Goal: Information Seeking & Learning: Learn about a topic

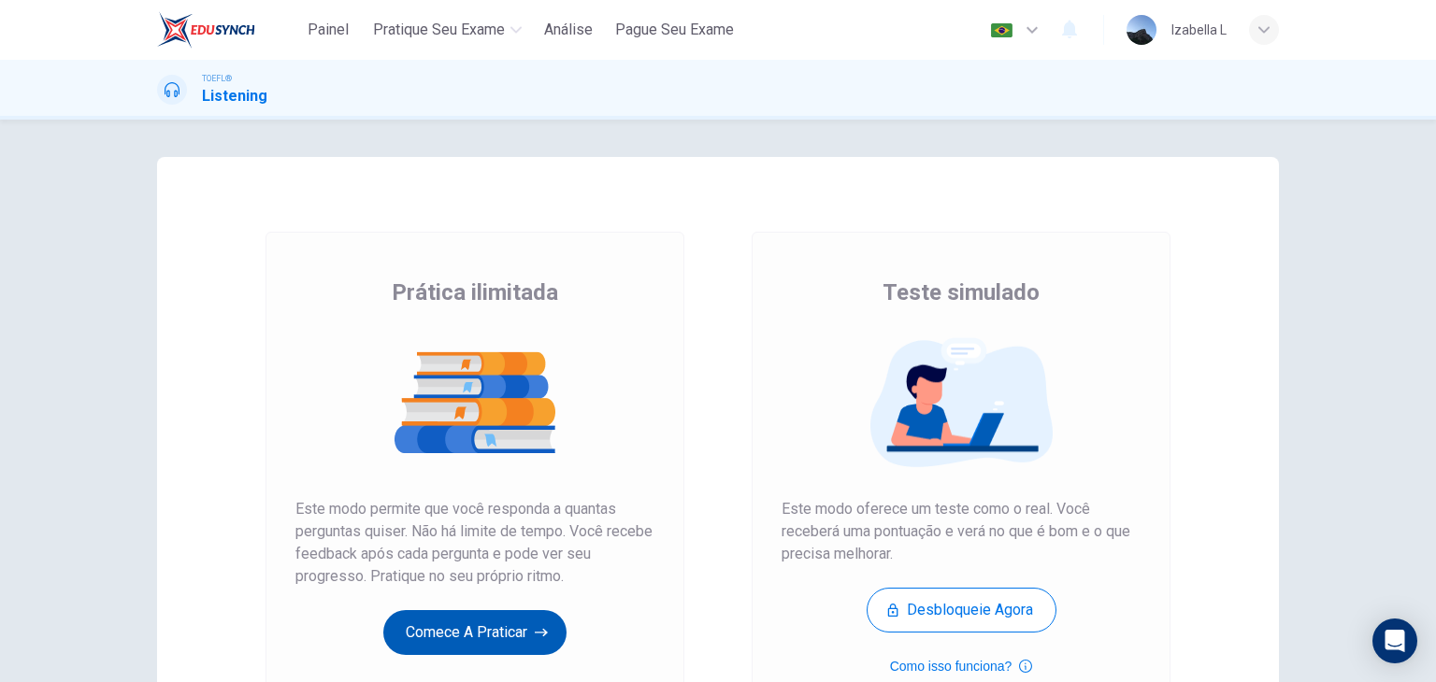
click at [451, 624] on button "Comece a praticar" at bounding box center [474, 632] width 183 height 45
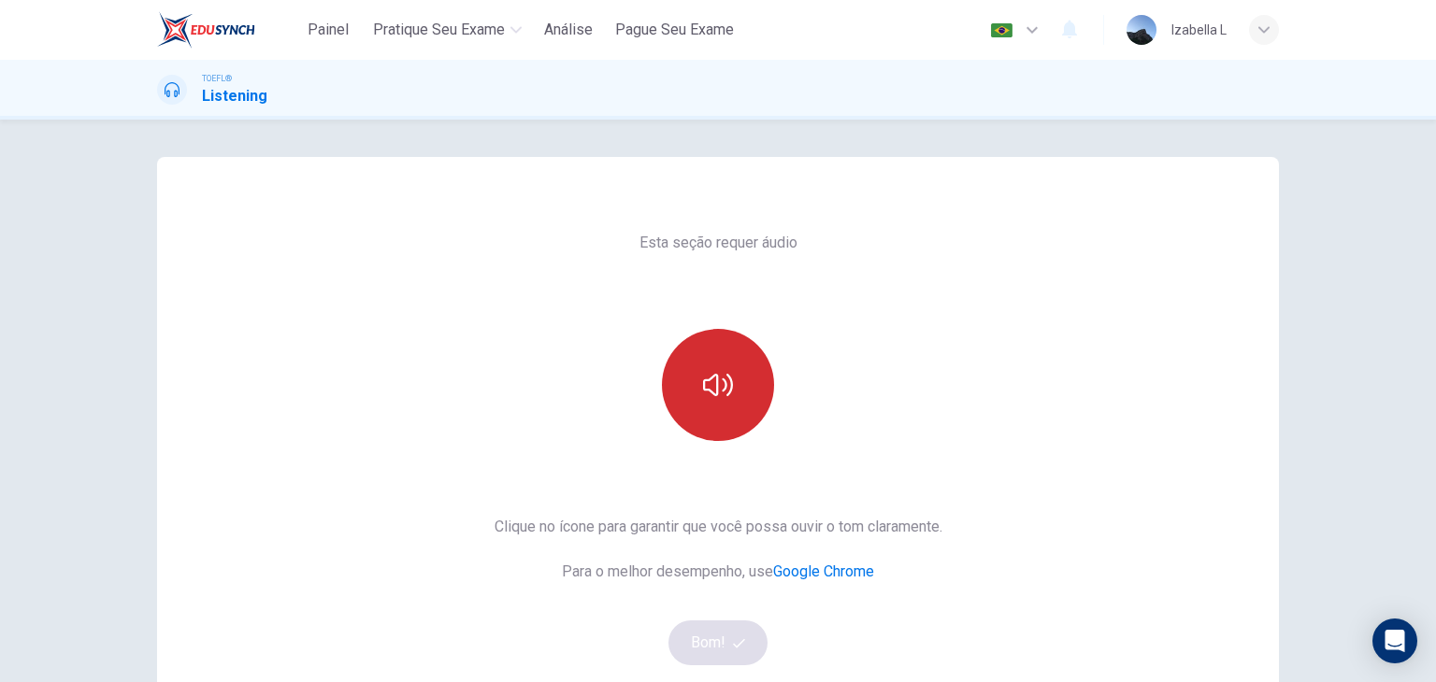
click at [703, 382] on icon "button" at bounding box center [718, 385] width 30 height 30
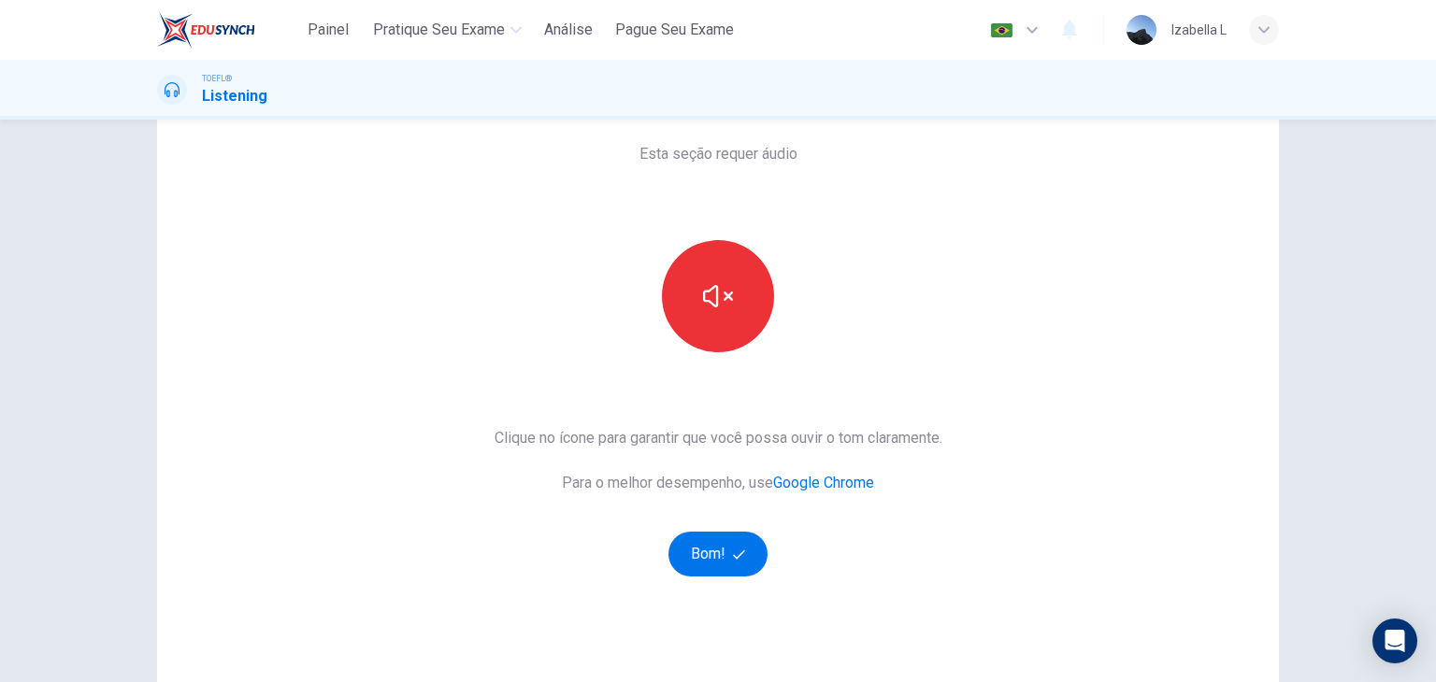
scroll to position [93, 0]
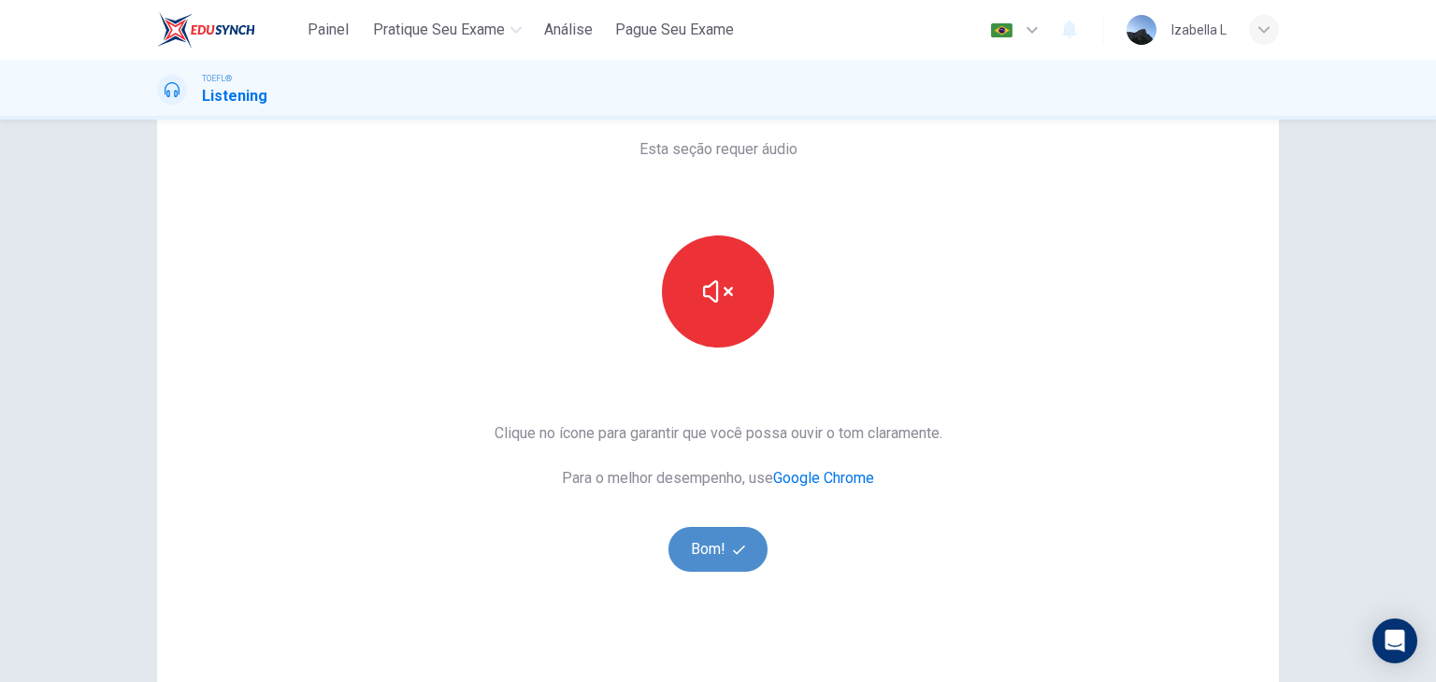
click at [718, 529] on button "Bom!" at bounding box center [718, 549] width 100 height 45
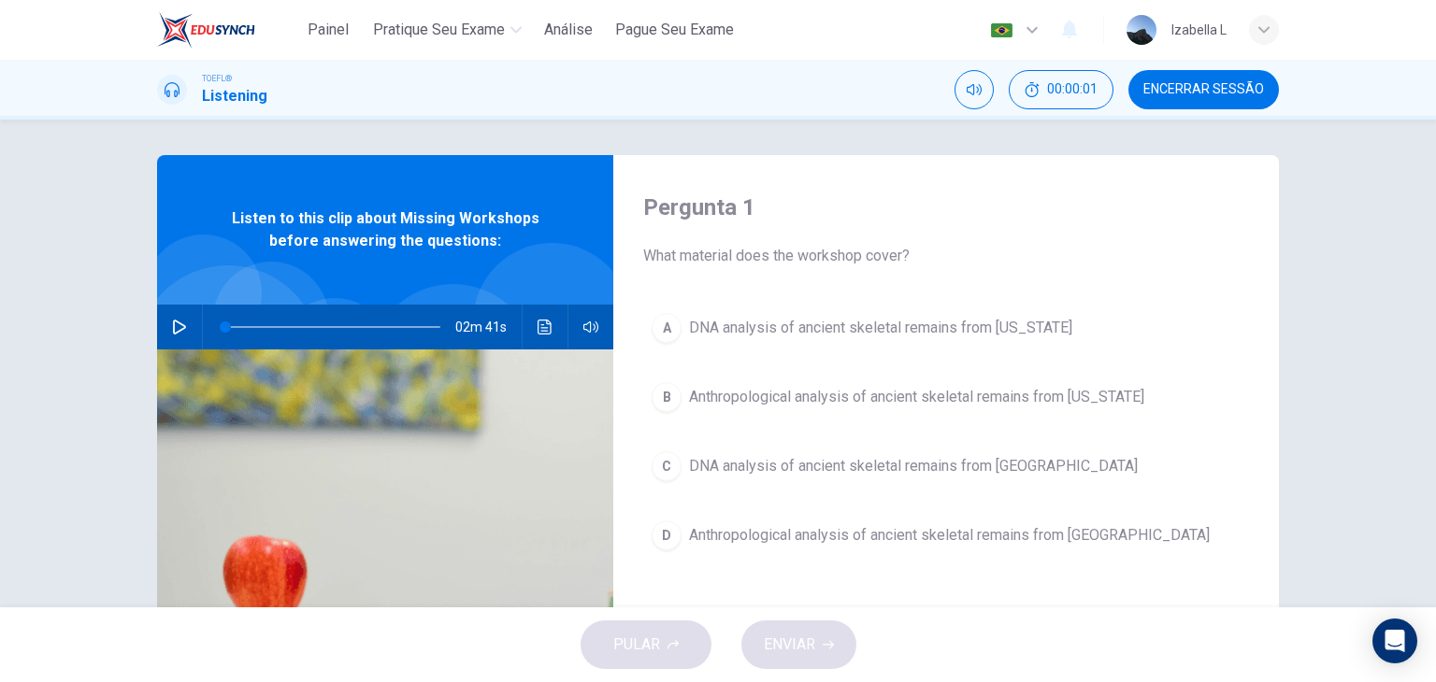
scroll to position [0, 0]
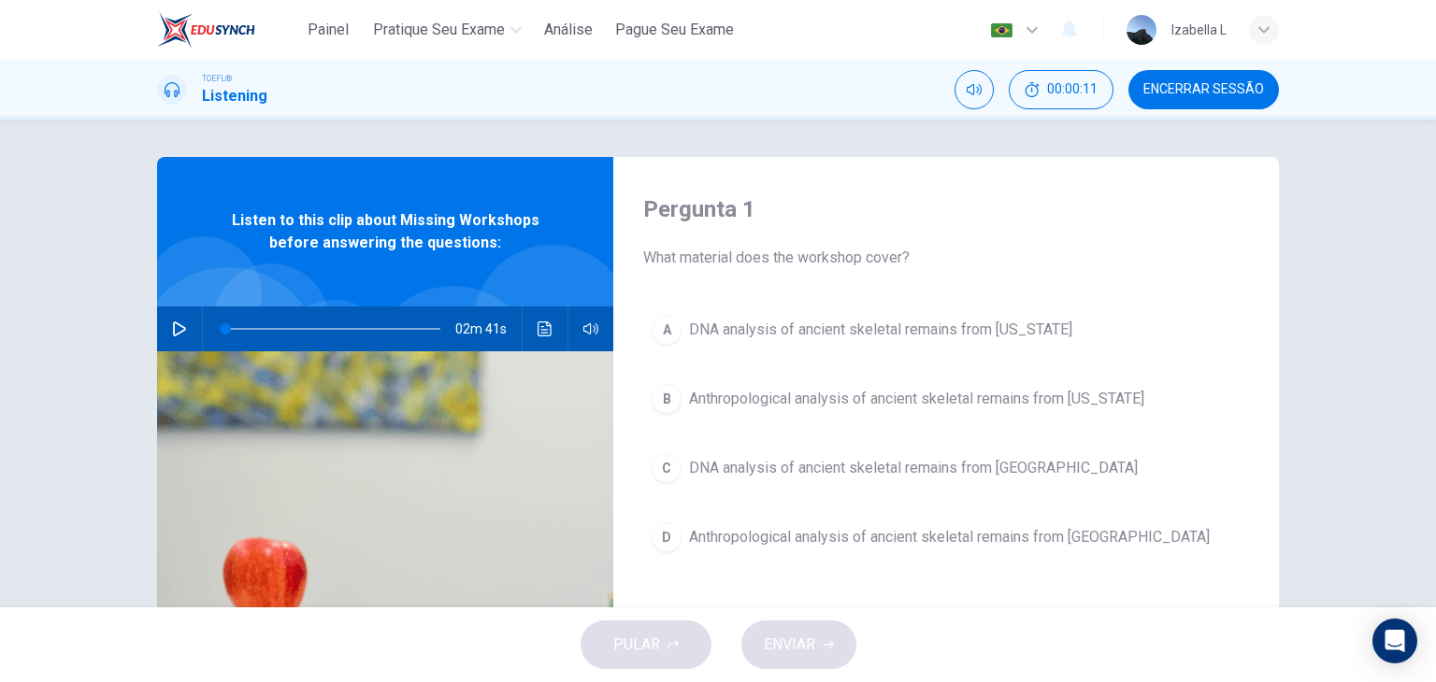
click at [165, 329] on button "button" at bounding box center [180, 329] width 30 height 45
type input "2"
click at [669, 325] on div "A" at bounding box center [666, 330] width 30 height 30
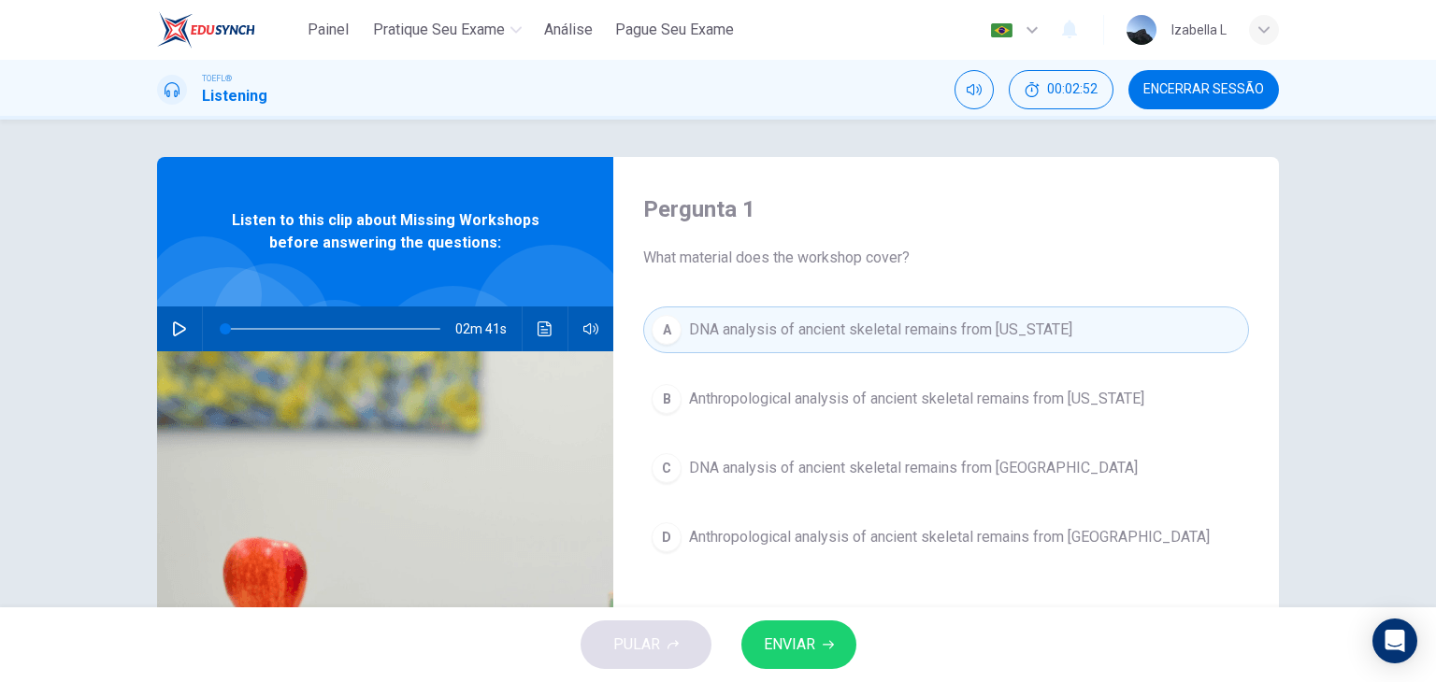
type input "0"
click at [820, 651] on button "ENVIAR" at bounding box center [798, 645] width 115 height 49
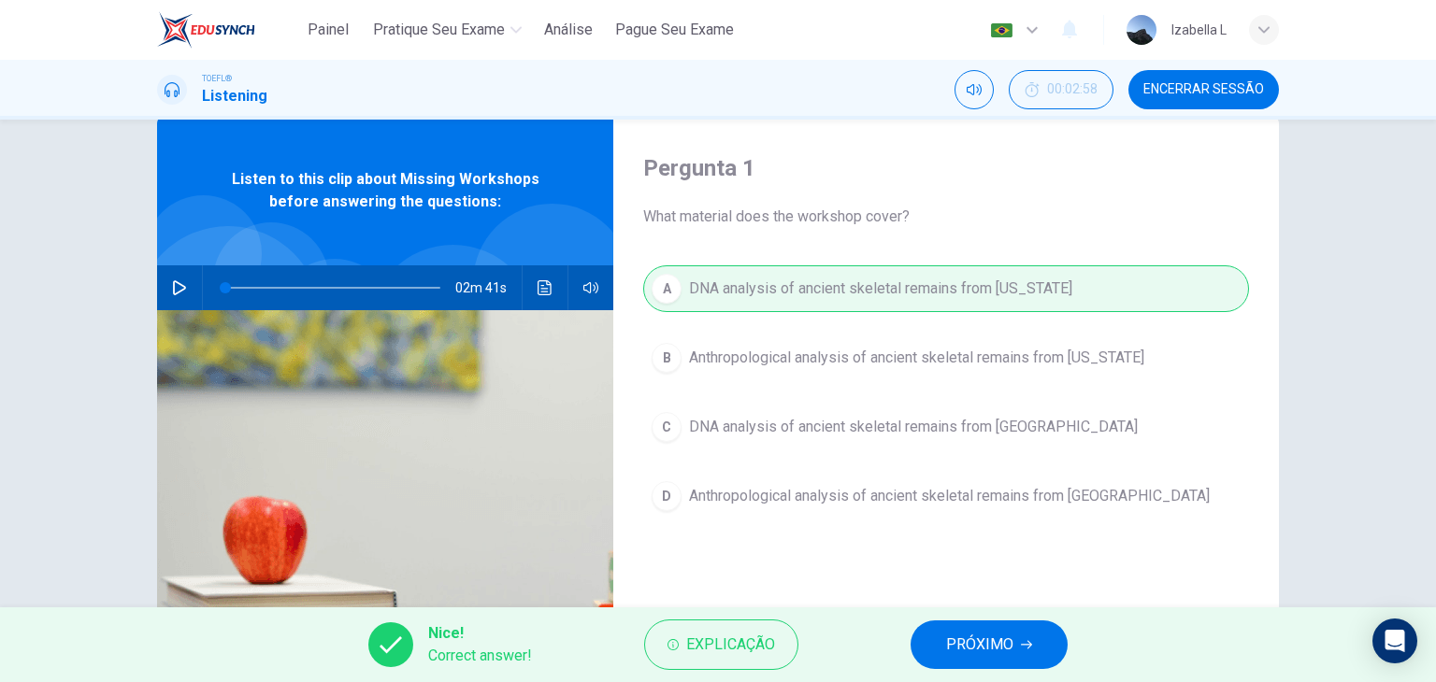
scroll to position [93, 0]
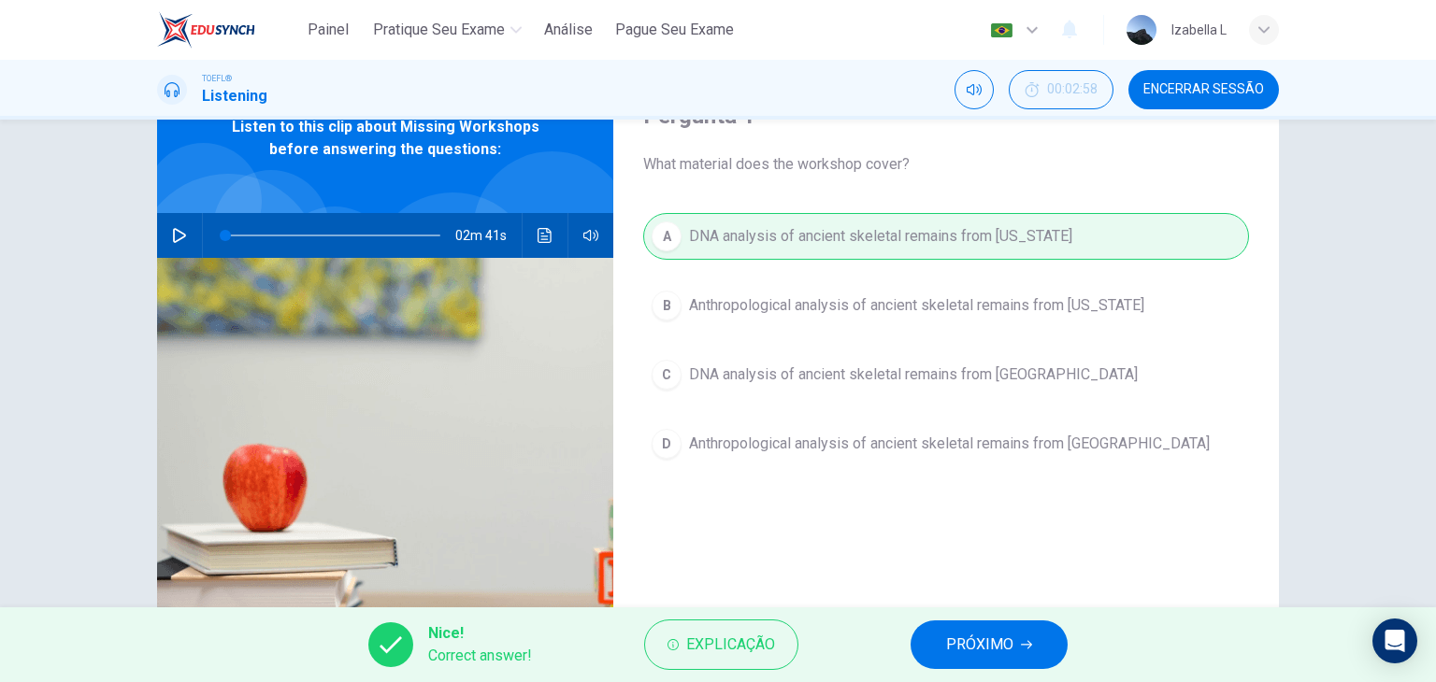
click at [1041, 644] on button "PRÓXIMO" at bounding box center [988, 645] width 157 height 49
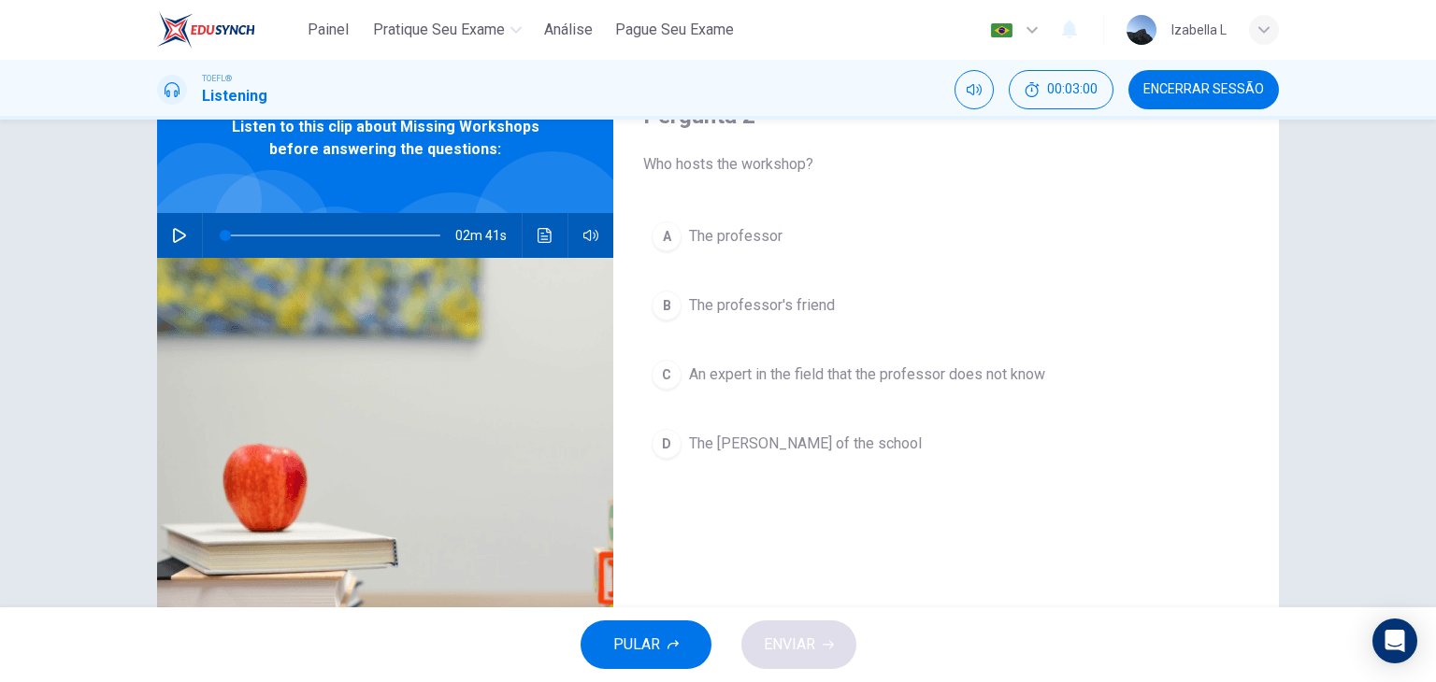
click at [670, 308] on div "B" at bounding box center [666, 306] width 30 height 30
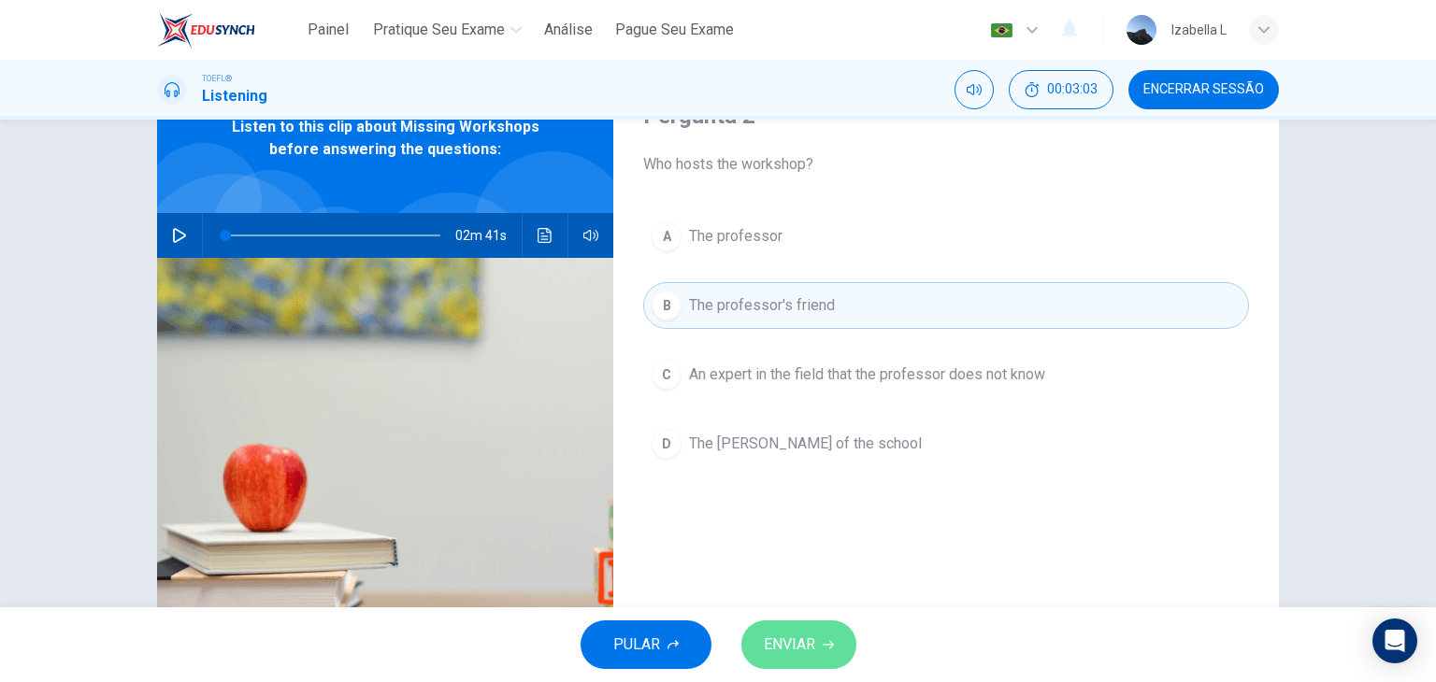
click at [789, 655] on span "ENVIAR" at bounding box center [789, 645] width 51 height 26
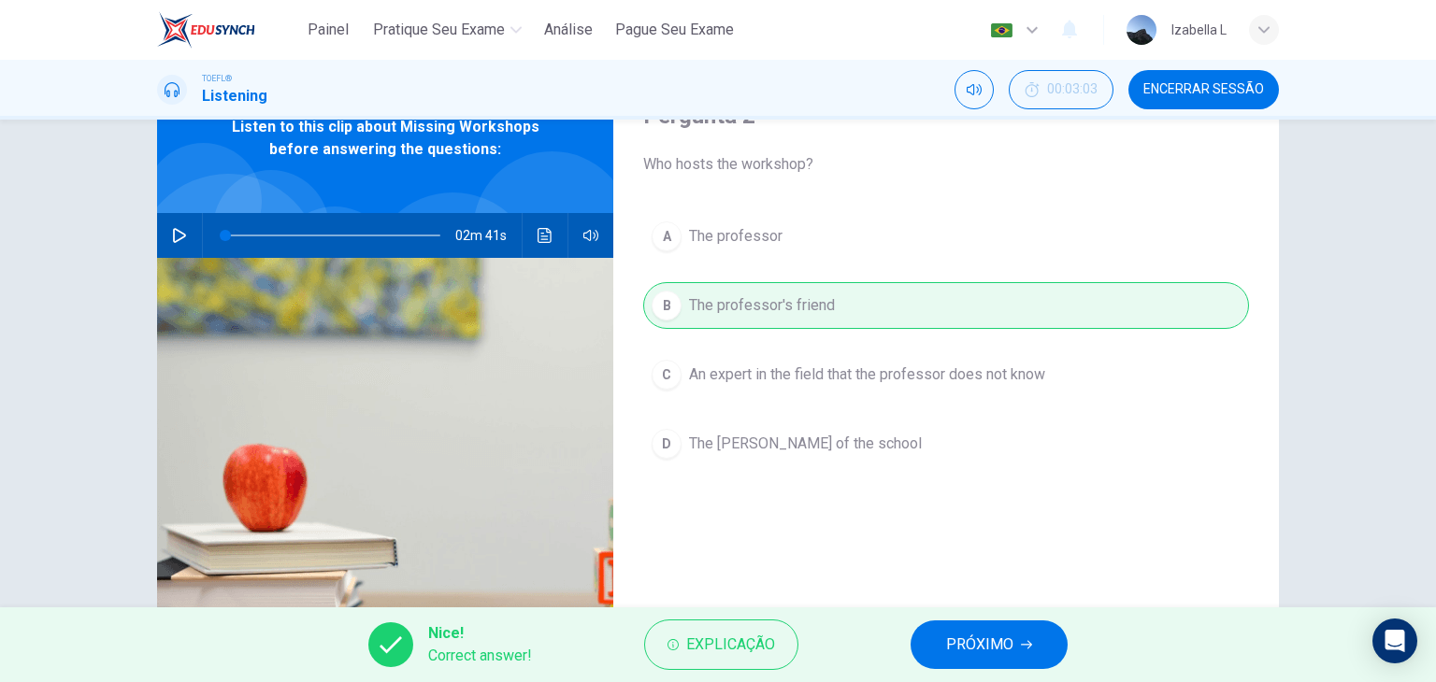
click at [961, 644] on span "PRÓXIMO" at bounding box center [979, 645] width 67 height 26
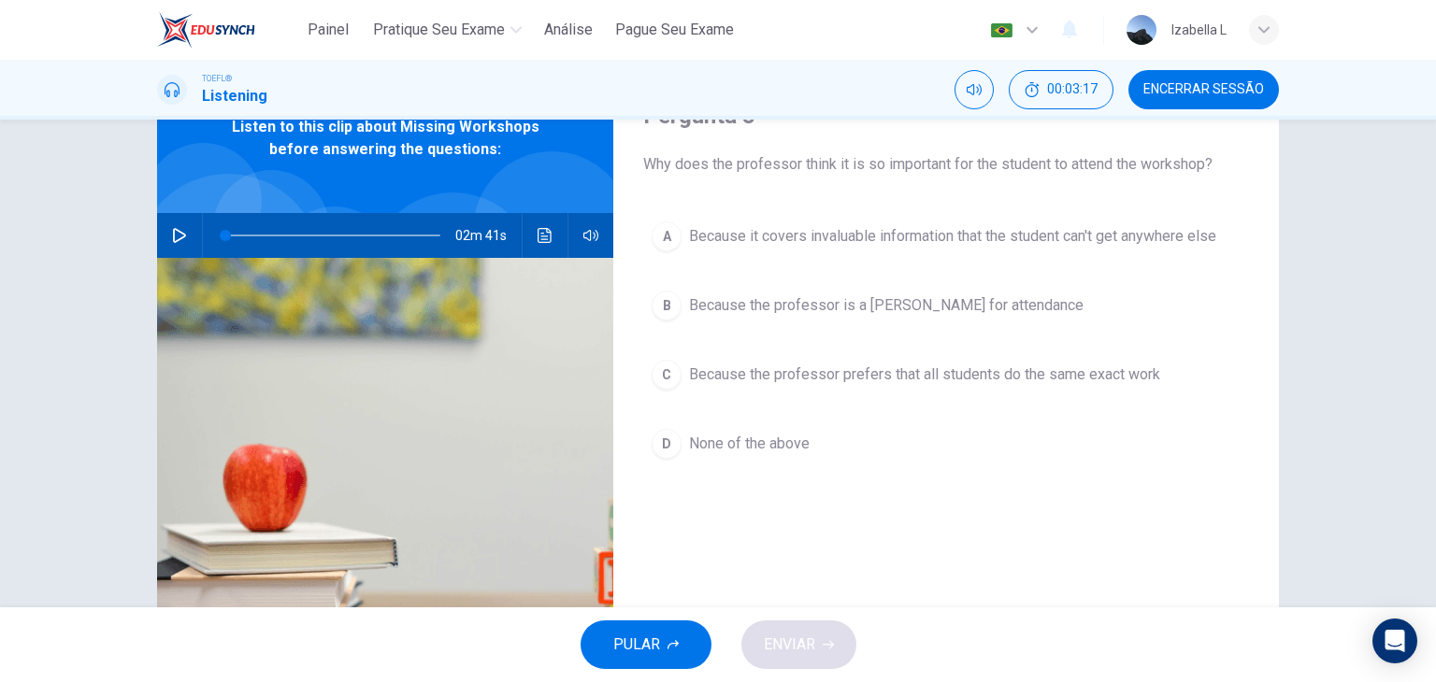
click at [859, 380] on span "Because the professor prefers that all students do the same exact work" at bounding box center [924, 375] width 471 height 22
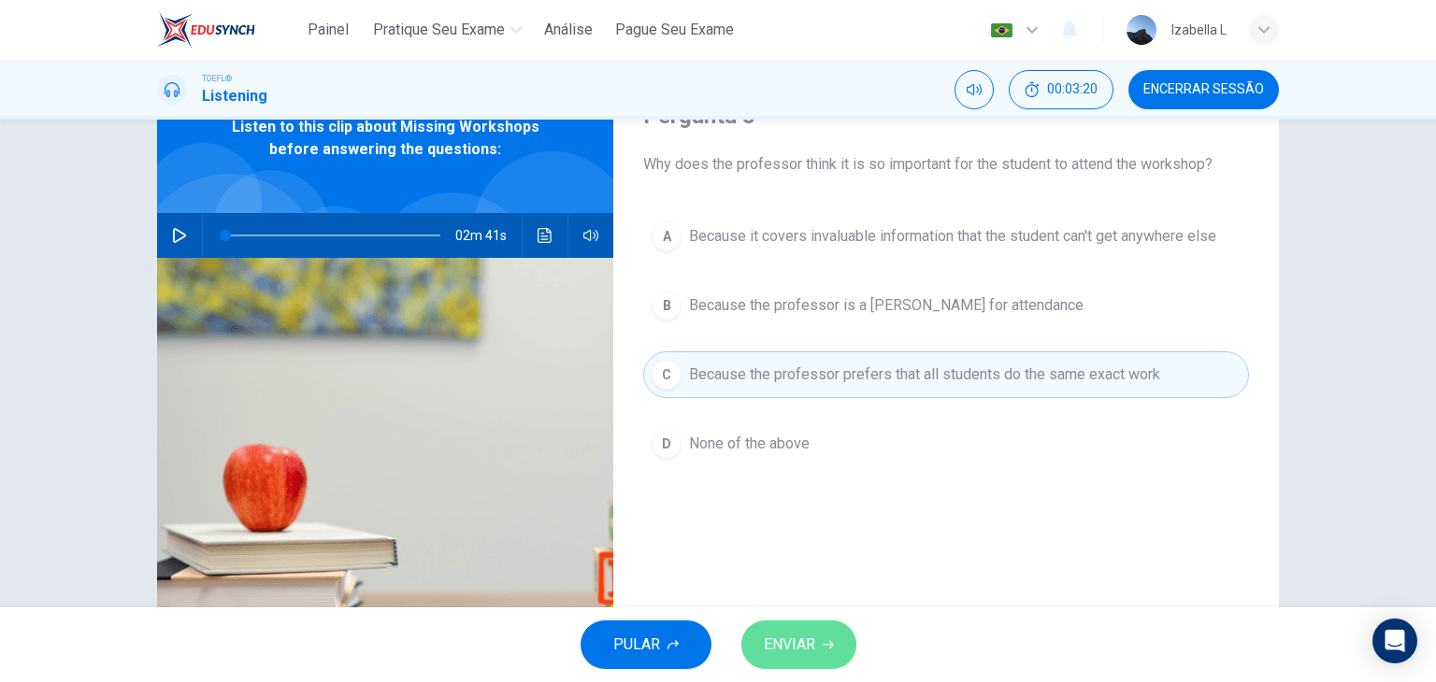
click at [824, 644] on icon "button" at bounding box center [828, 645] width 11 height 8
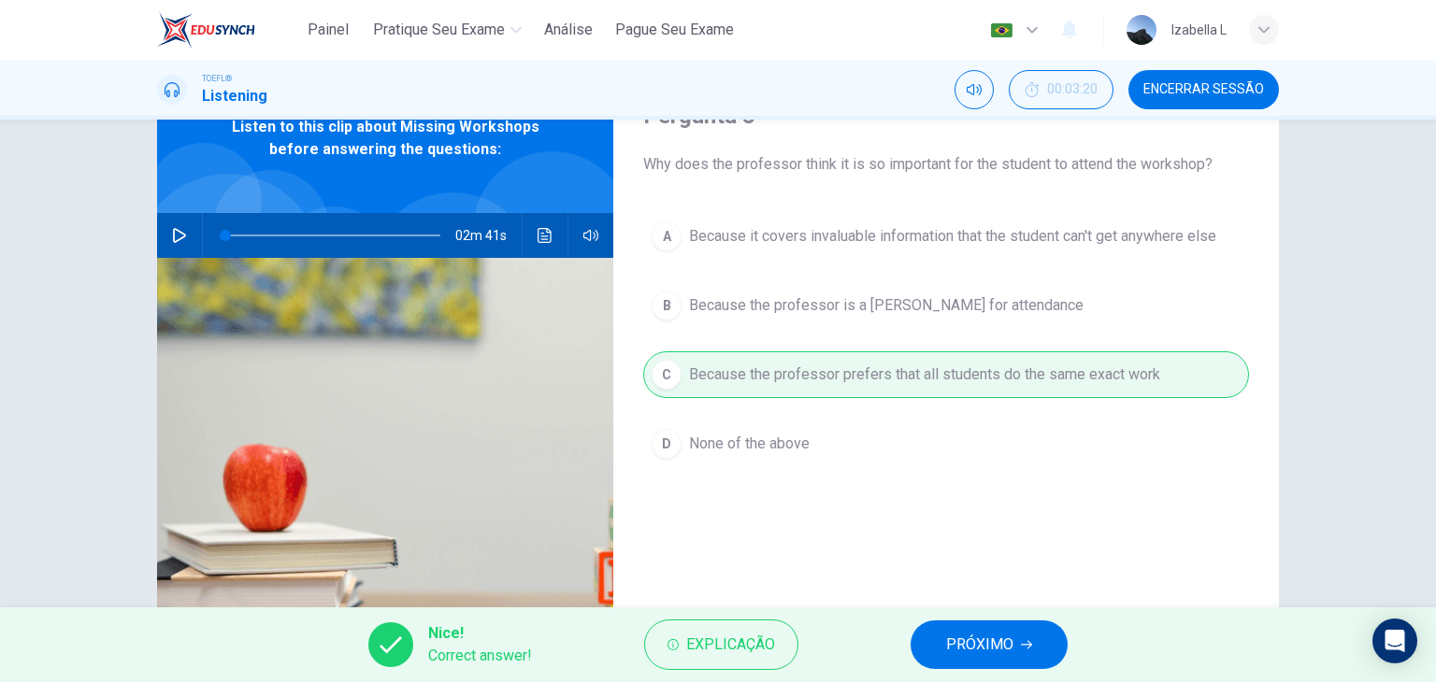
click at [966, 640] on span "PRÓXIMO" at bounding box center [979, 645] width 67 height 26
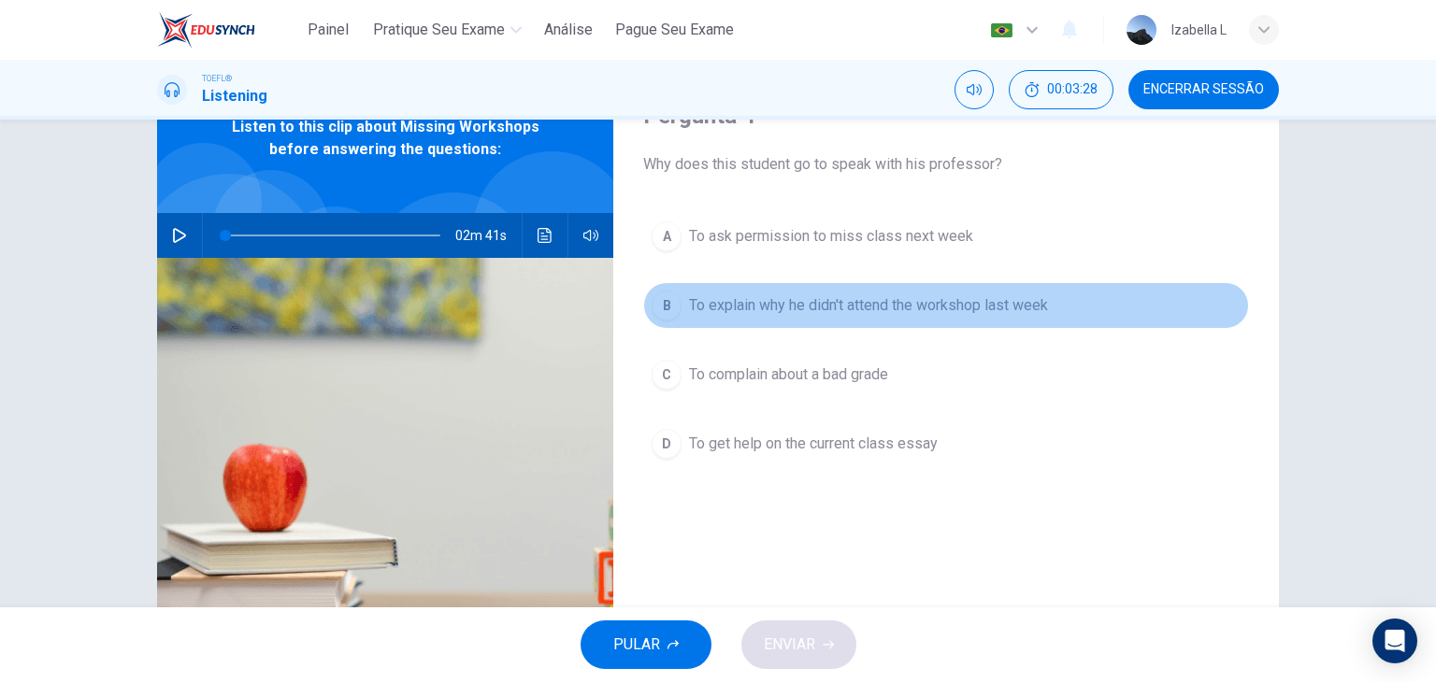
click at [880, 311] on span "To explain why he didn't attend the workshop last week" at bounding box center [868, 305] width 359 height 22
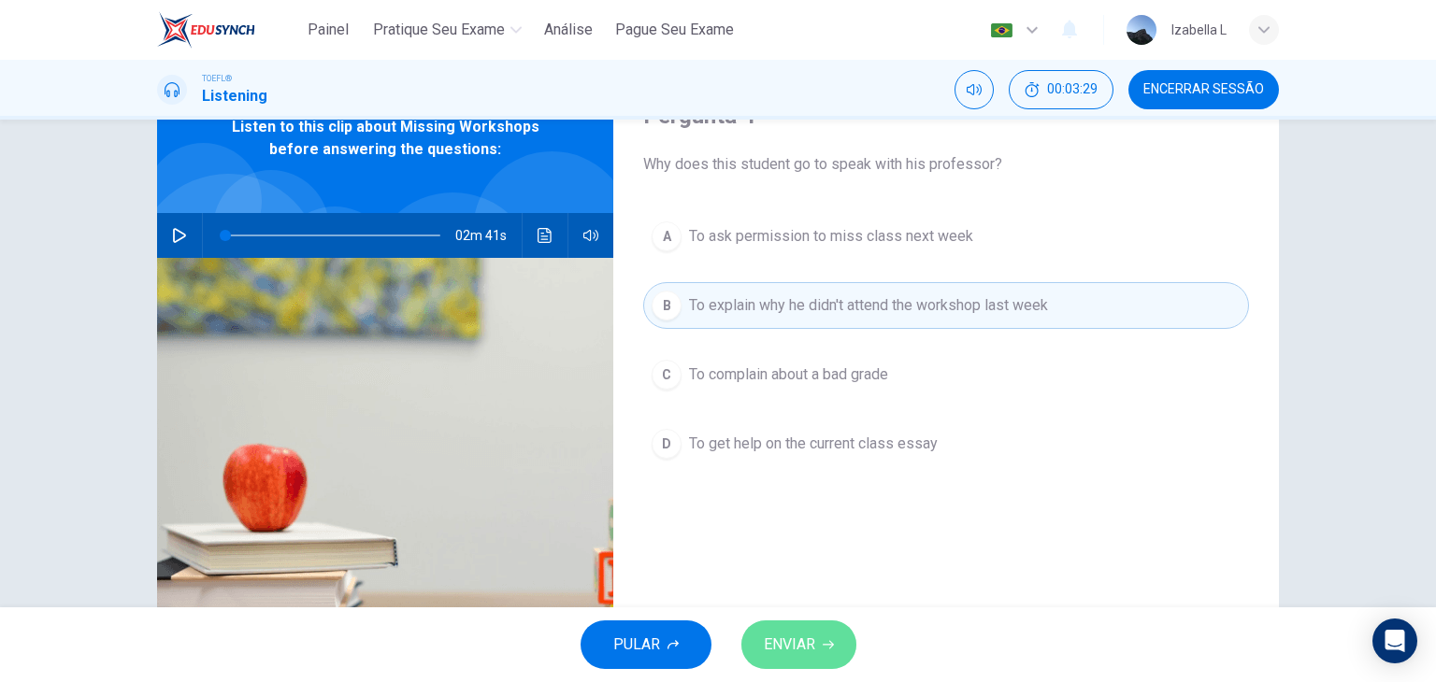
click at [844, 648] on button "ENVIAR" at bounding box center [798, 645] width 115 height 49
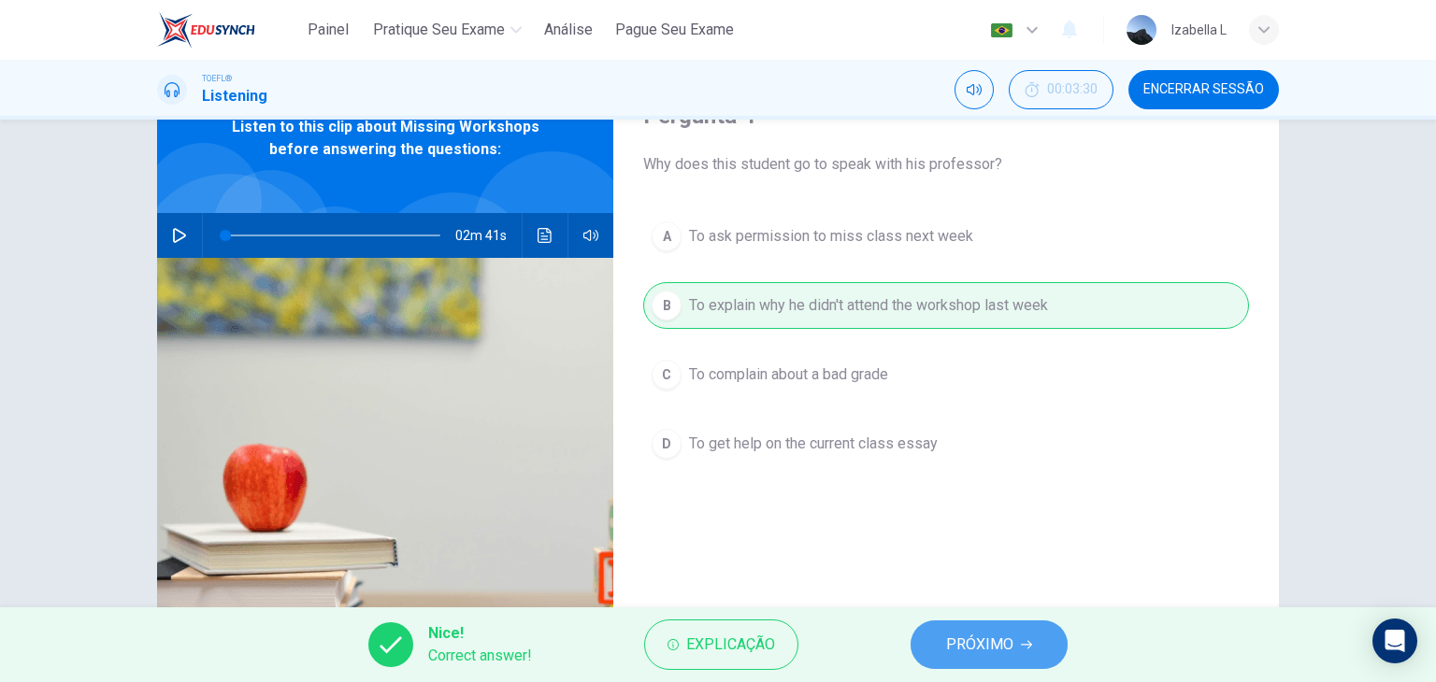
click at [971, 648] on span "PRÓXIMO" at bounding box center [979, 645] width 67 height 26
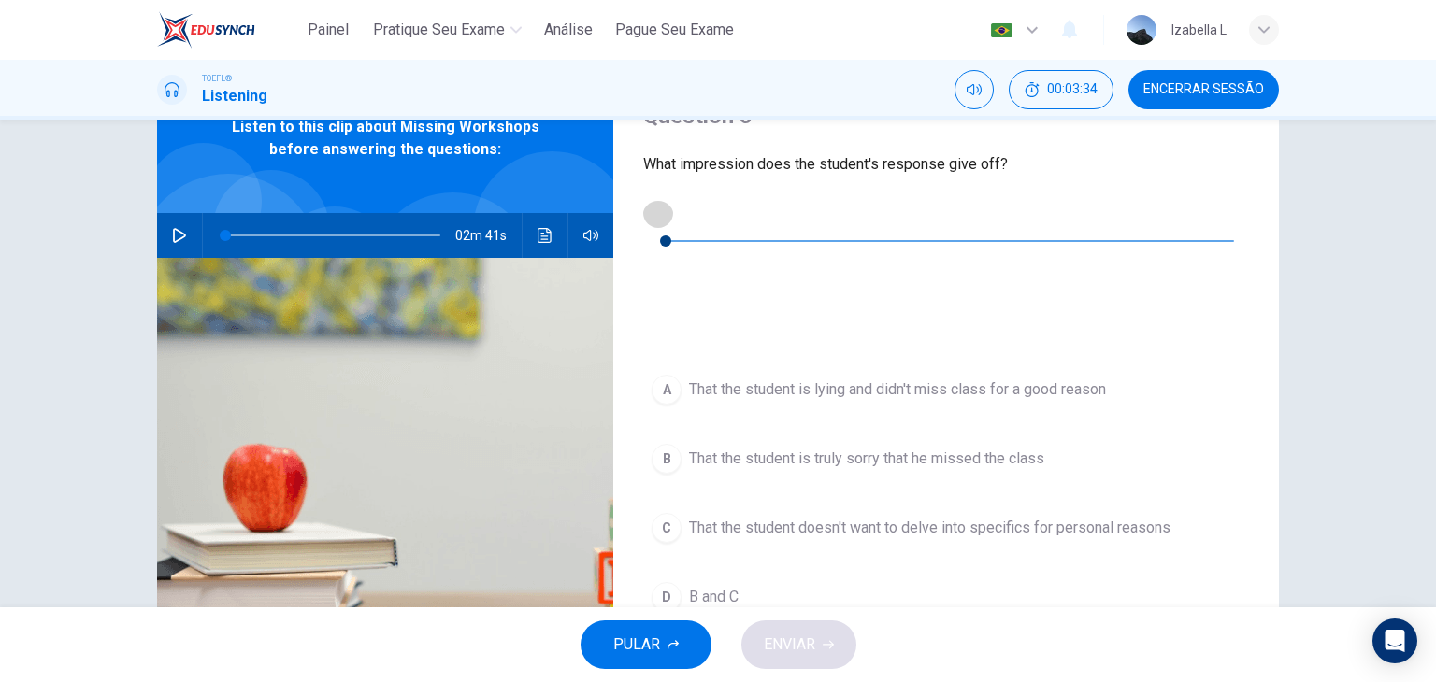
click at [662, 221] on icon "button" at bounding box center [658, 213] width 15 height 15
type input "0"
click at [667, 444] on div "B" at bounding box center [666, 459] width 30 height 30
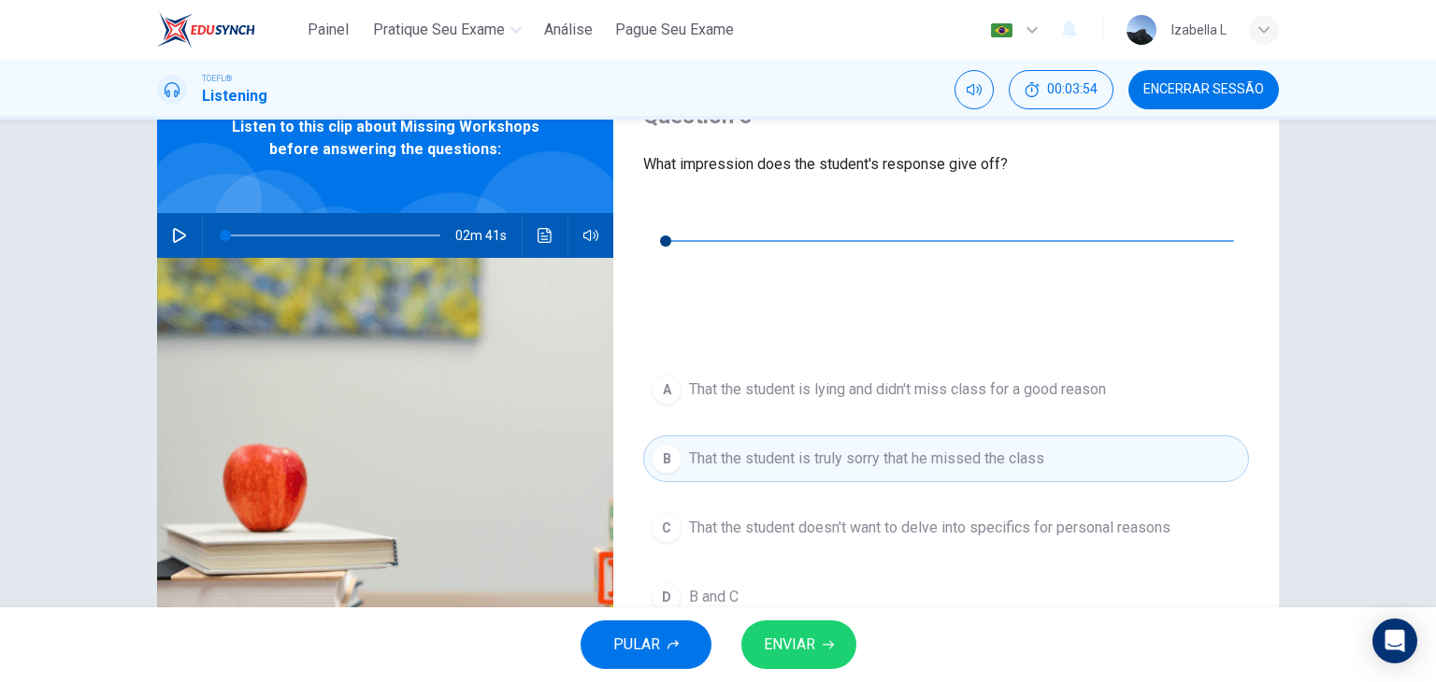
click at [707, 586] on span "B and C" at bounding box center [714, 597] width 50 height 22
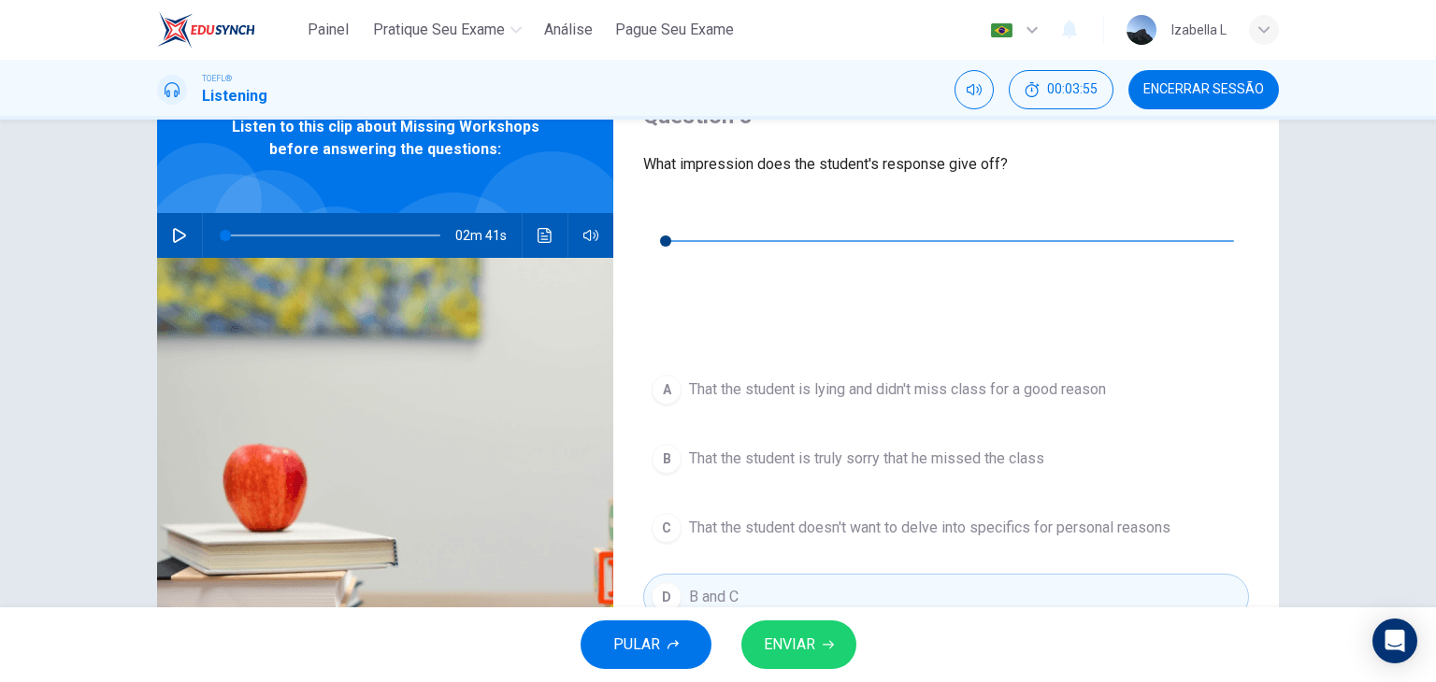
click at [785, 646] on span "ENVIAR" at bounding box center [789, 645] width 51 height 26
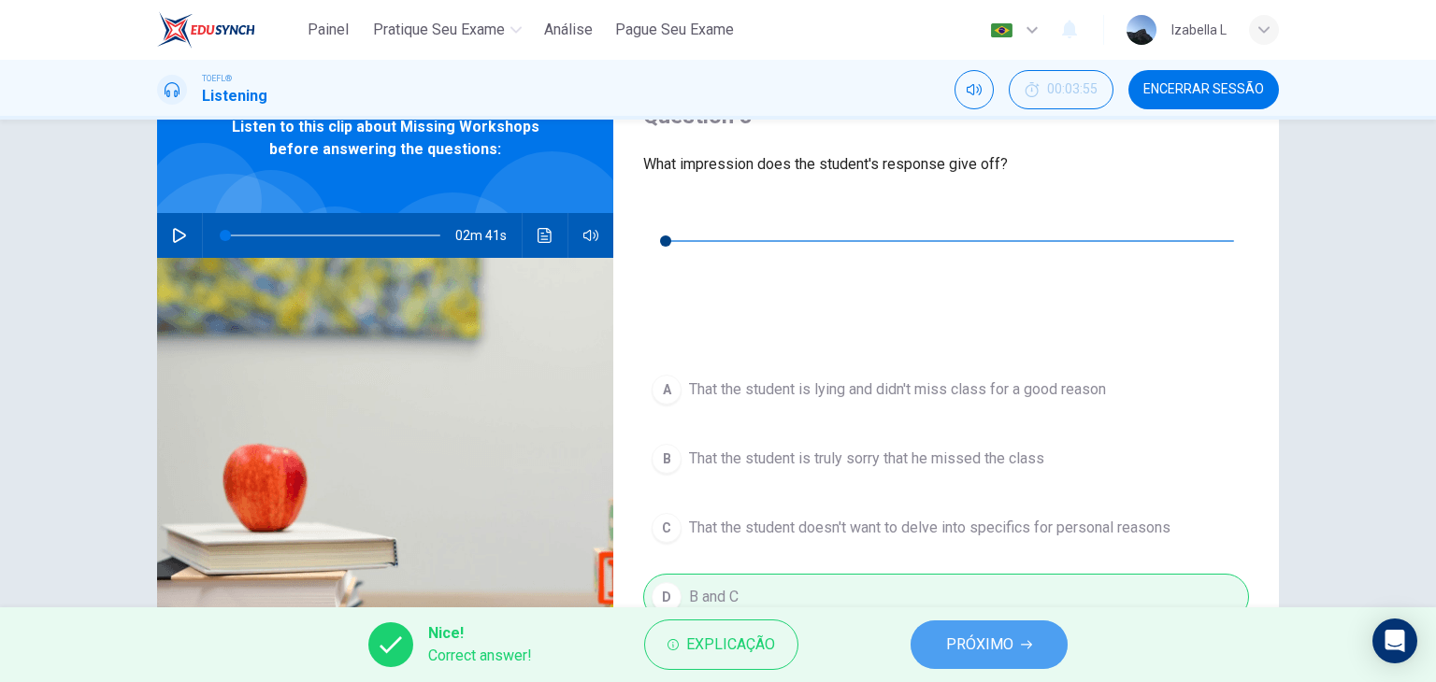
click at [942, 640] on button "PRÓXIMO" at bounding box center [988, 645] width 157 height 49
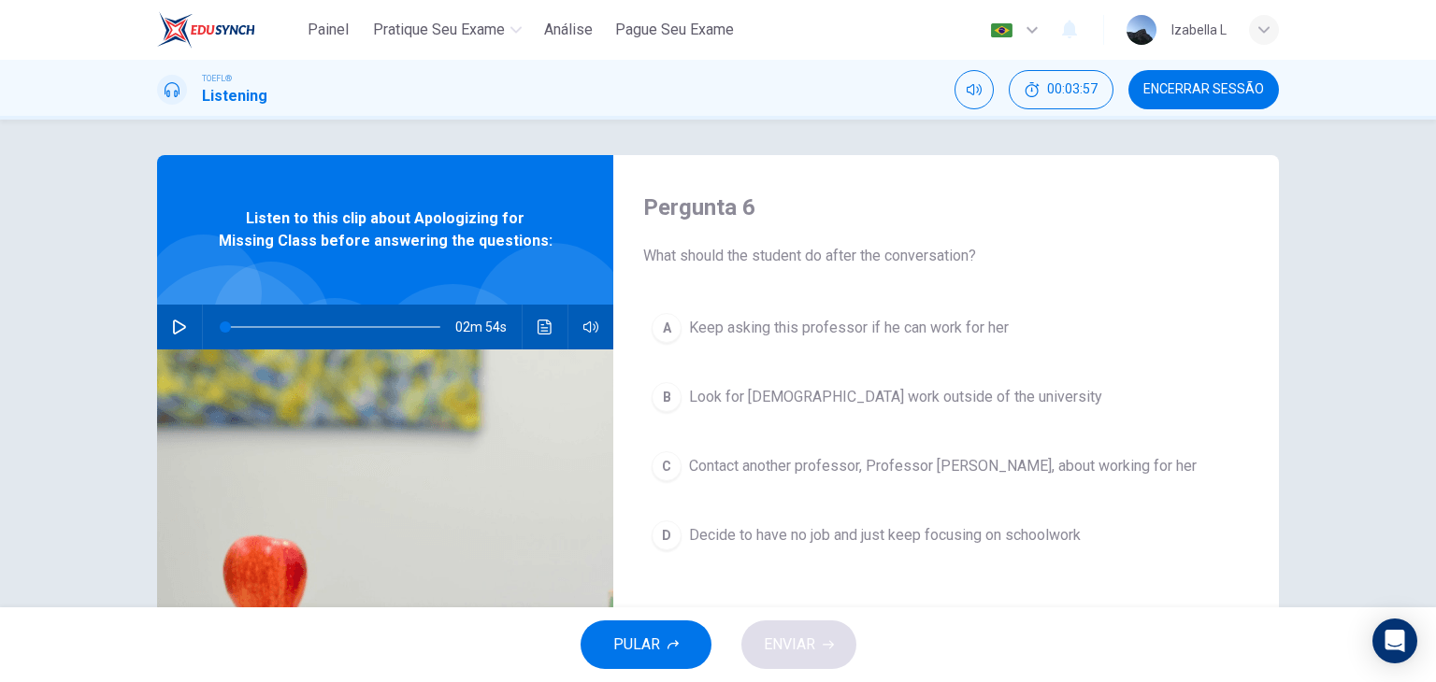
scroll to position [0, 0]
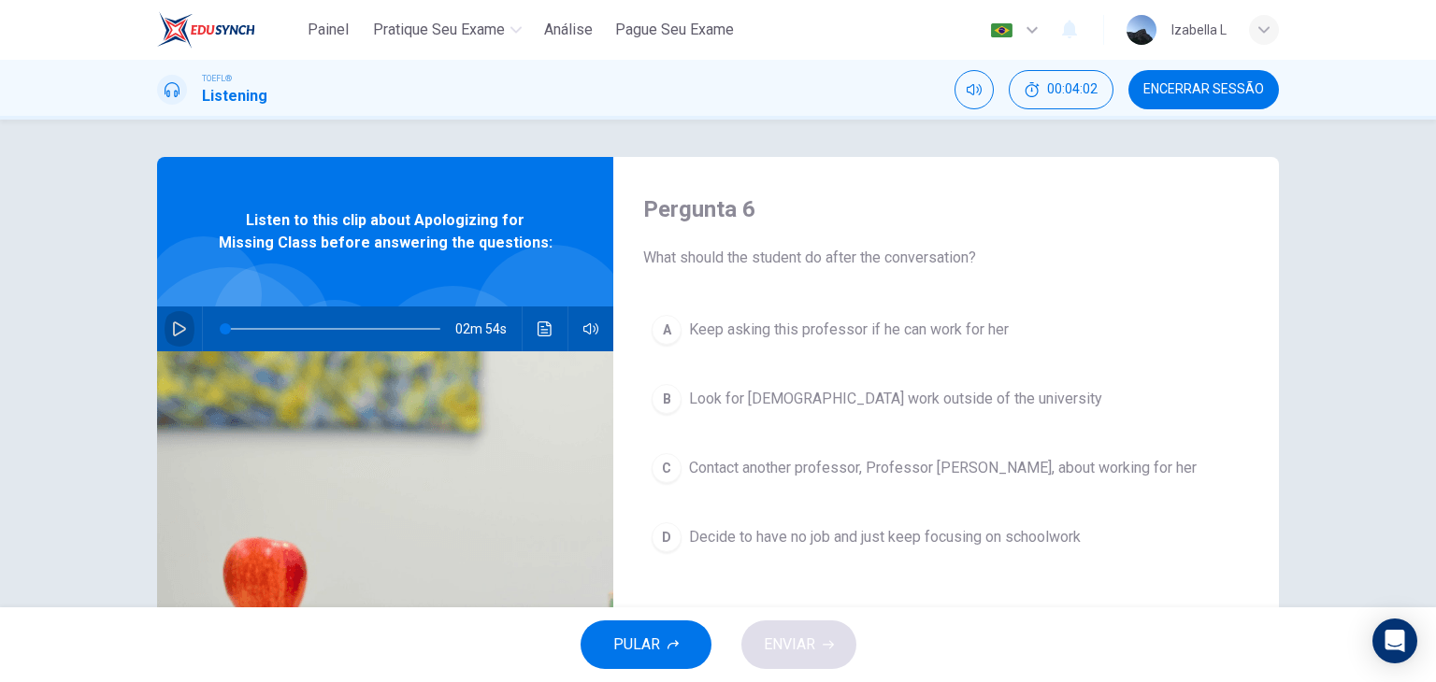
click at [172, 331] on icon "button" at bounding box center [179, 329] width 15 height 15
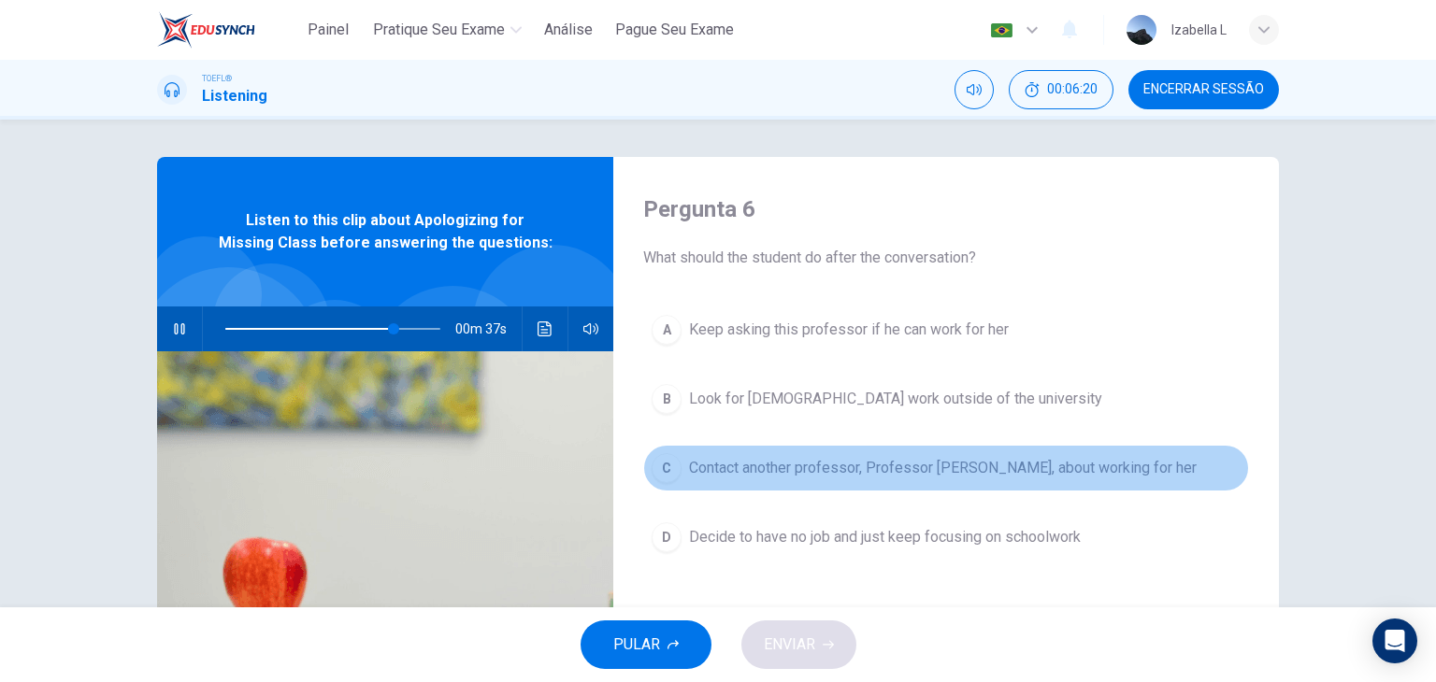
click at [659, 467] on div "C" at bounding box center [666, 468] width 30 height 30
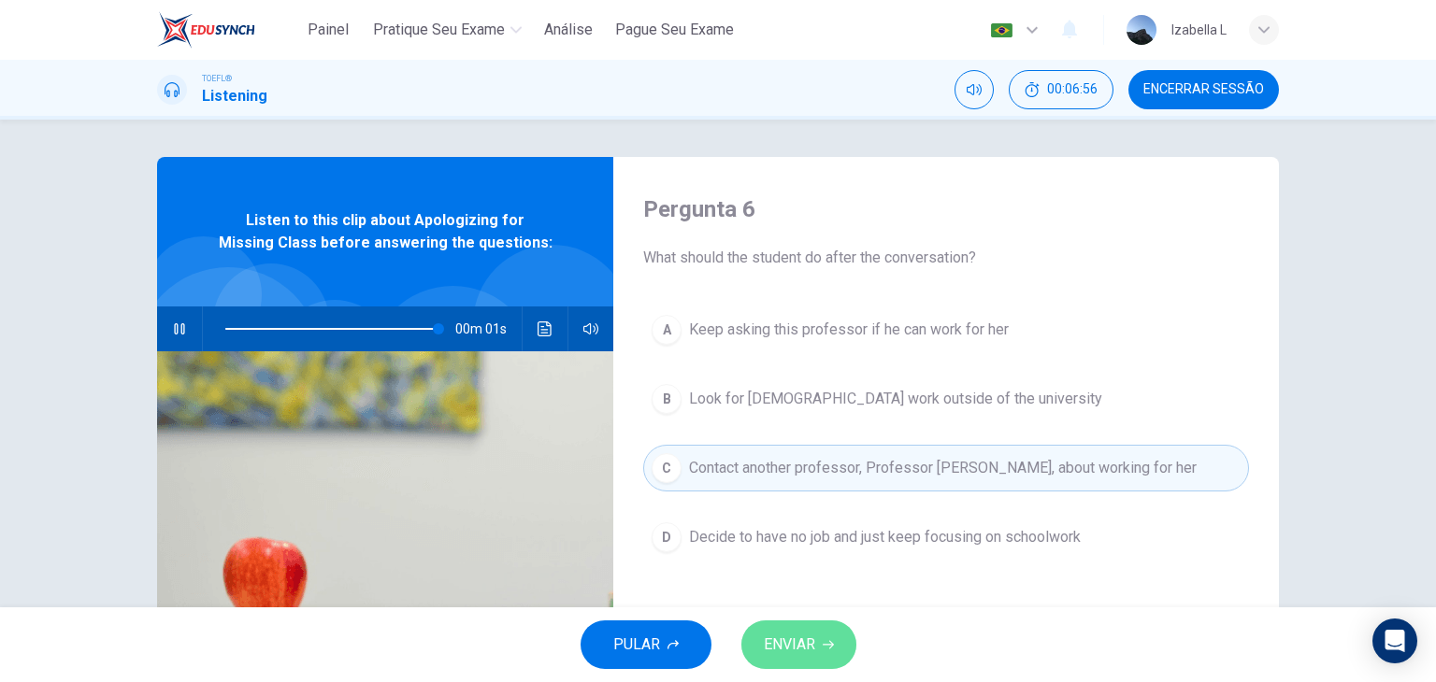
click at [843, 646] on button "ENVIAR" at bounding box center [798, 645] width 115 height 49
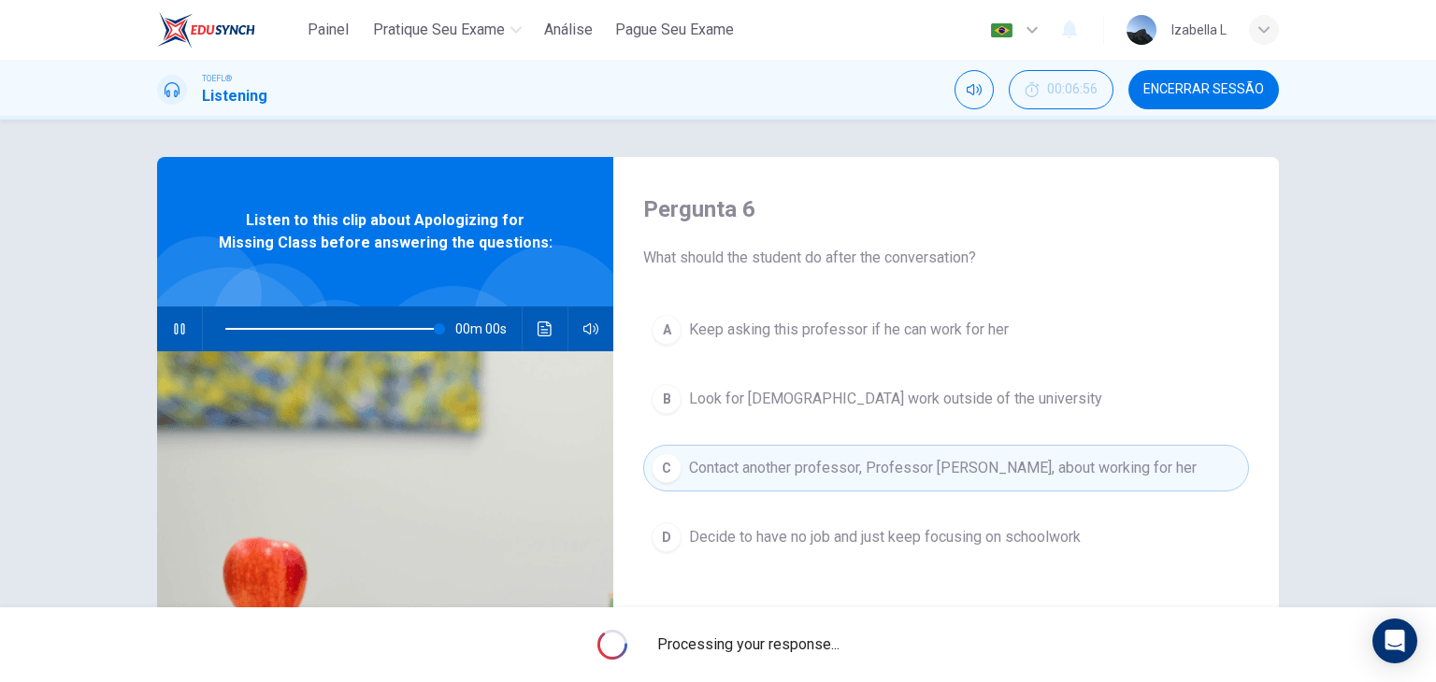
type input "0"
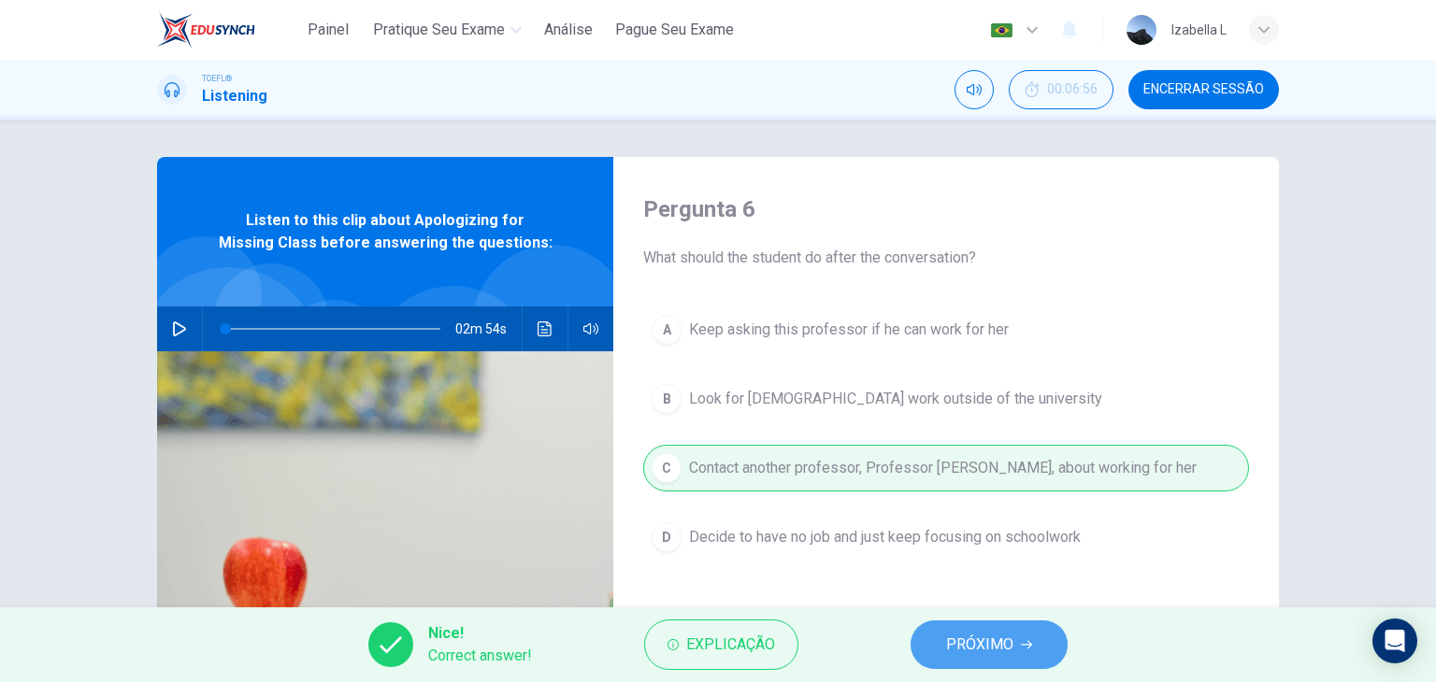
click at [942, 636] on button "PRÓXIMO" at bounding box center [988, 645] width 157 height 49
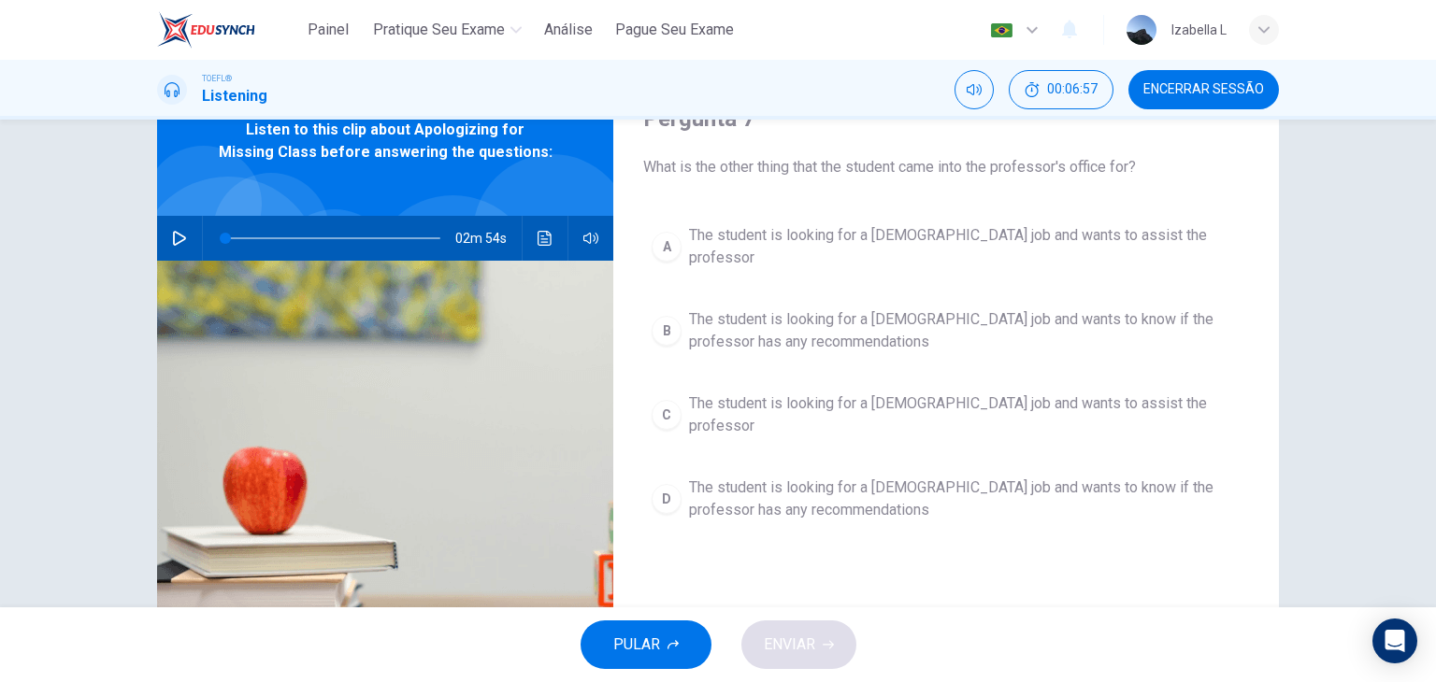
scroll to position [93, 0]
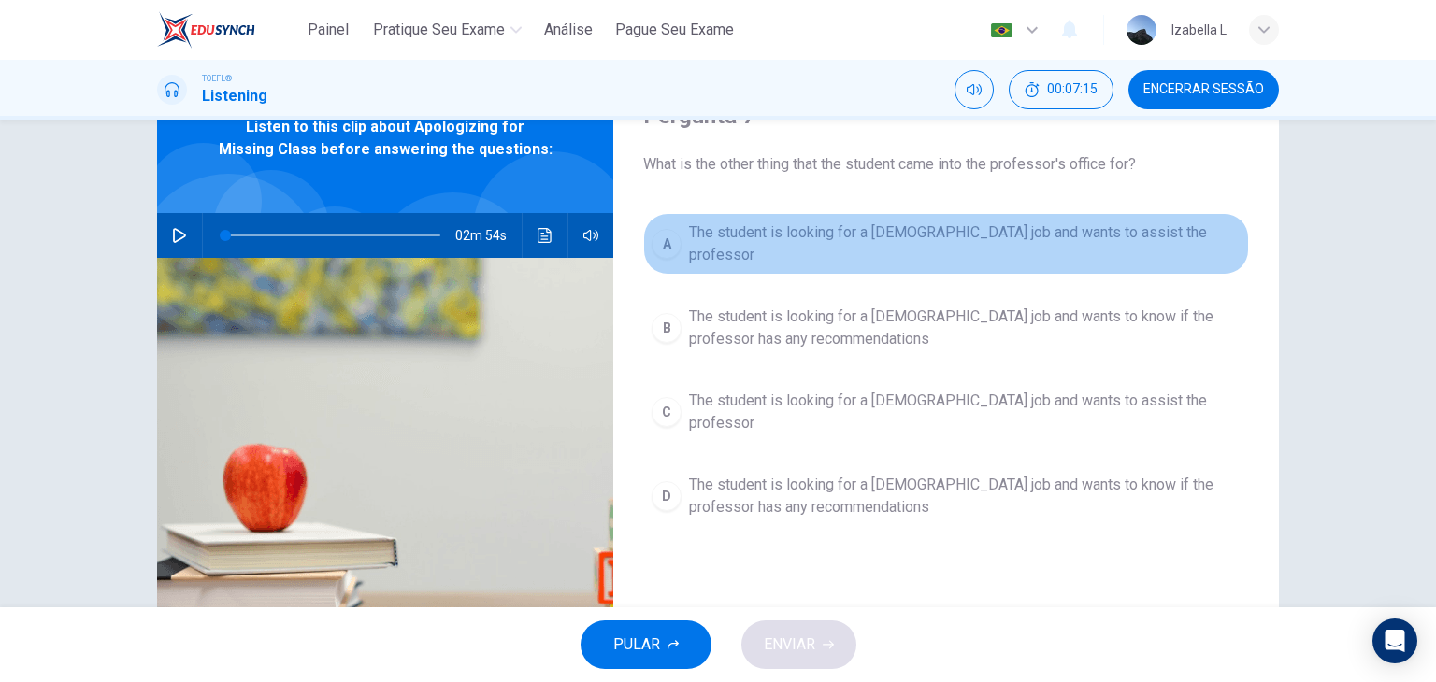
click at [963, 240] on span "The student is looking for a part-time job and wants to assist the professor" at bounding box center [964, 244] width 551 height 45
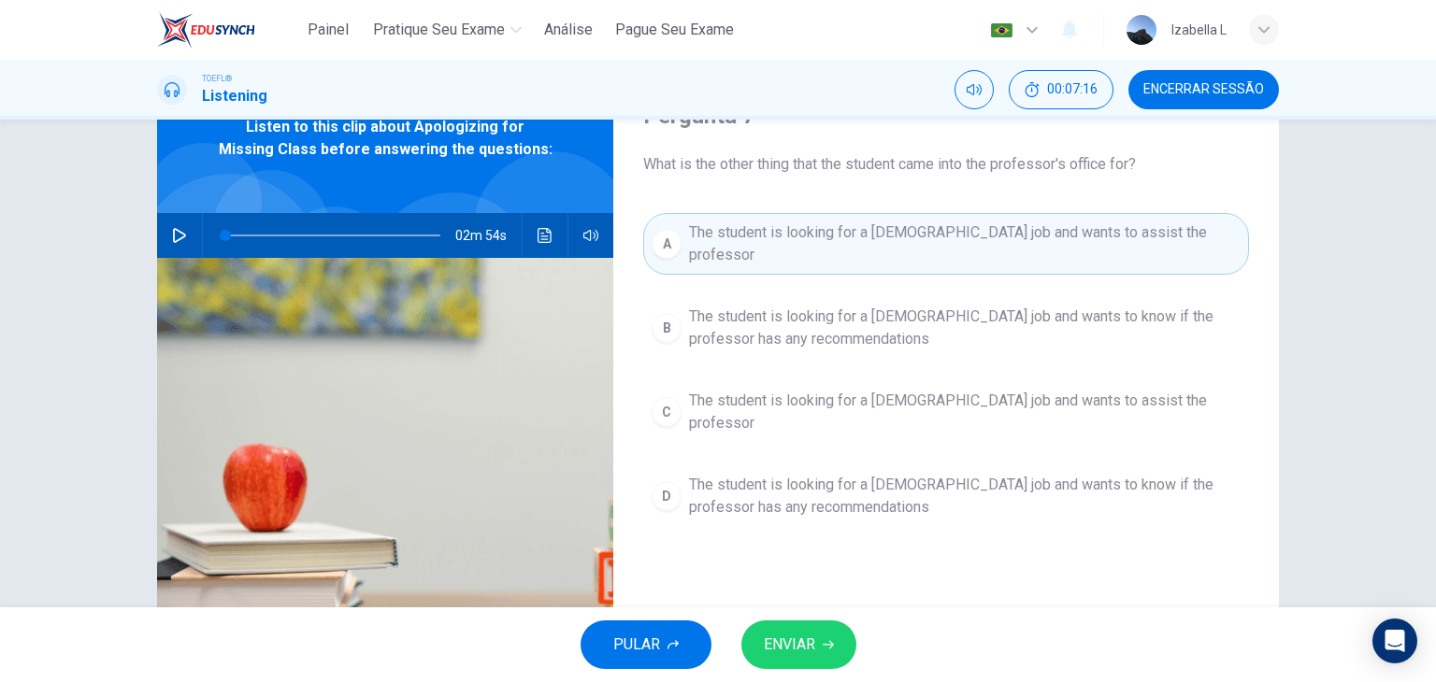
click at [820, 655] on button "ENVIAR" at bounding box center [798, 645] width 115 height 49
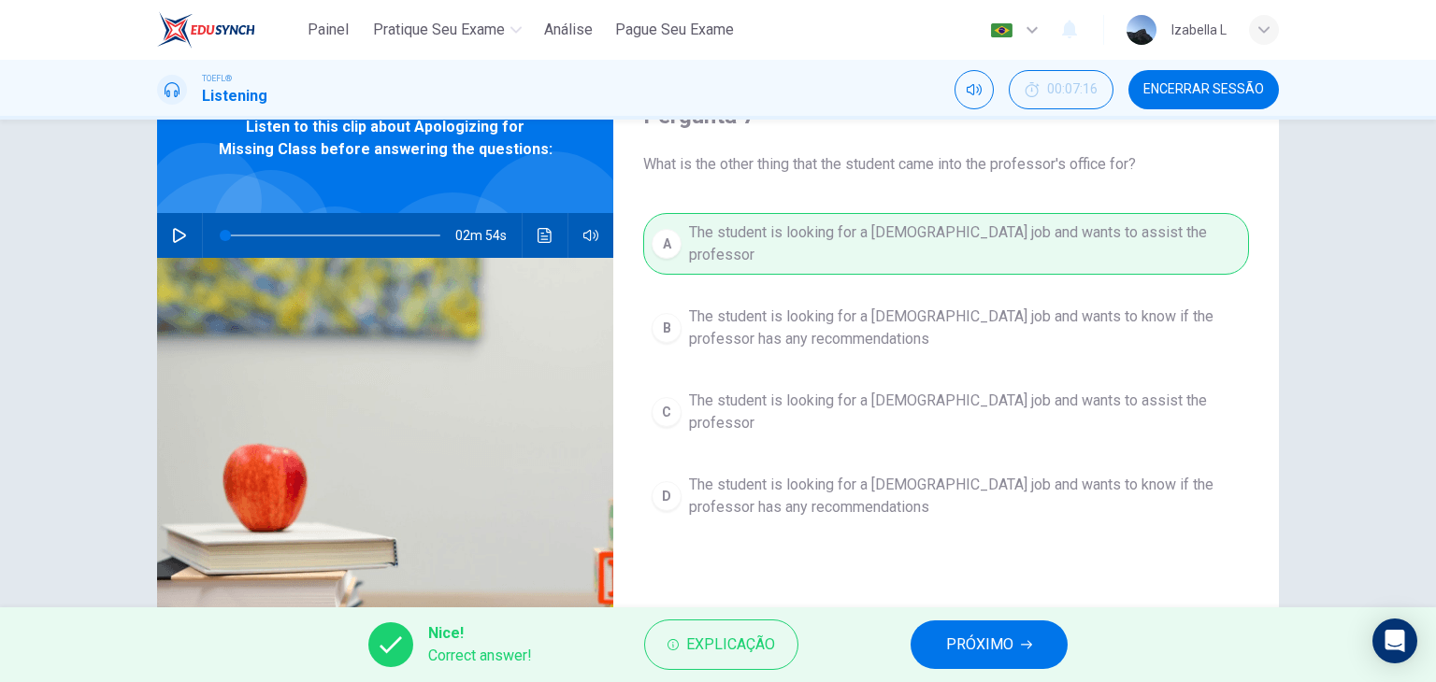
click at [972, 648] on span "PRÓXIMO" at bounding box center [979, 645] width 67 height 26
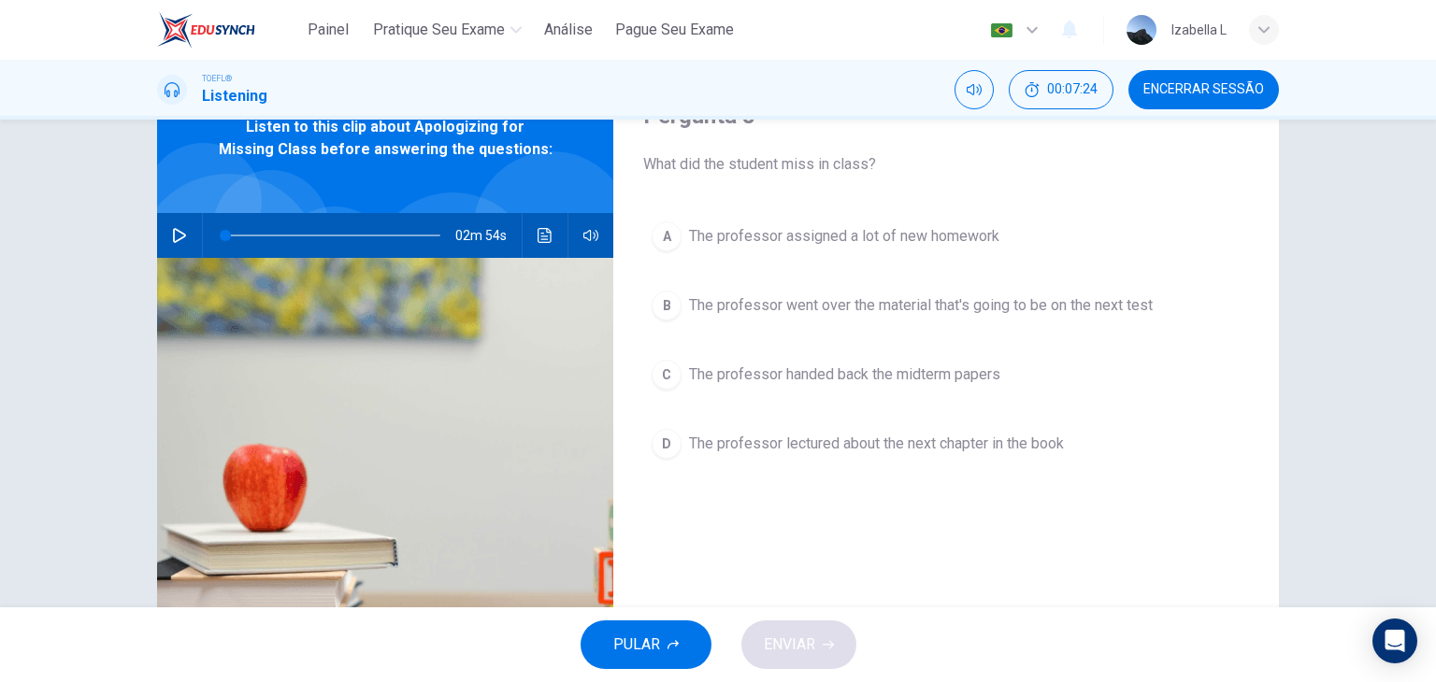
click at [932, 377] on span "The professor handed back the midterm papers" at bounding box center [844, 375] width 311 height 22
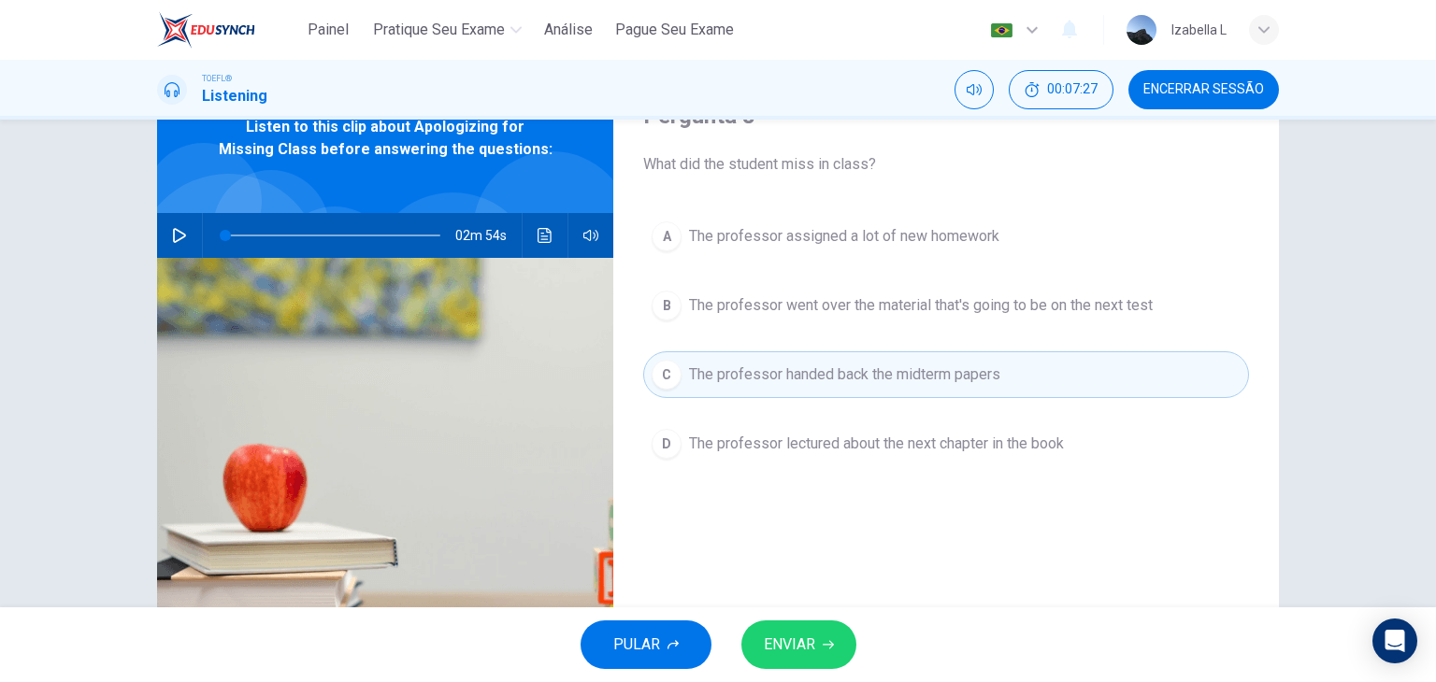
click at [844, 630] on button "ENVIAR" at bounding box center [798, 645] width 115 height 49
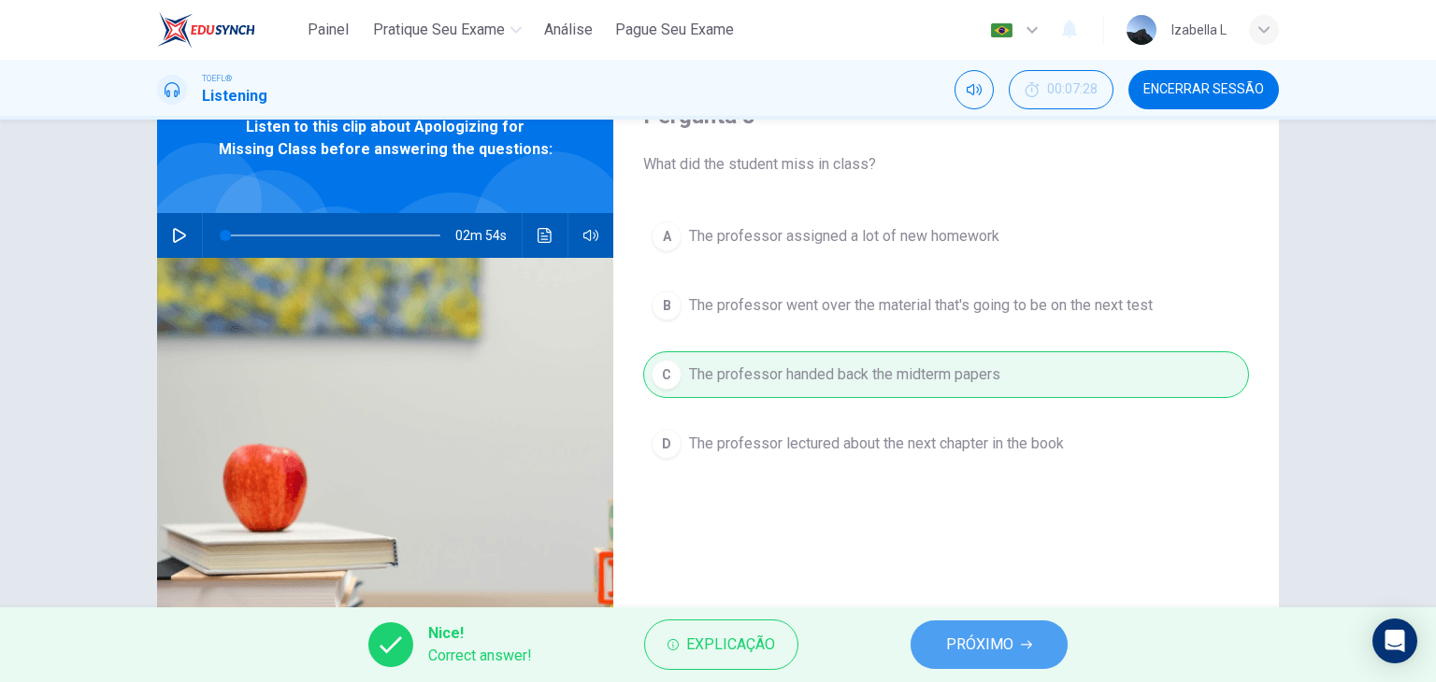
click at [988, 648] on span "PRÓXIMO" at bounding box center [979, 645] width 67 height 26
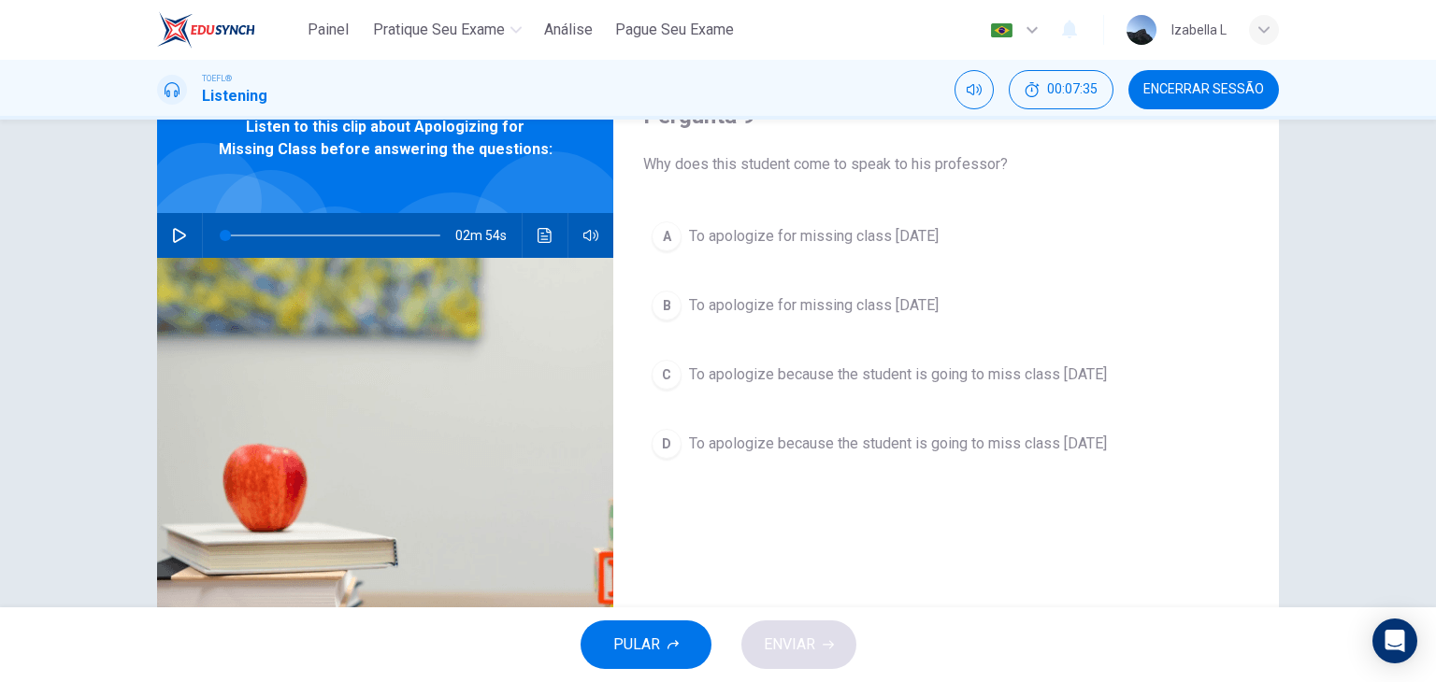
click at [938, 239] on span "To apologize for missing class last Monday" at bounding box center [814, 236] width 250 height 22
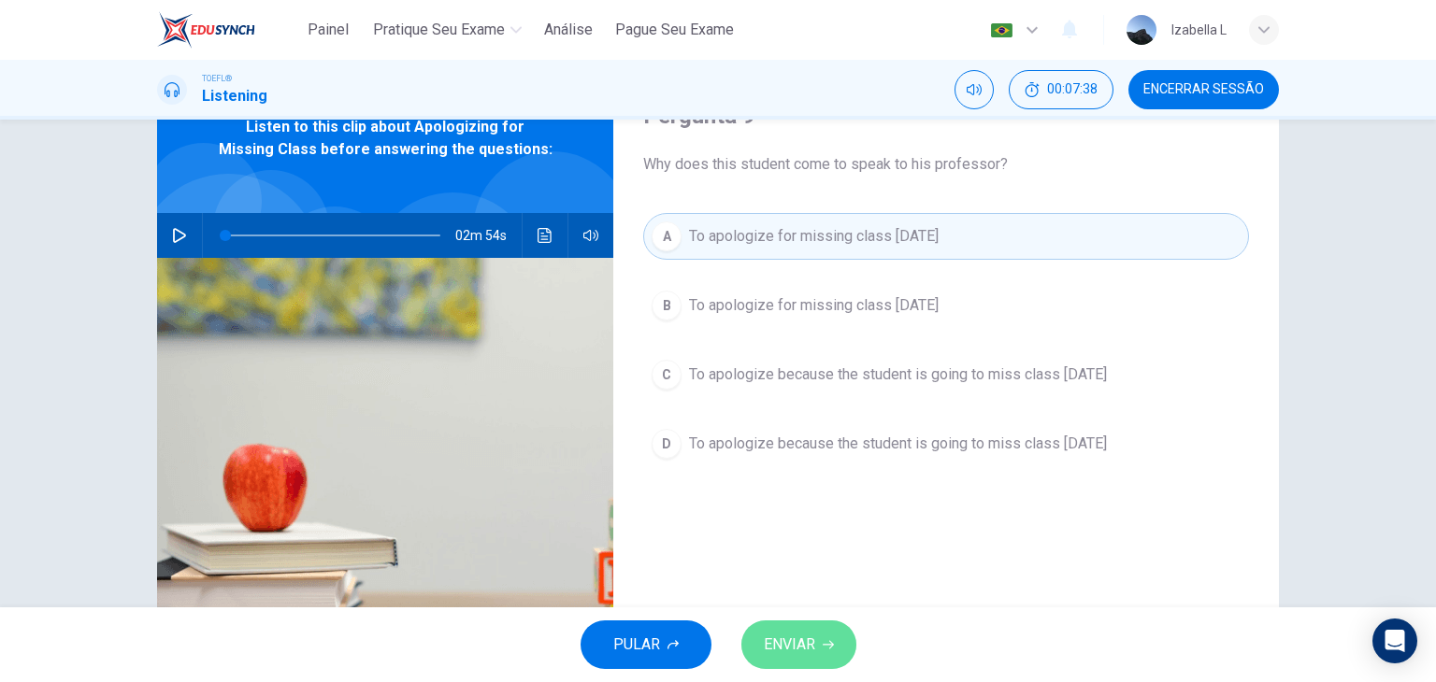
click at [794, 644] on span "ENVIAR" at bounding box center [789, 645] width 51 height 26
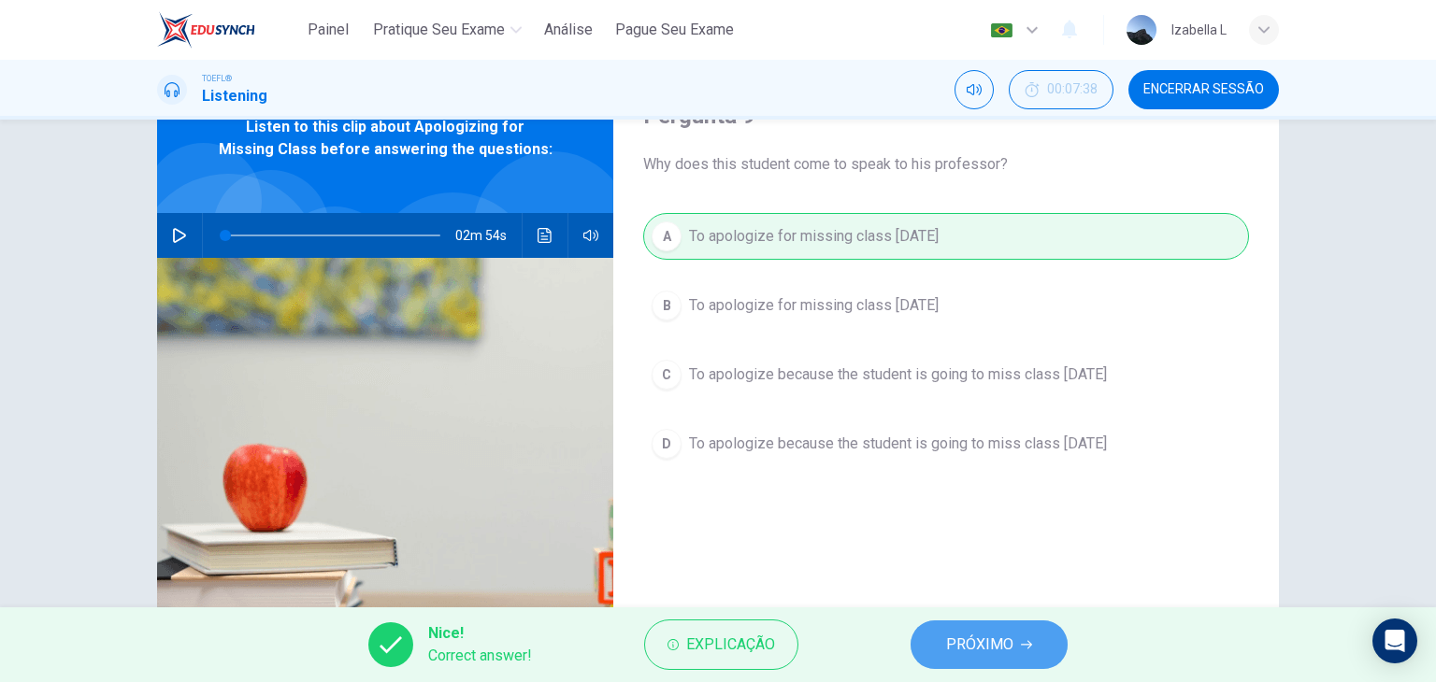
click at [969, 637] on span "PRÓXIMO" at bounding box center [979, 645] width 67 height 26
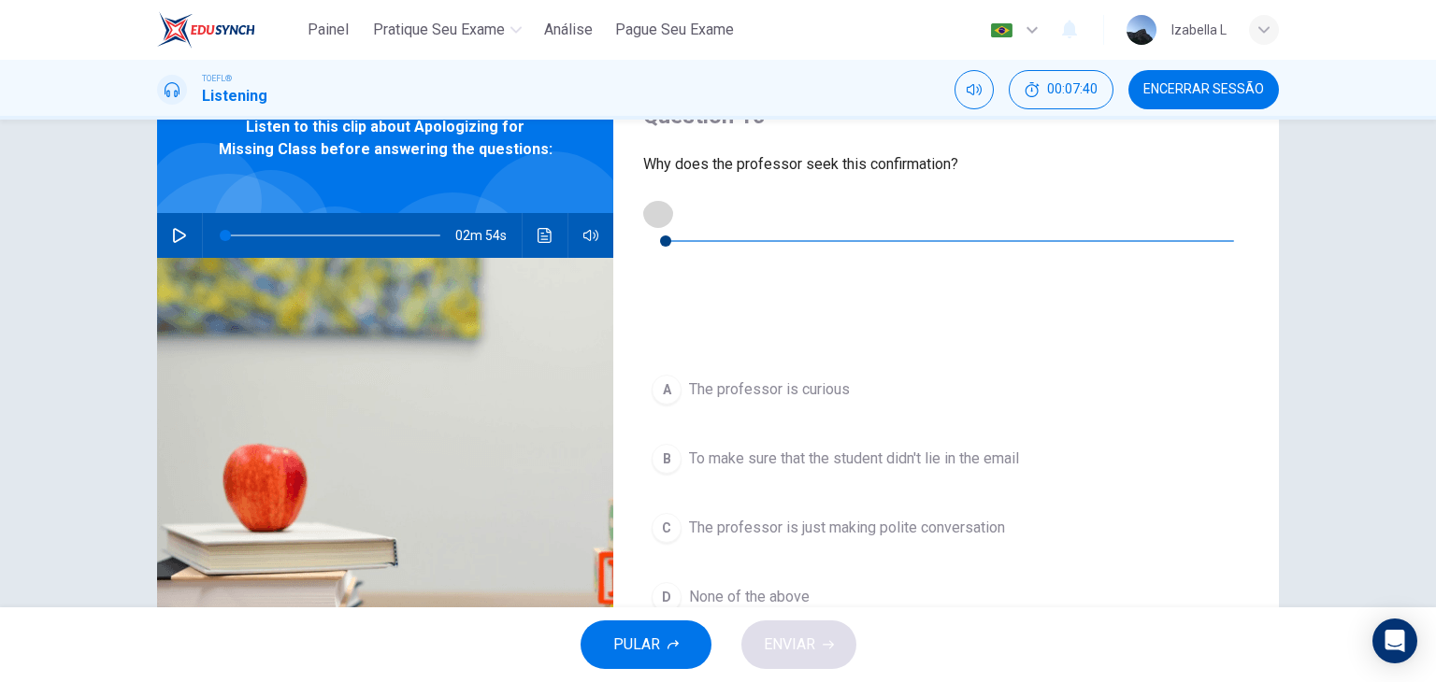
click at [651, 222] on button "button" at bounding box center [658, 213] width 30 height 30
click at [667, 444] on div "B" at bounding box center [666, 459] width 30 height 30
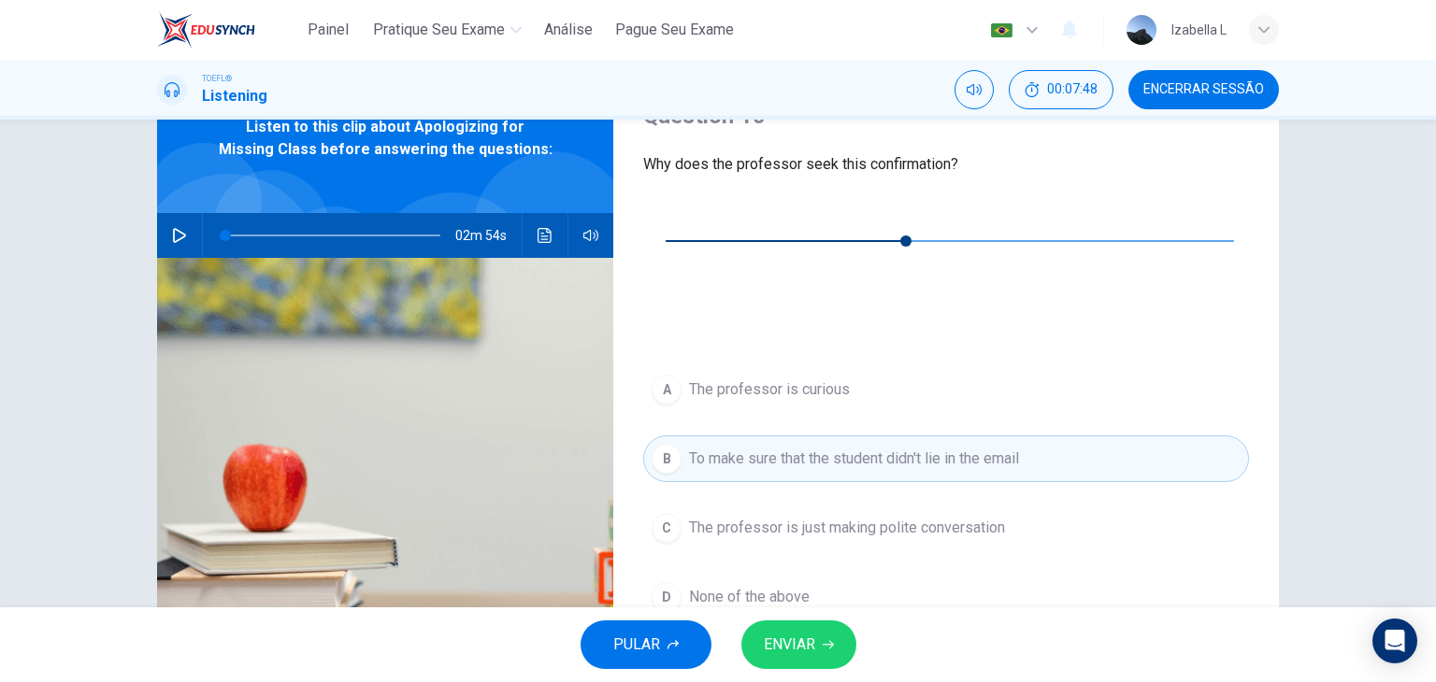
click at [778, 644] on span "ENVIAR" at bounding box center [789, 645] width 51 height 26
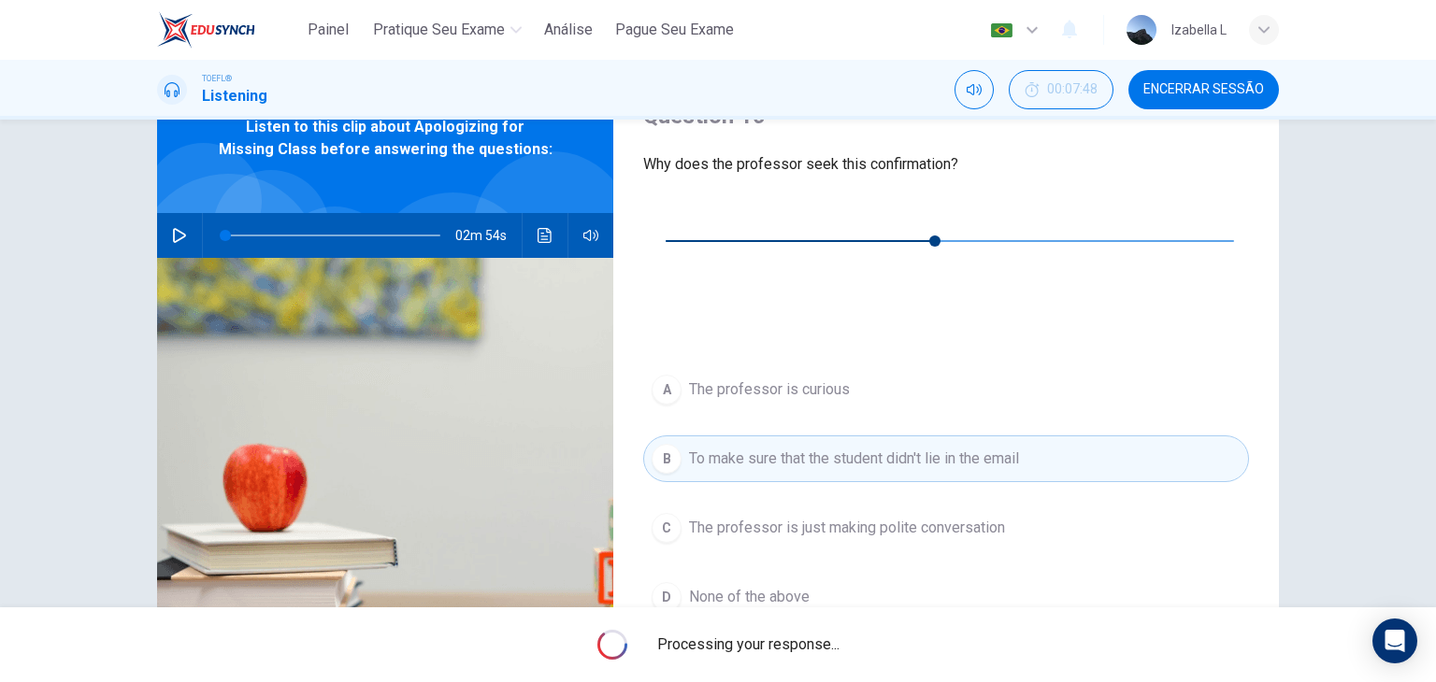
type input "47"
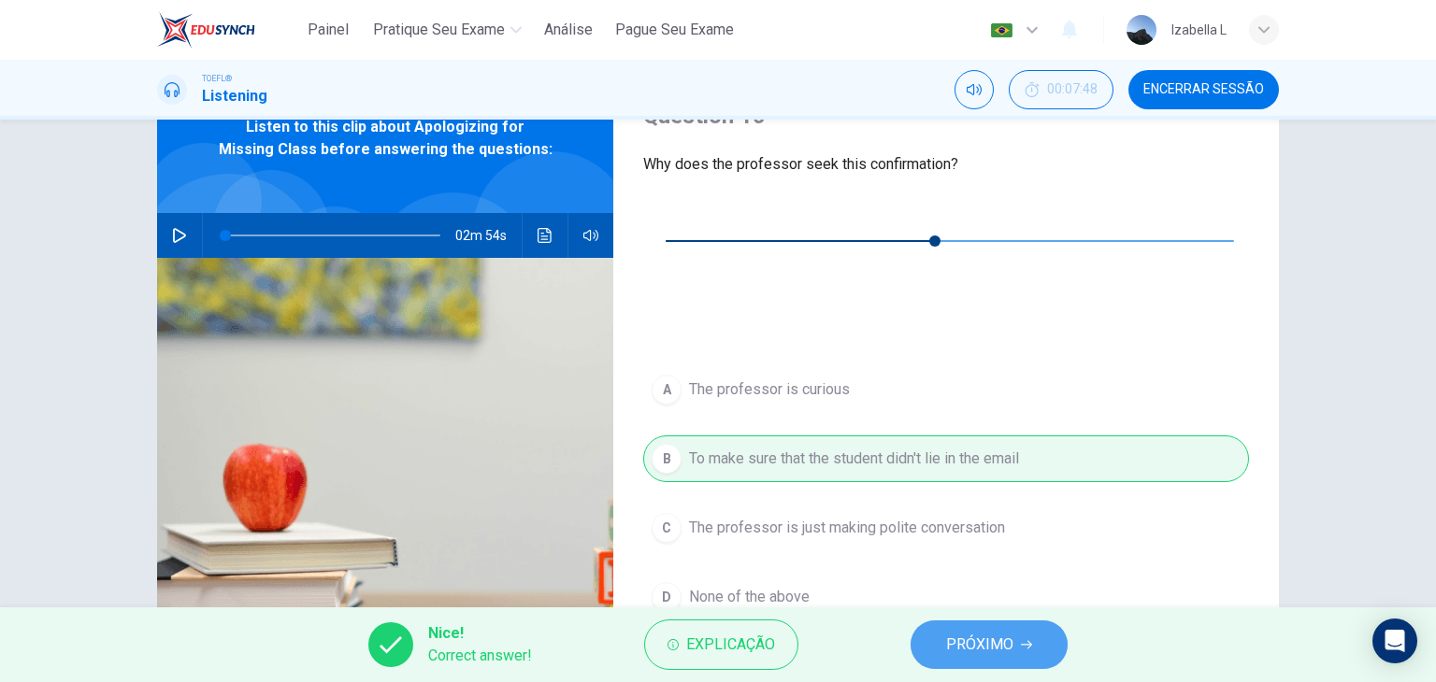
click at [924, 638] on button "PRÓXIMO" at bounding box center [988, 645] width 157 height 49
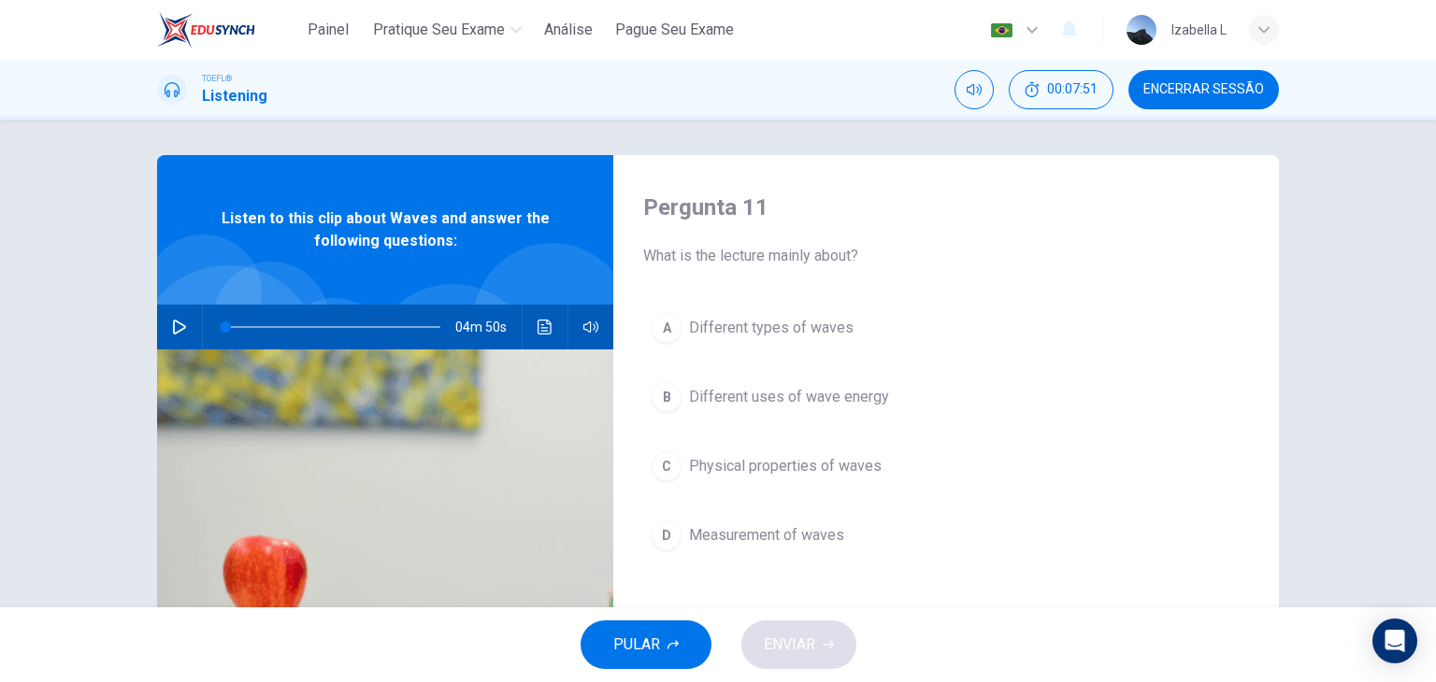
scroll to position [0, 0]
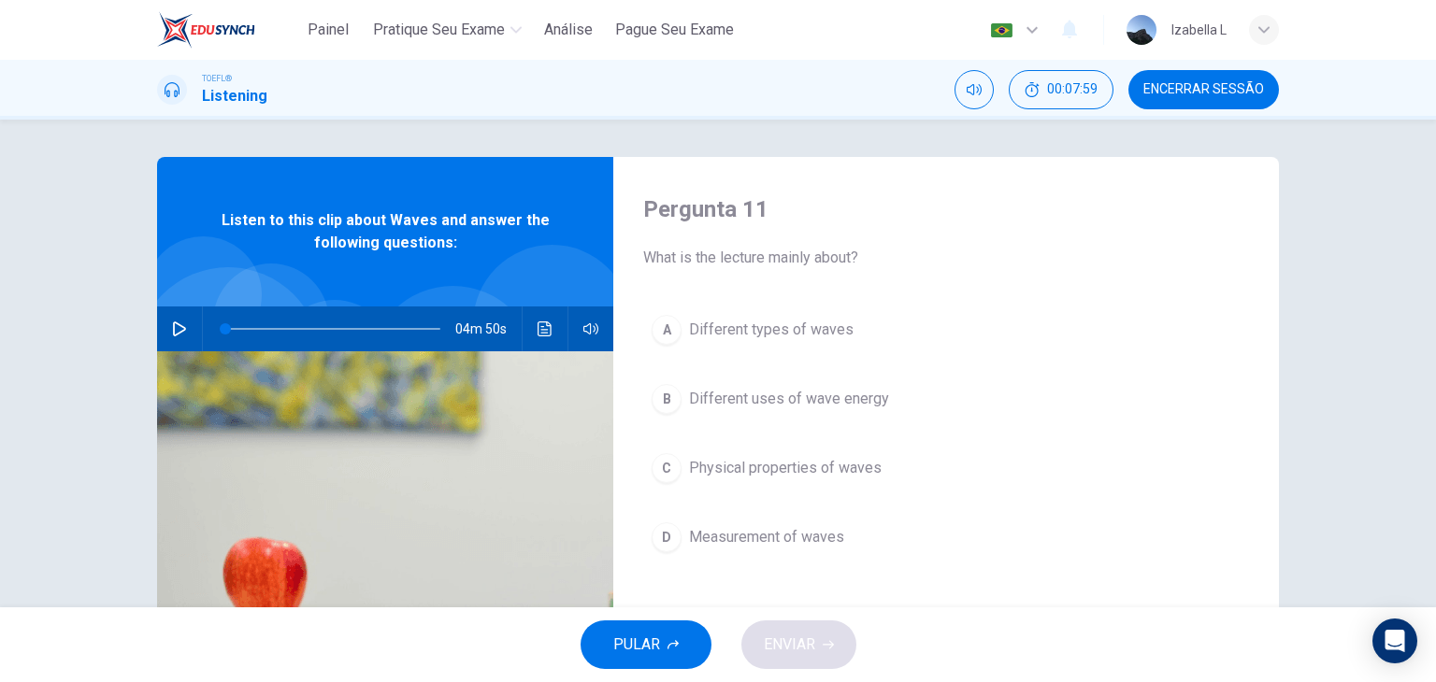
click at [172, 335] on icon "button" at bounding box center [179, 329] width 15 height 15
click at [179, 329] on icon "button" at bounding box center [179, 329] width 15 height 15
click at [180, 336] on button "button" at bounding box center [180, 329] width 30 height 45
drag, startPoint x: 239, startPoint y: 327, endPoint x: 206, endPoint y: 330, distance: 33.8
click at [220, 327] on span at bounding box center [225, 328] width 11 height 11
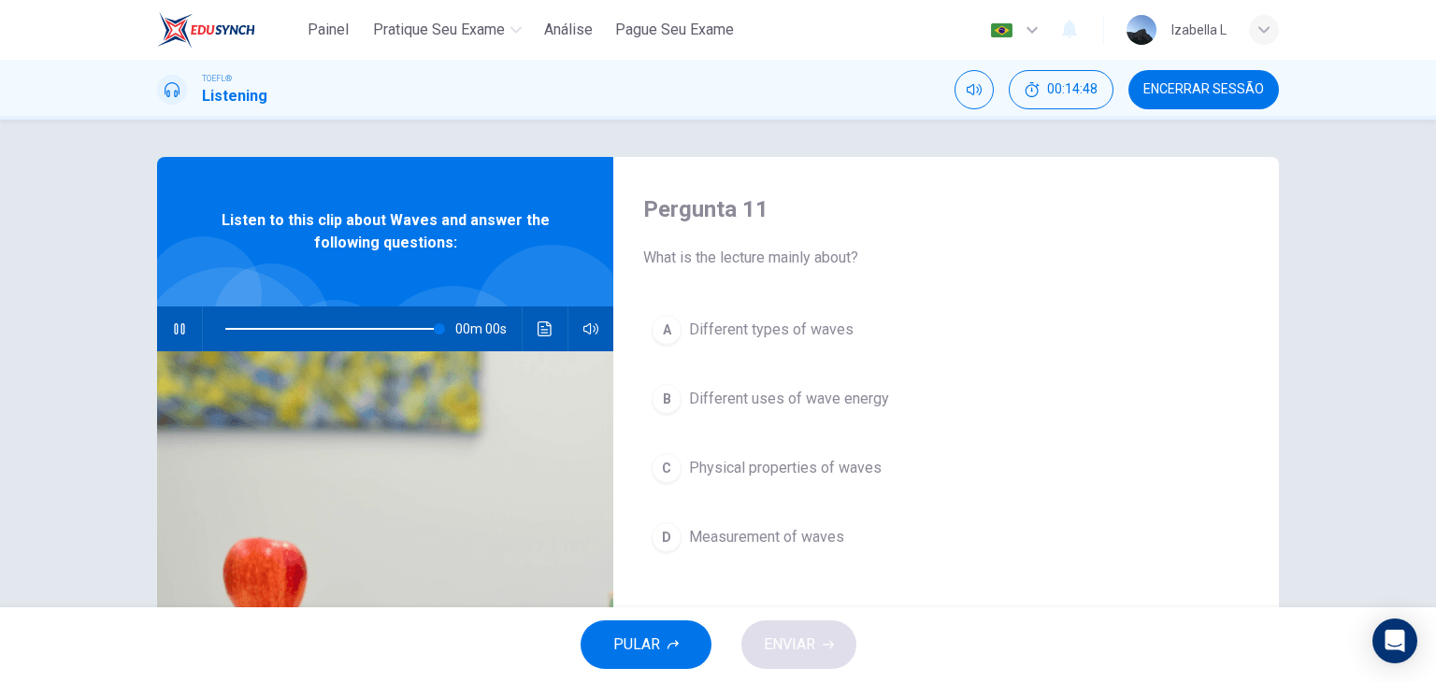
type input "0"
click at [666, 330] on div "A" at bounding box center [666, 330] width 30 height 30
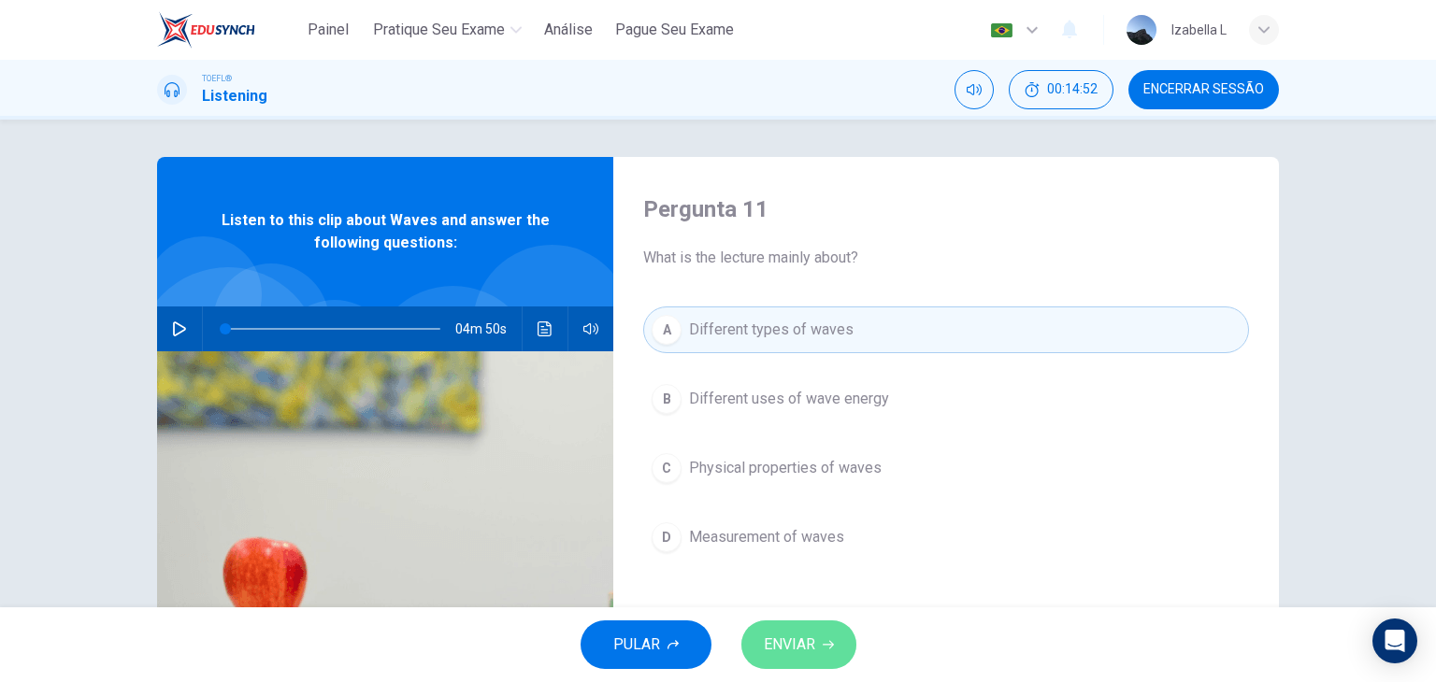
click at [794, 639] on span "ENVIAR" at bounding box center [789, 645] width 51 height 26
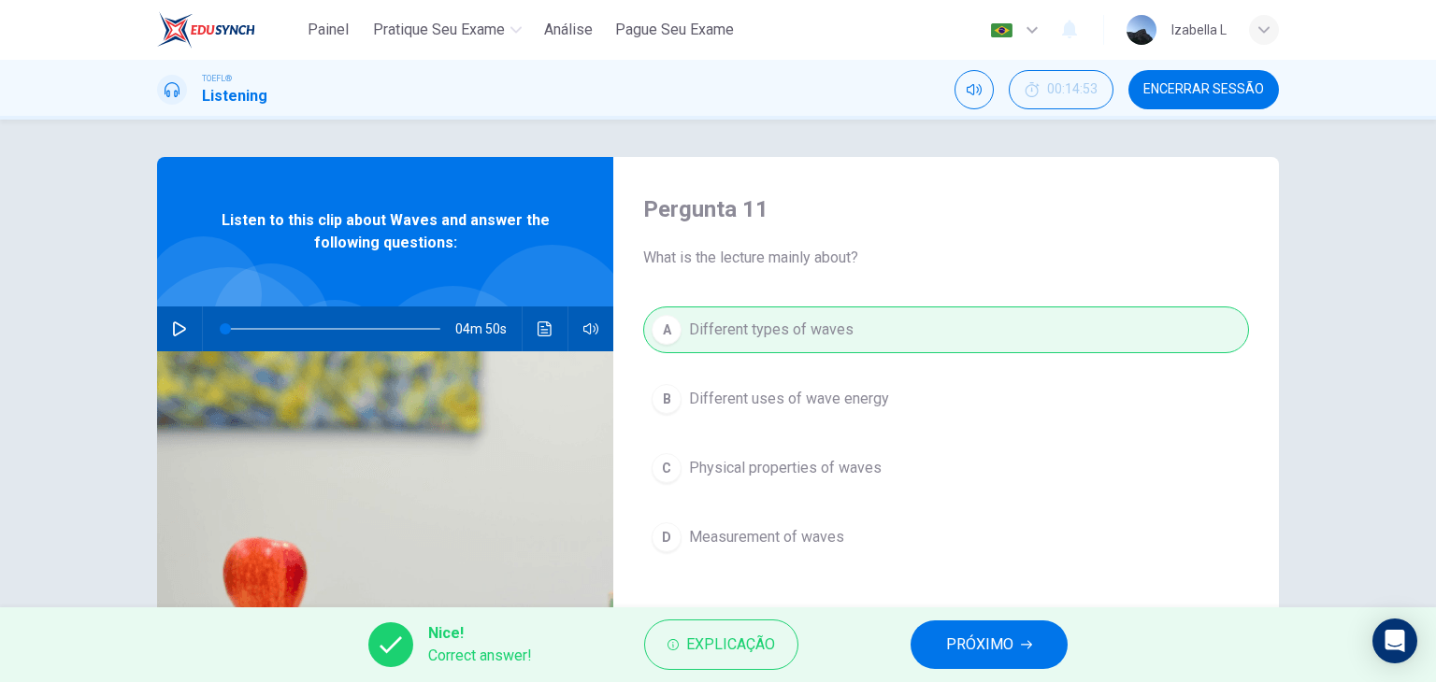
click at [995, 634] on span "PRÓXIMO" at bounding box center [979, 645] width 67 height 26
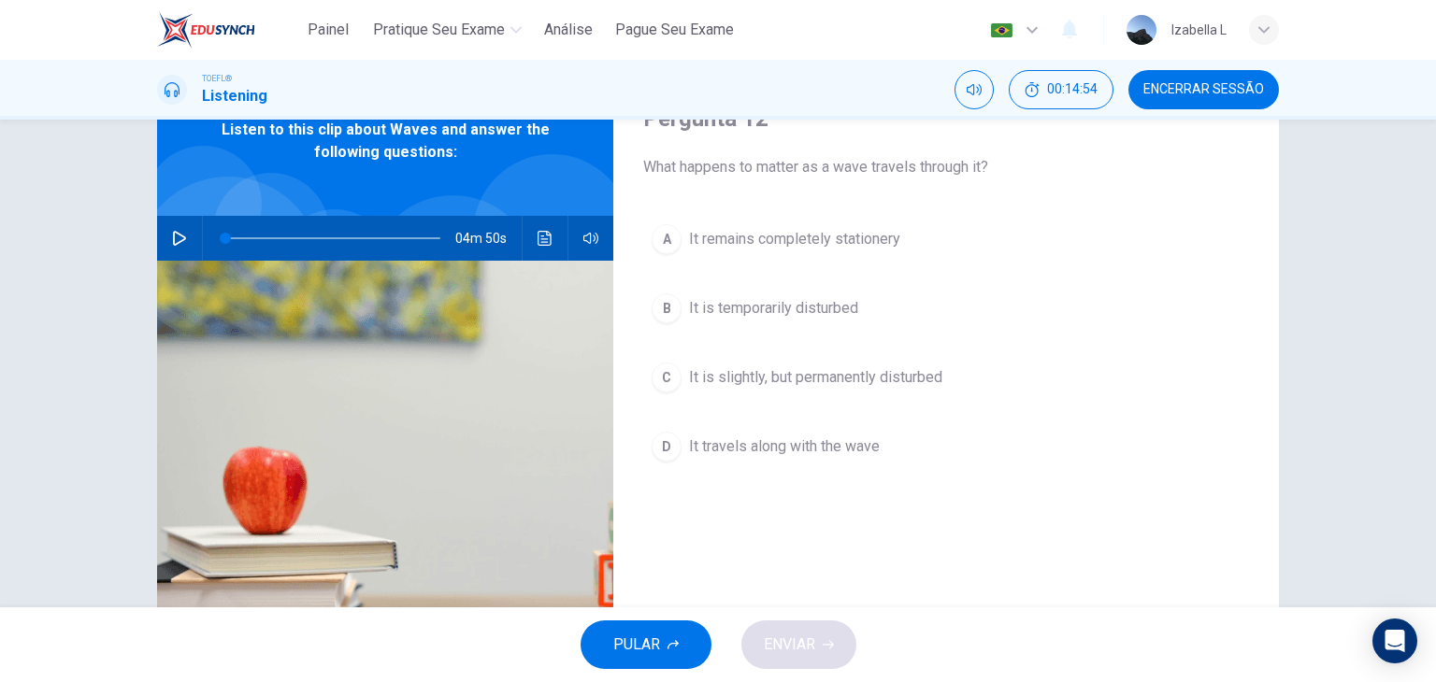
scroll to position [93, 0]
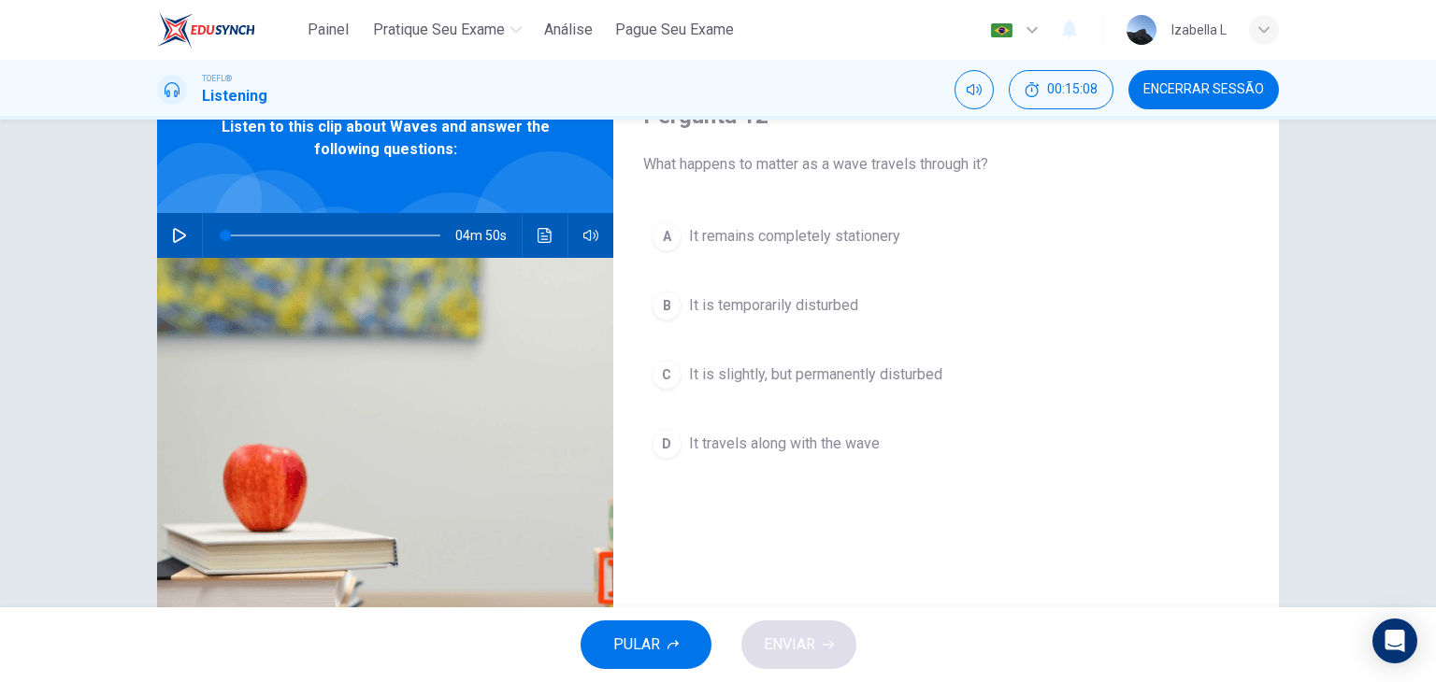
click at [831, 308] on span "It is temporarily disturbed" at bounding box center [773, 305] width 169 height 22
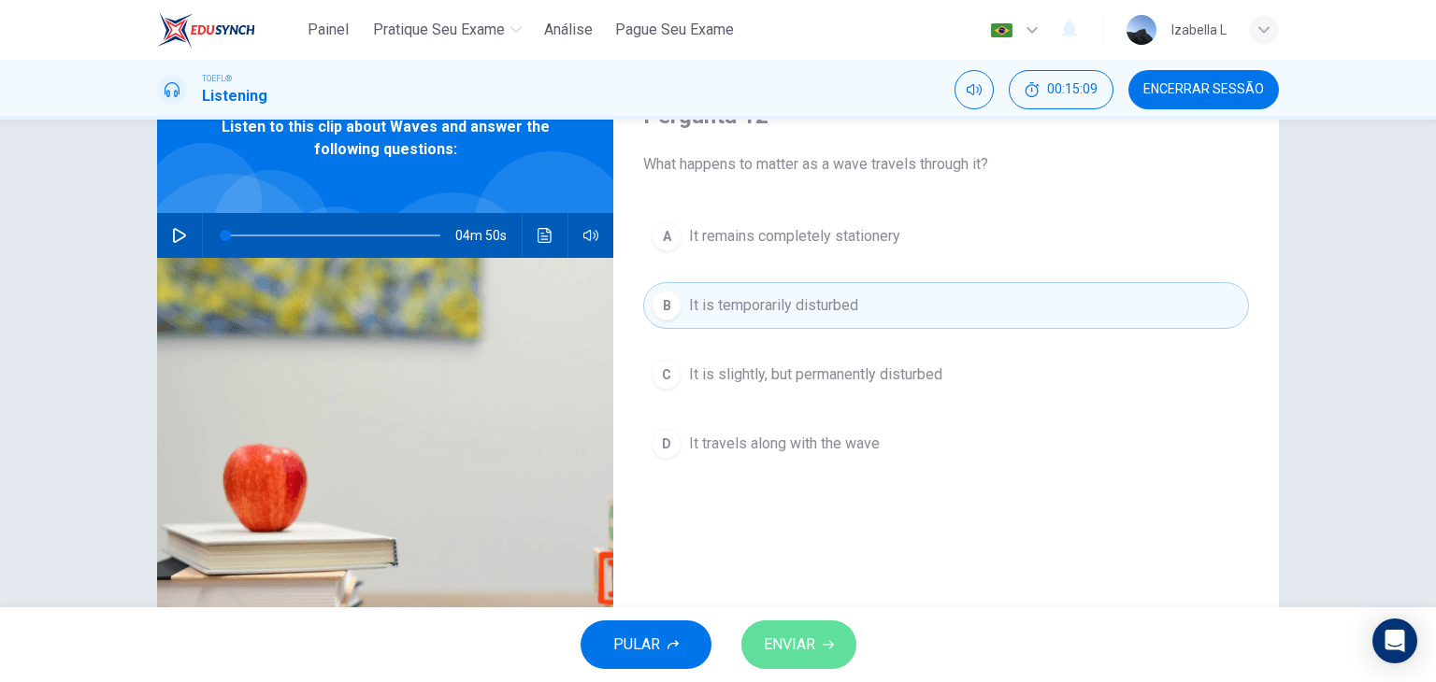
click at [834, 635] on button "ENVIAR" at bounding box center [798, 645] width 115 height 49
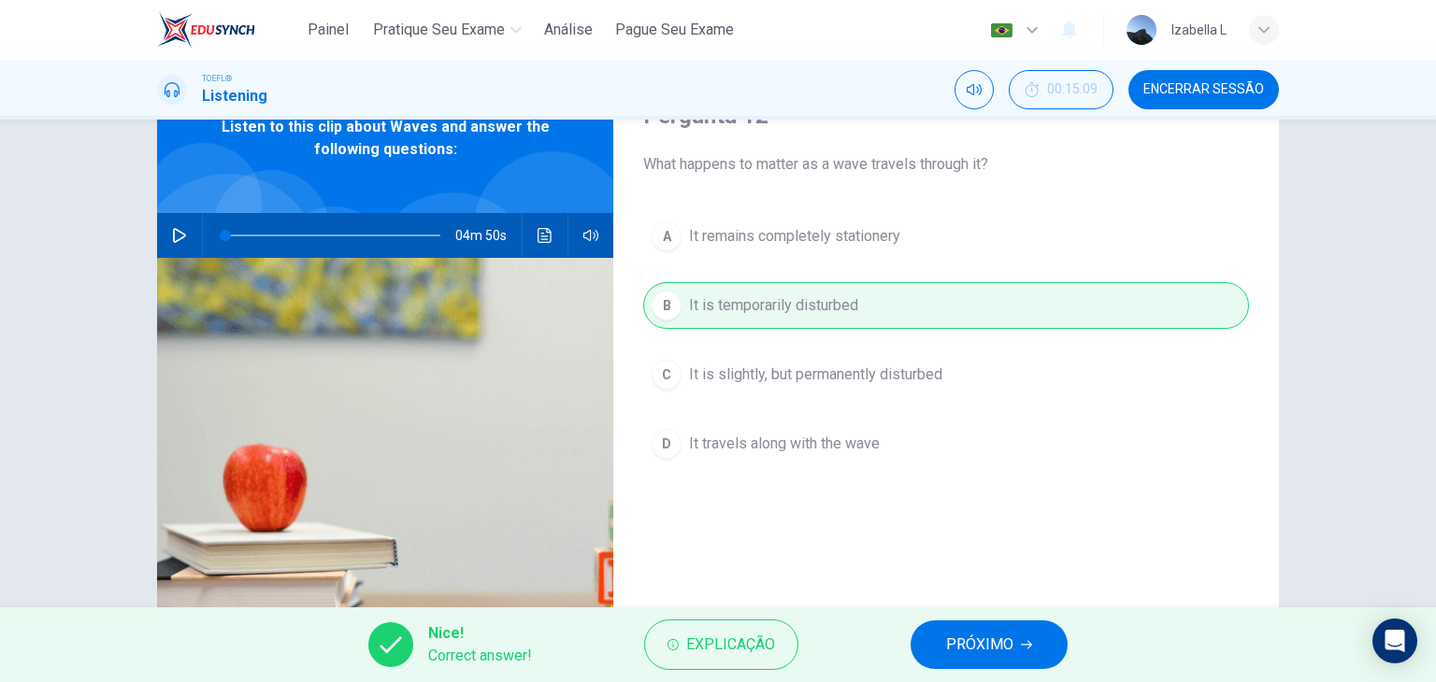
click at [947, 646] on span "PRÓXIMO" at bounding box center [979, 645] width 67 height 26
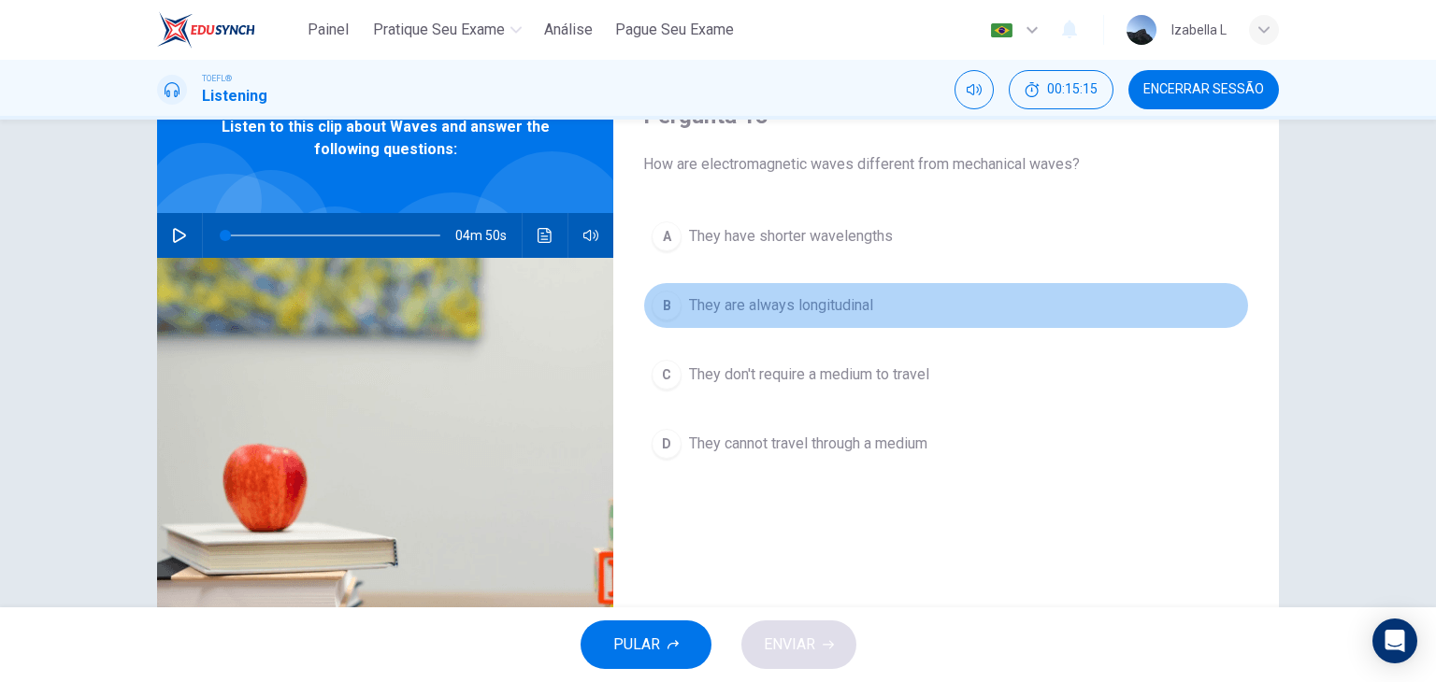
click at [856, 308] on span "They are always longitudinal" at bounding box center [781, 305] width 184 height 22
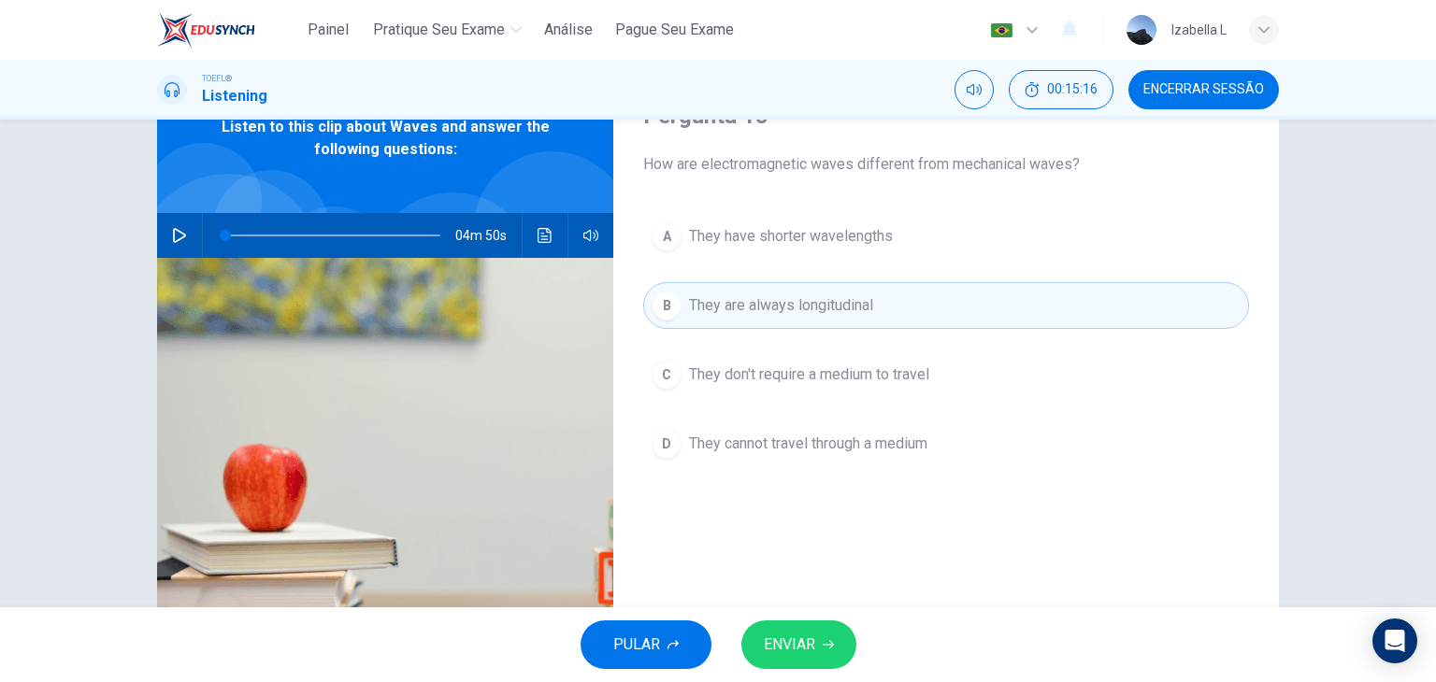
click at [830, 632] on button "ENVIAR" at bounding box center [798, 645] width 115 height 49
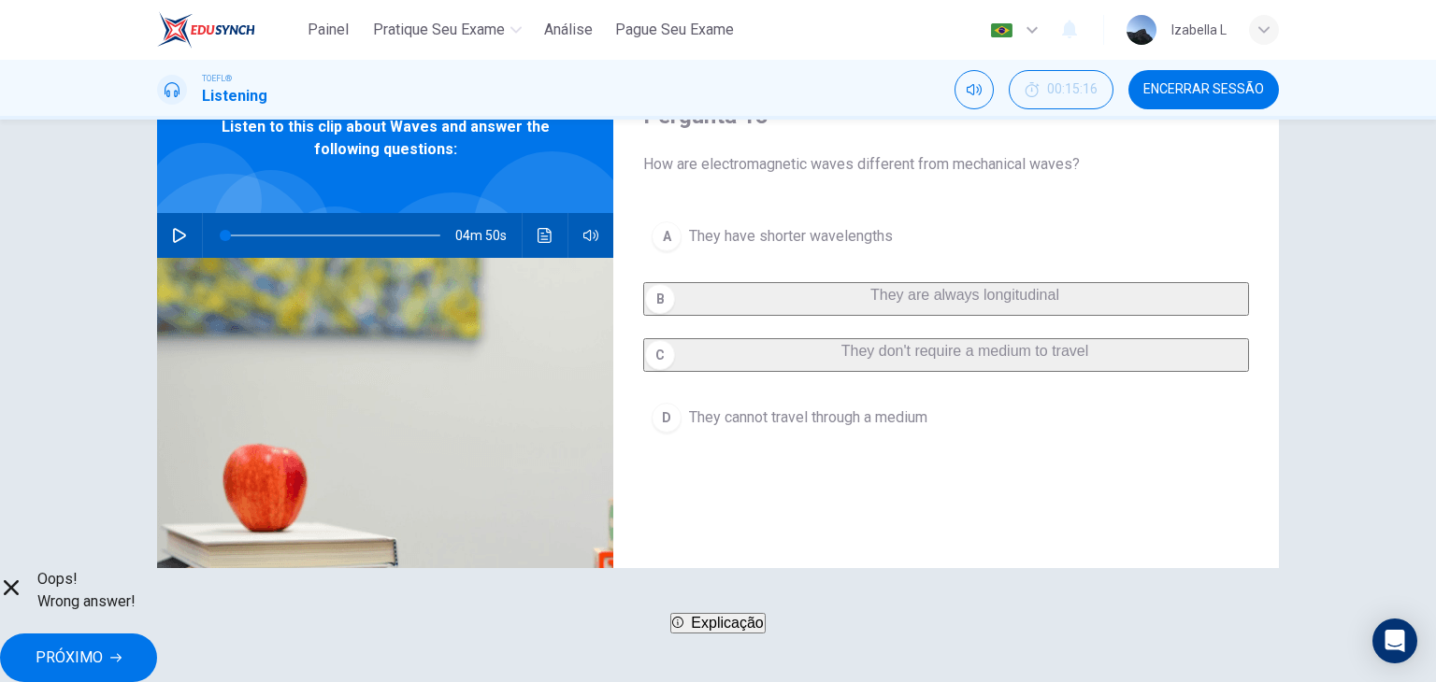
click at [103, 645] on span "PRÓXIMO" at bounding box center [69, 658] width 67 height 26
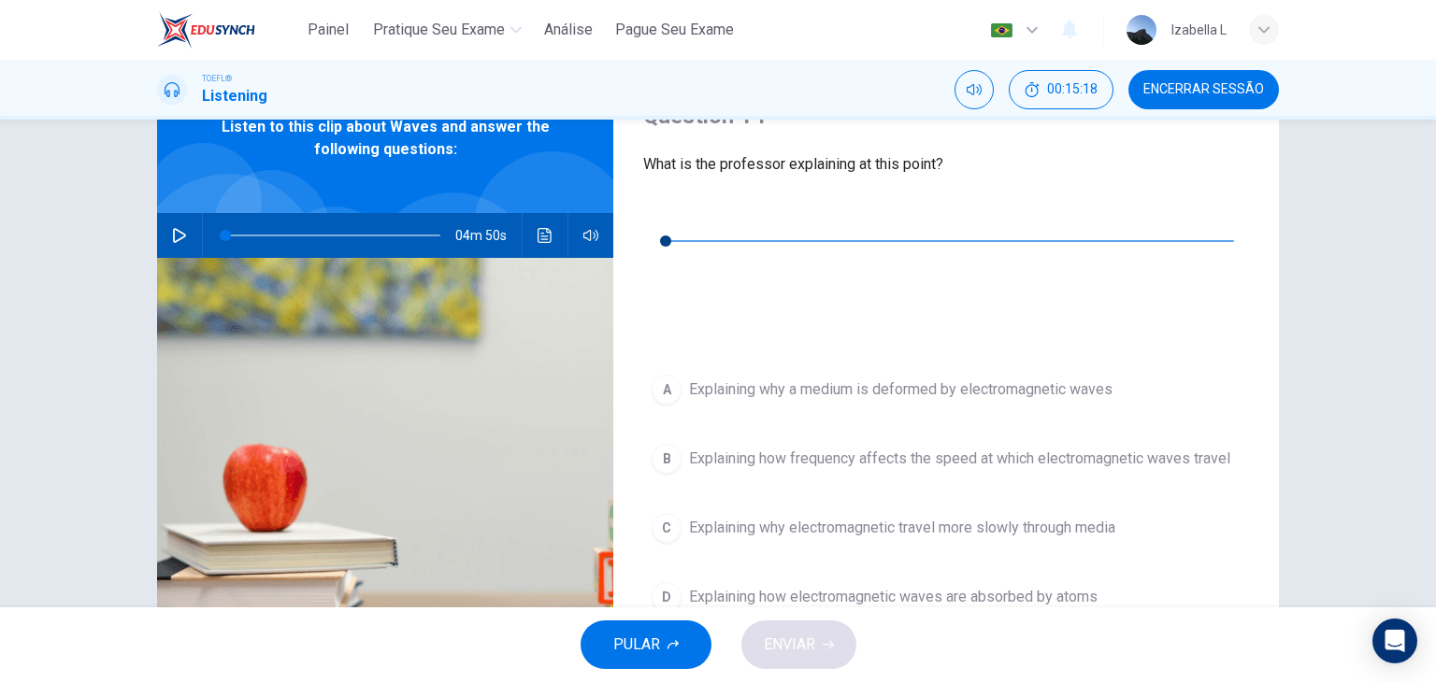
click at [669, 210] on button "button" at bounding box center [658, 213] width 30 height 30
type input "0"
click at [697, 448] on span "Explaining how frequency affects the speed at which electromagnetic waves travel" at bounding box center [959, 459] width 541 height 22
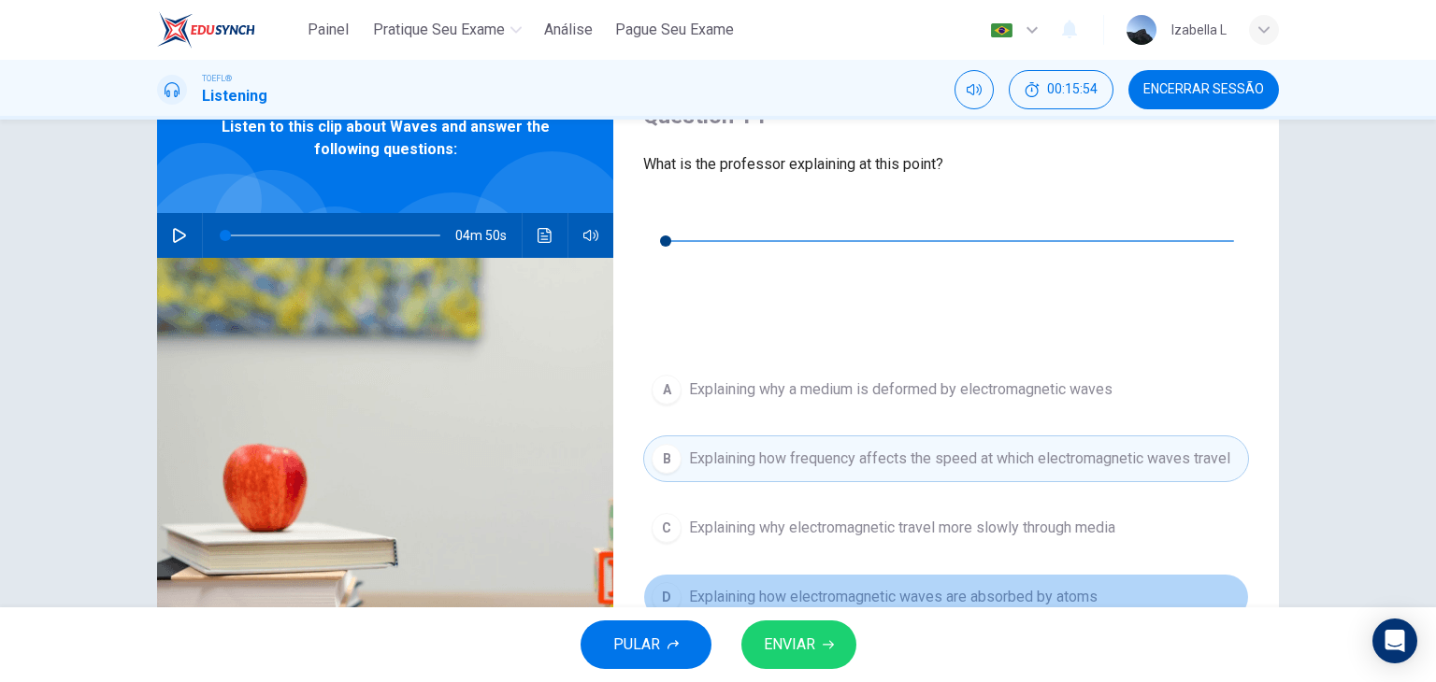
click at [796, 586] on span "Explaining how electromagnetic waves are absorbed by atoms" at bounding box center [893, 597] width 408 height 22
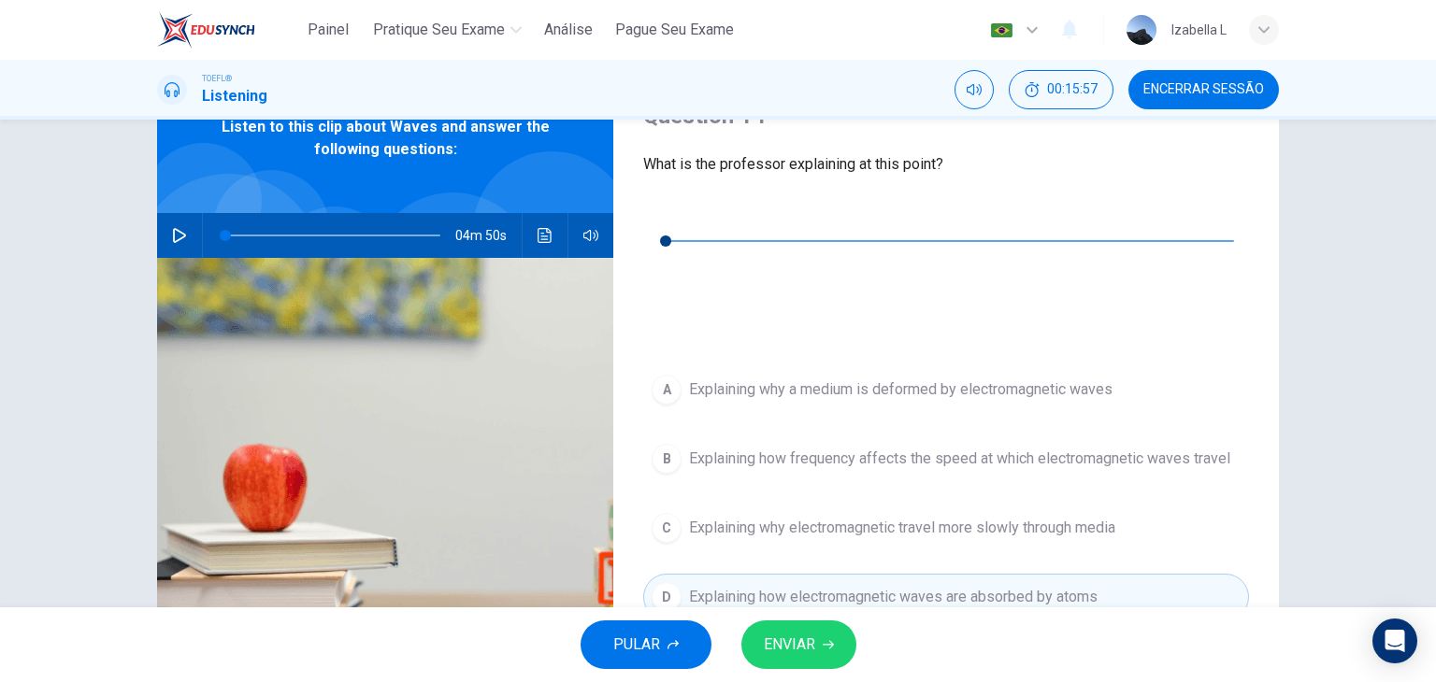
click at [808, 652] on span "ENVIAR" at bounding box center [789, 645] width 51 height 26
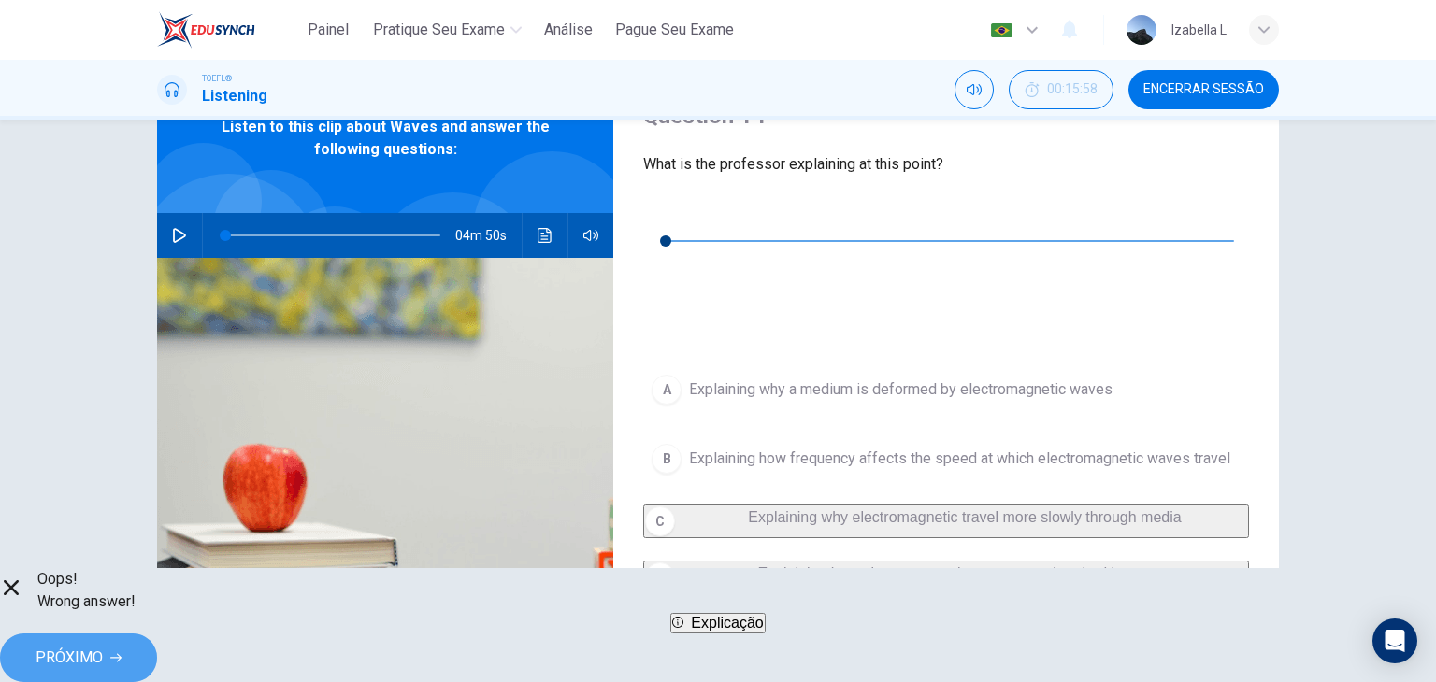
click at [103, 646] on span "PRÓXIMO" at bounding box center [69, 658] width 67 height 26
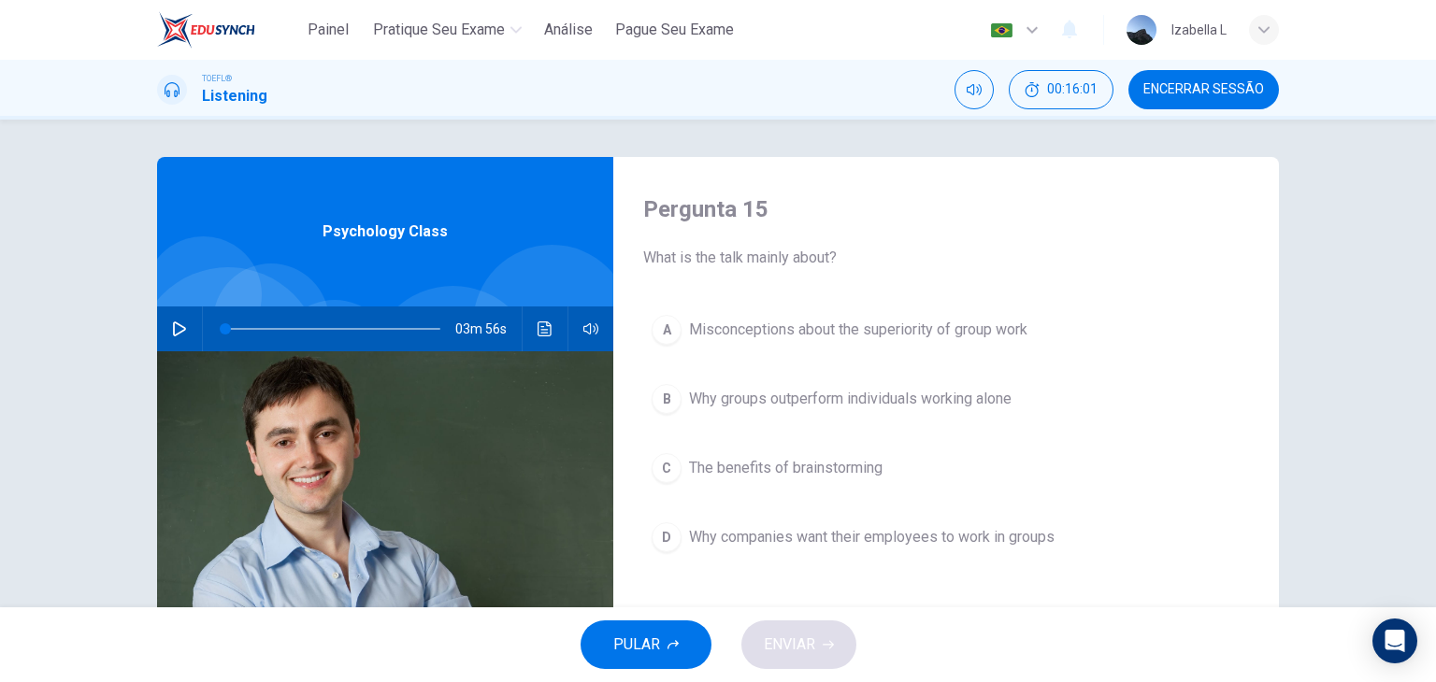
click at [1226, 92] on span "Encerrar Sessão" at bounding box center [1203, 89] width 121 height 15
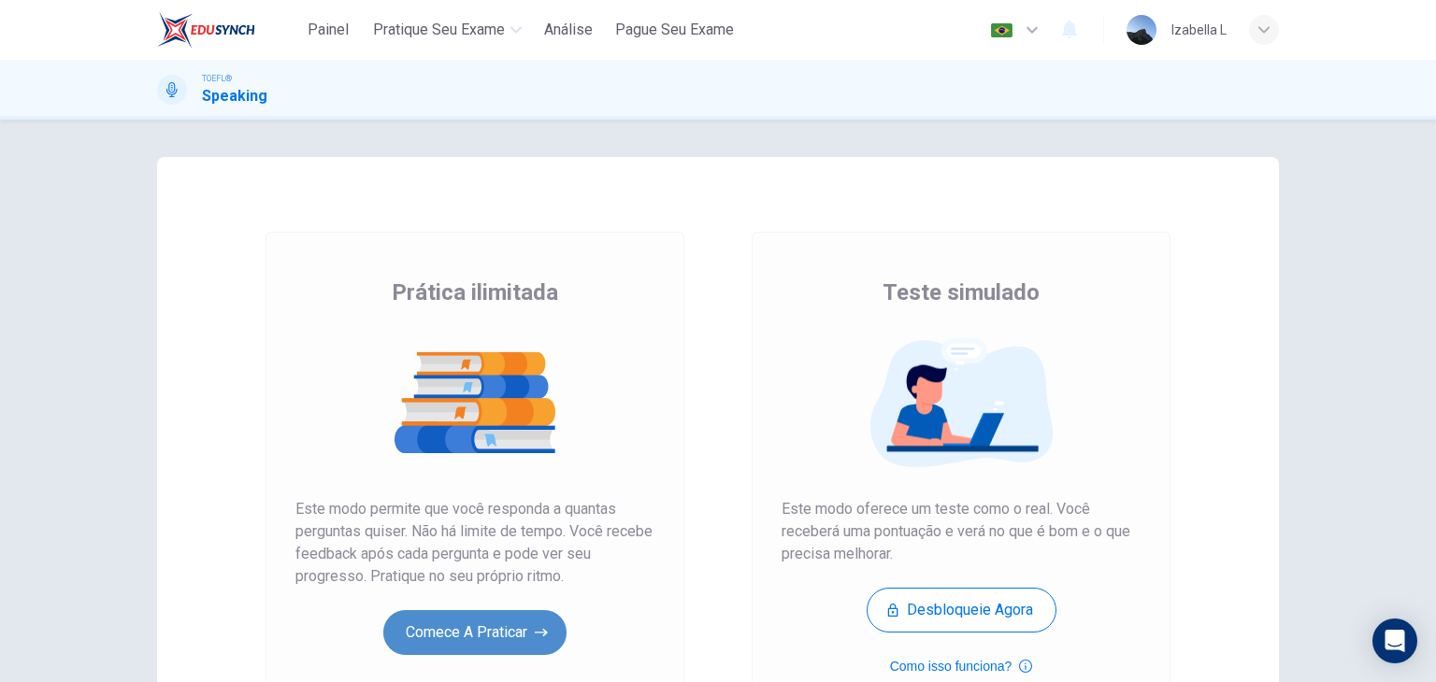
click at [516, 648] on button "Comece a praticar" at bounding box center [474, 632] width 183 height 45
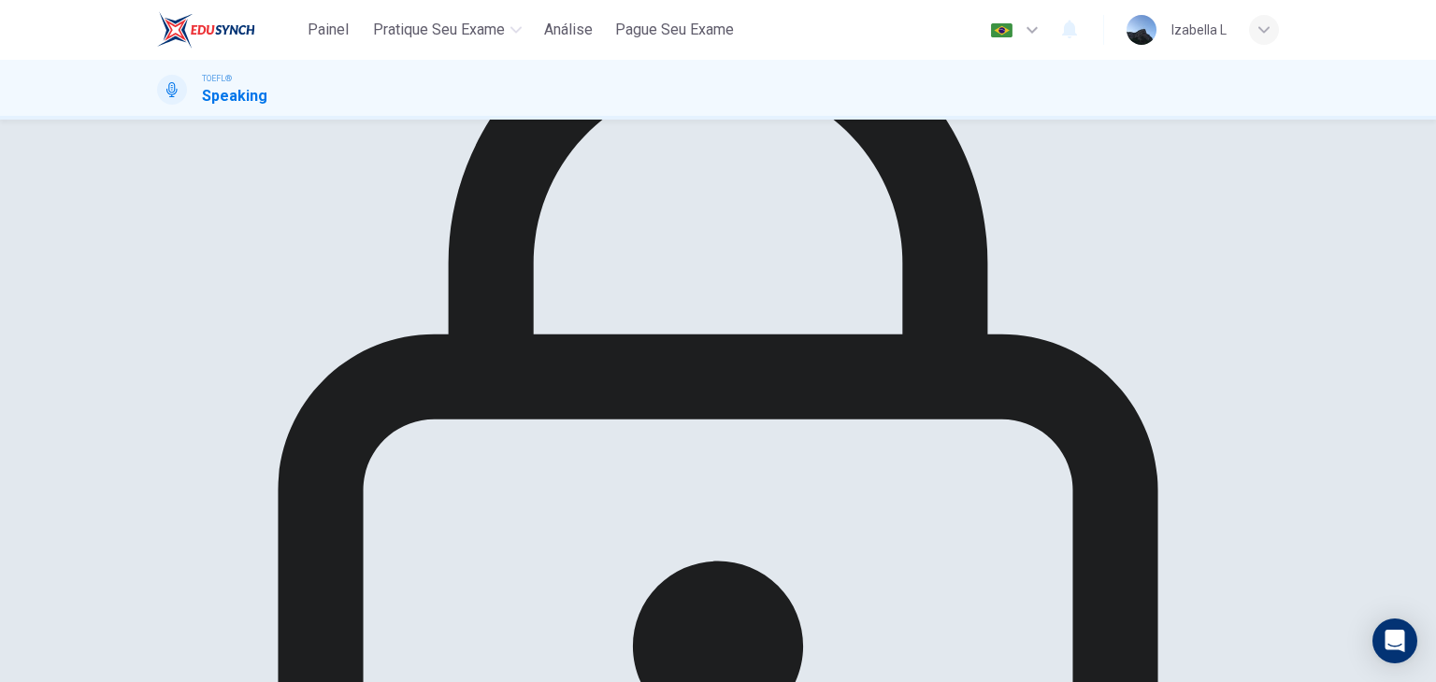
scroll to position [187, 0]
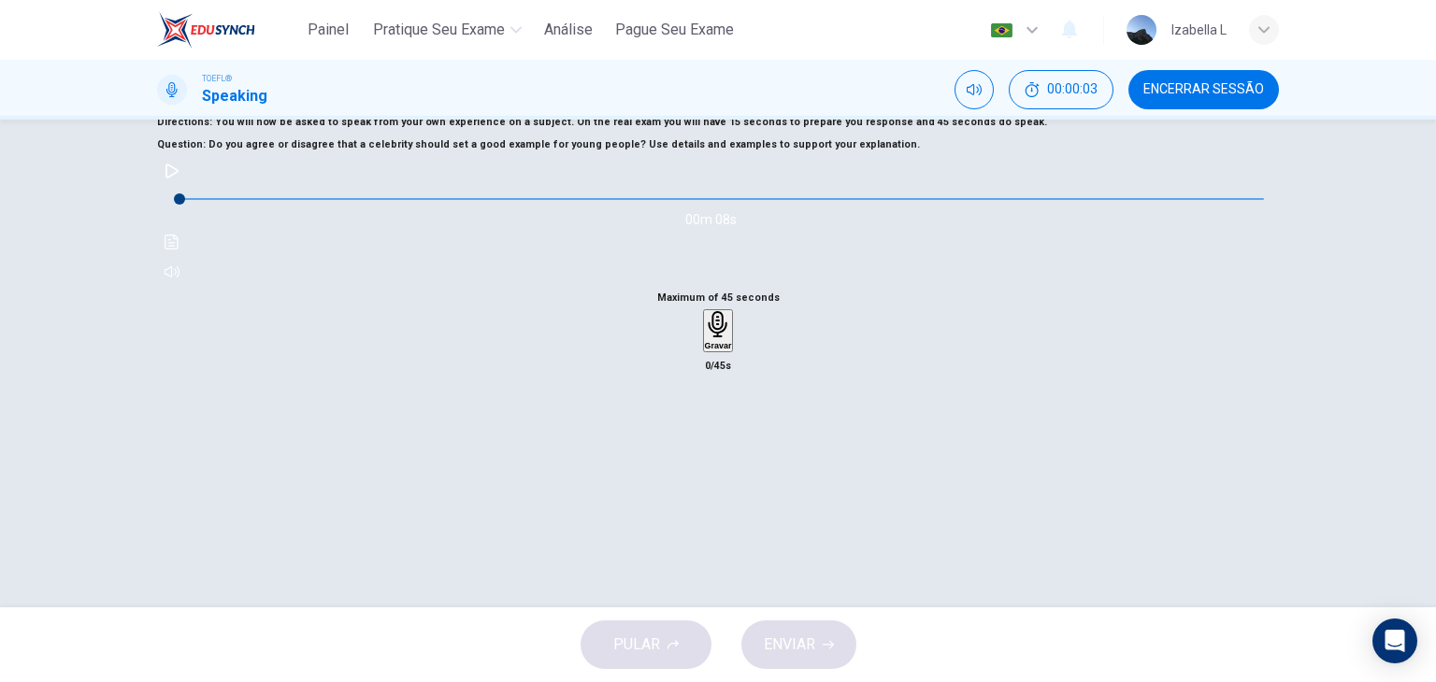
scroll to position [93, 0]
click at [187, 183] on button "button" at bounding box center [172, 168] width 30 height 30
type input "11"
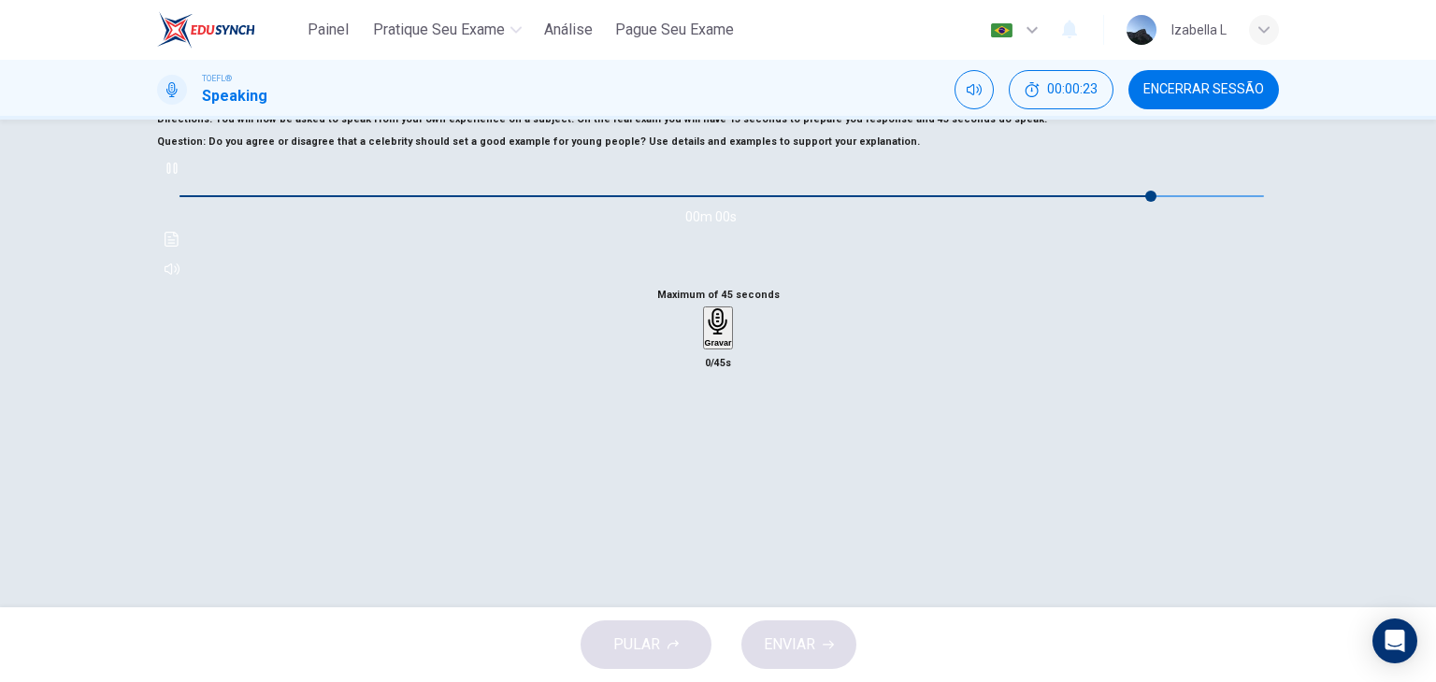
type input "0"
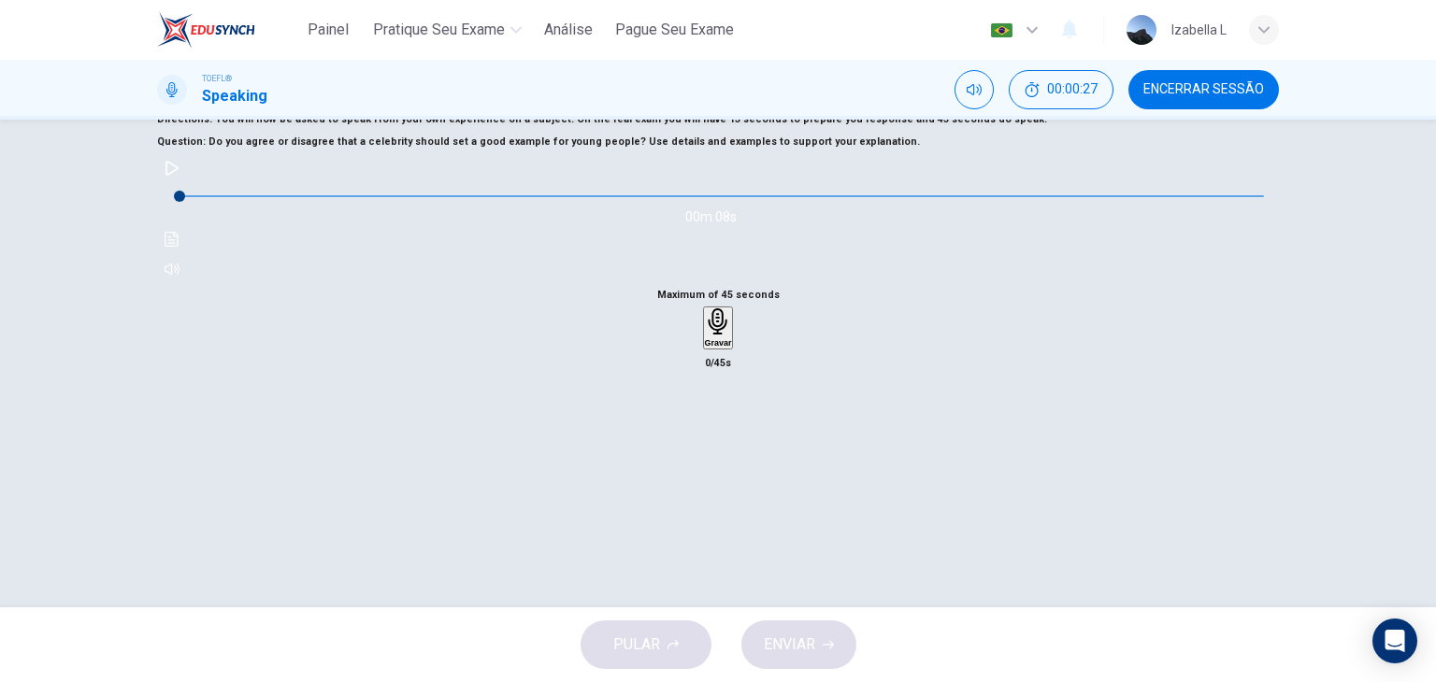
click at [732, 348] on div "Gravar" at bounding box center [718, 327] width 27 height 39
click at [718, 462] on div "Parar" at bounding box center [718, 384] width 21 height 153
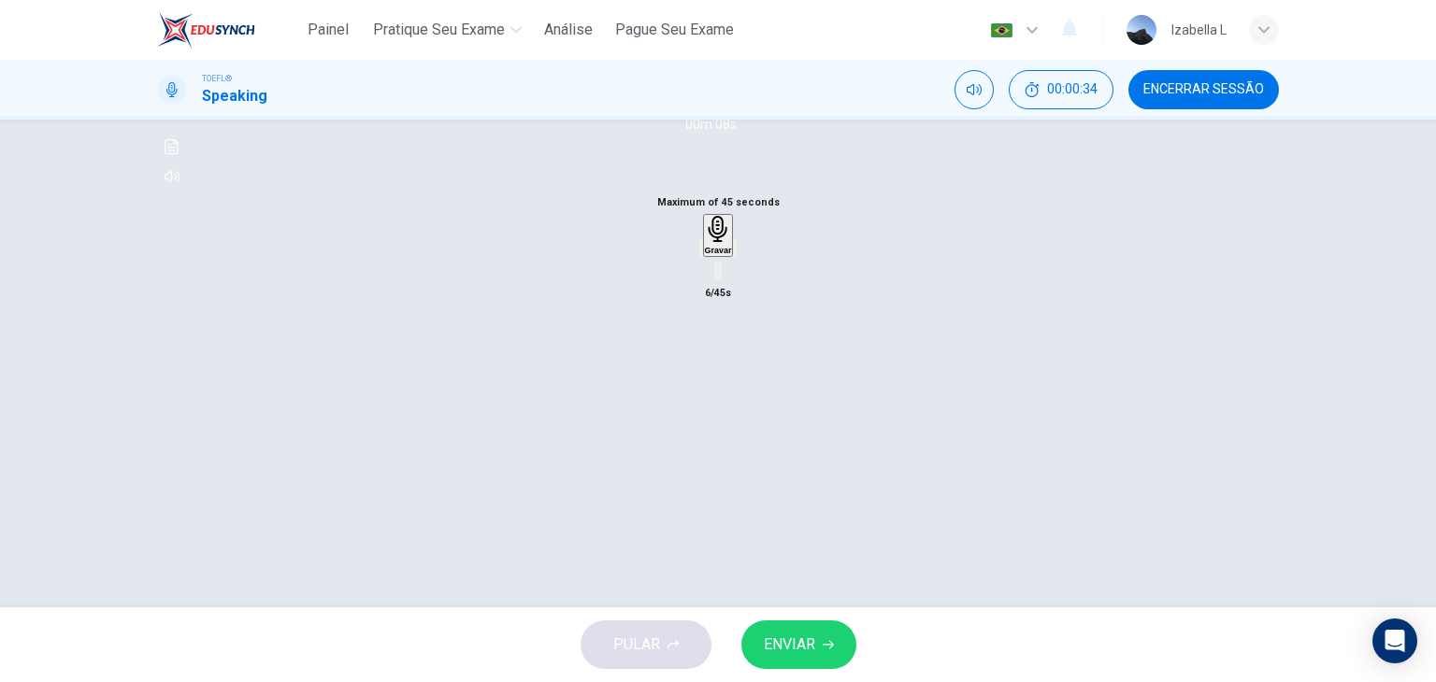
scroll to position [187, 0]
click at [701, 255] on div "button" at bounding box center [701, 248] width 0 height 14
click at [722, 242] on icon "button" at bounding box center [718, 228] width 20 height 27
click at [728, 368] on div "Parar" at bounding box center [718, 291] width 21 height 153
click at [701, 255] on div "button" at bounding box center [701, 248] width 0 height 14
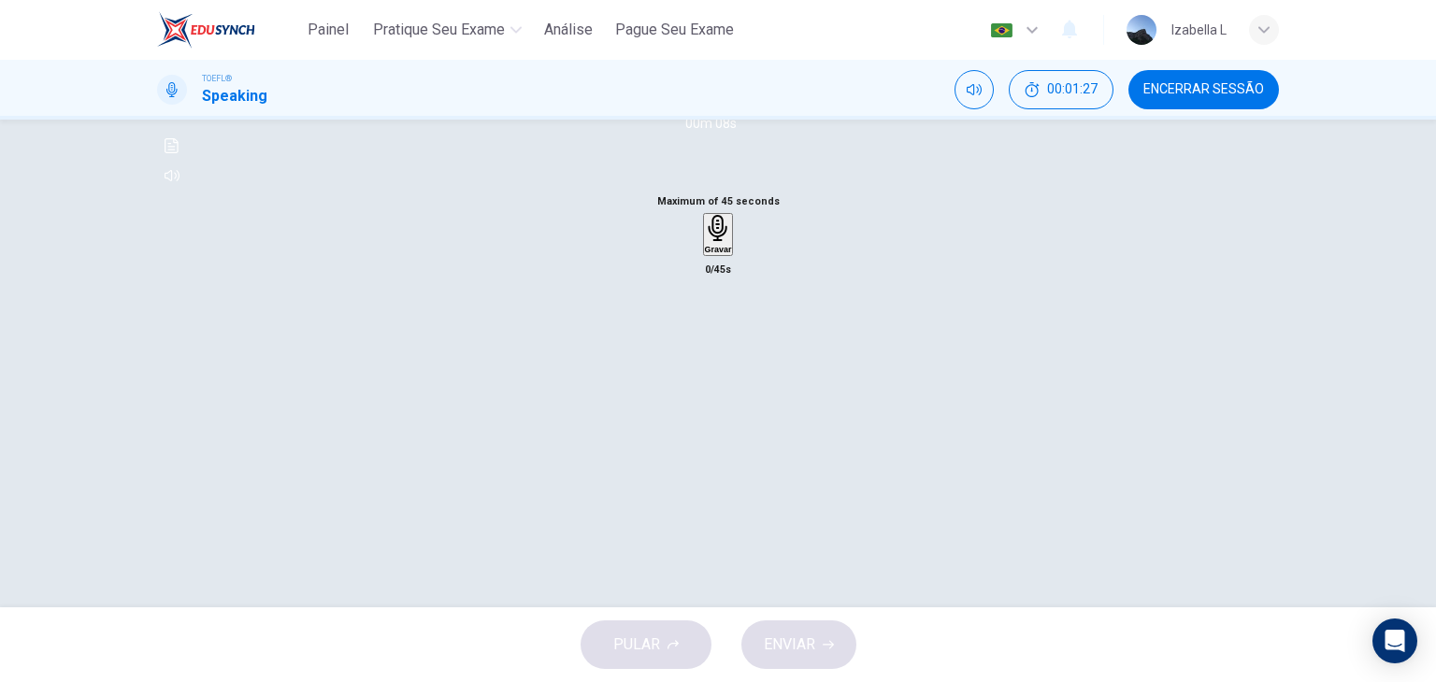
click at [711, 242] on icon "button" at bounding box center [718, 228] width 27 height 27
click at [729, 368] on div "Parar" at bounding box center [718, 291] width 21 height 153
click at [701, 252] on icon "button" at bounding box center [701, 252] width 0 height 0
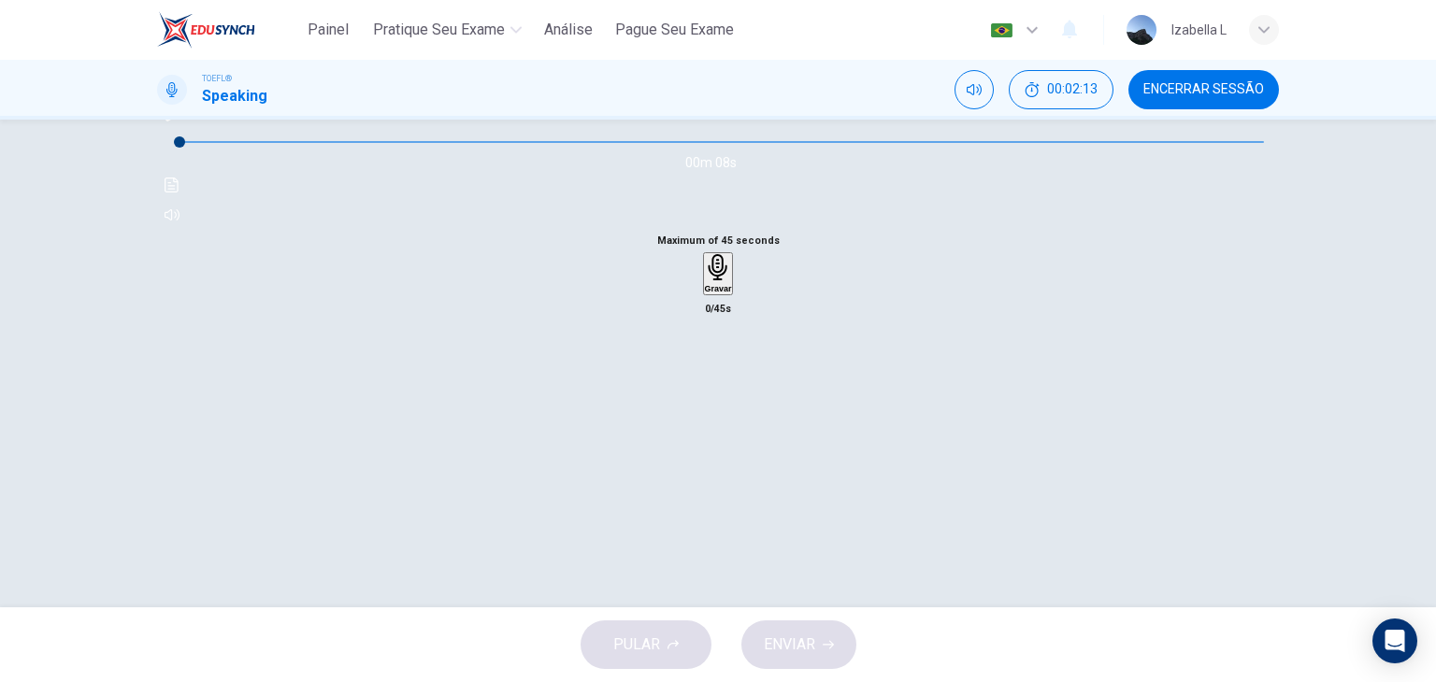
scroll to position [143, 0]
click at [732, 298] on div "Gravar" at bounding box center [718, 278] width 27 height 39
click at [729, 412] on div "Parar" at bounding box center [718, 335] width 21 height 153
click at [800, 648] on span "ENVIAR" at bounding box center [789, 645] width 51 height 26
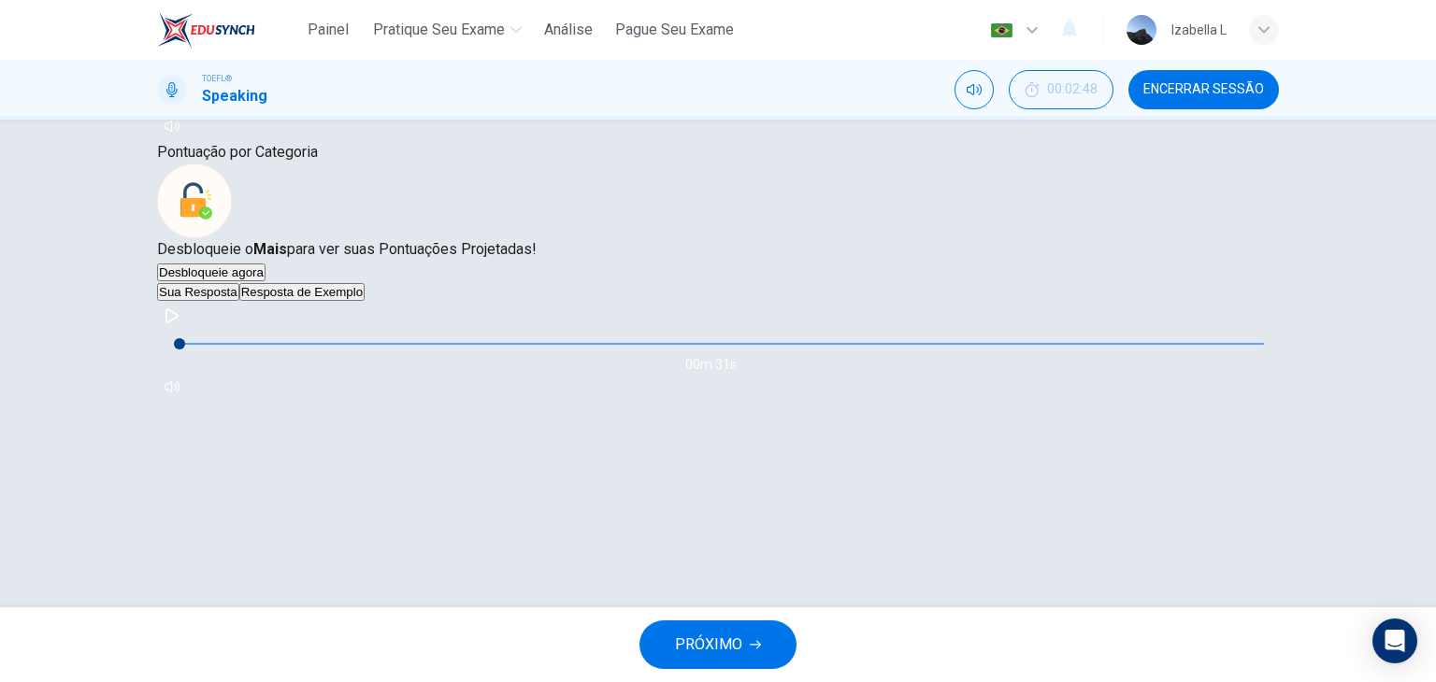
click at [365, 301] on button "Resposta de Exemplo" at bounding box center [301, 292] width 125 height 18
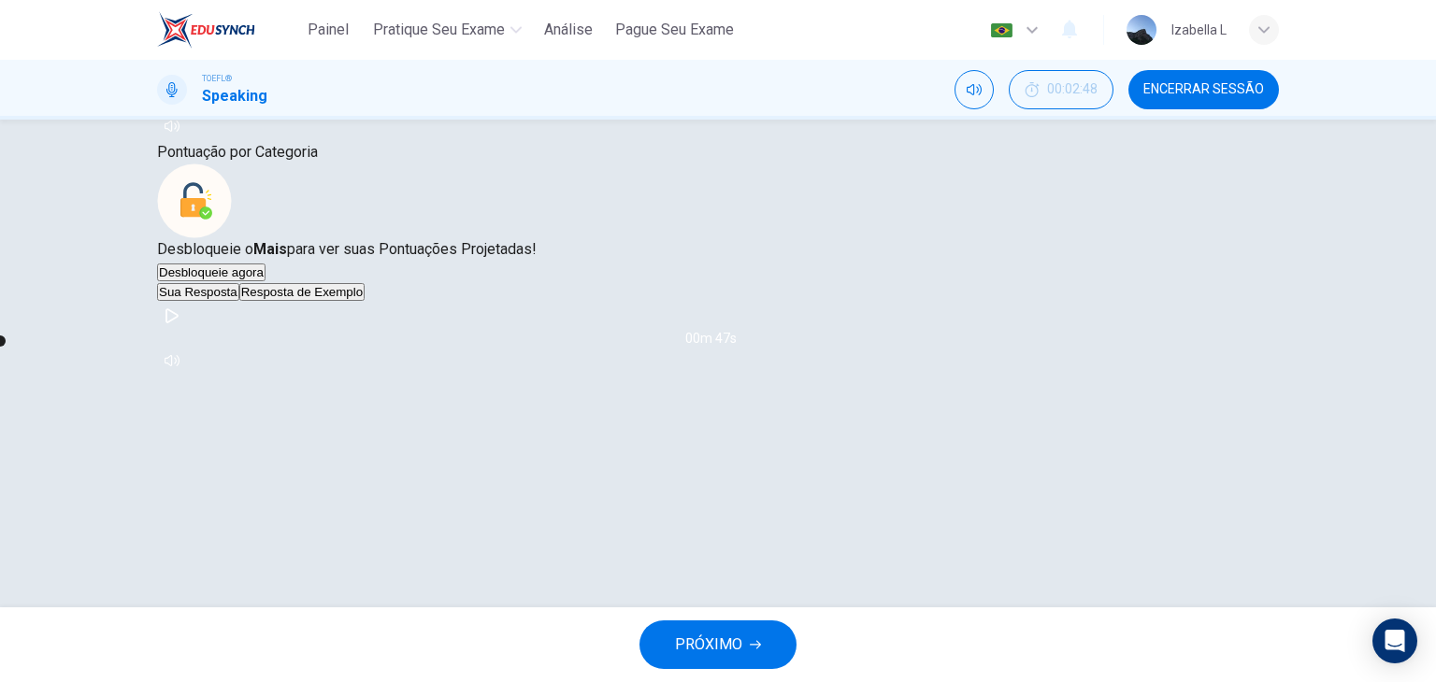
scroll to position [293, 0]
click at [187, 331] on button "button" at bounding box center [172, 316] width 30 height 30
type input "98"
click at [778, 651] on button "PRÓXIMO" at bounding box center [717, 645] width 157 height 49
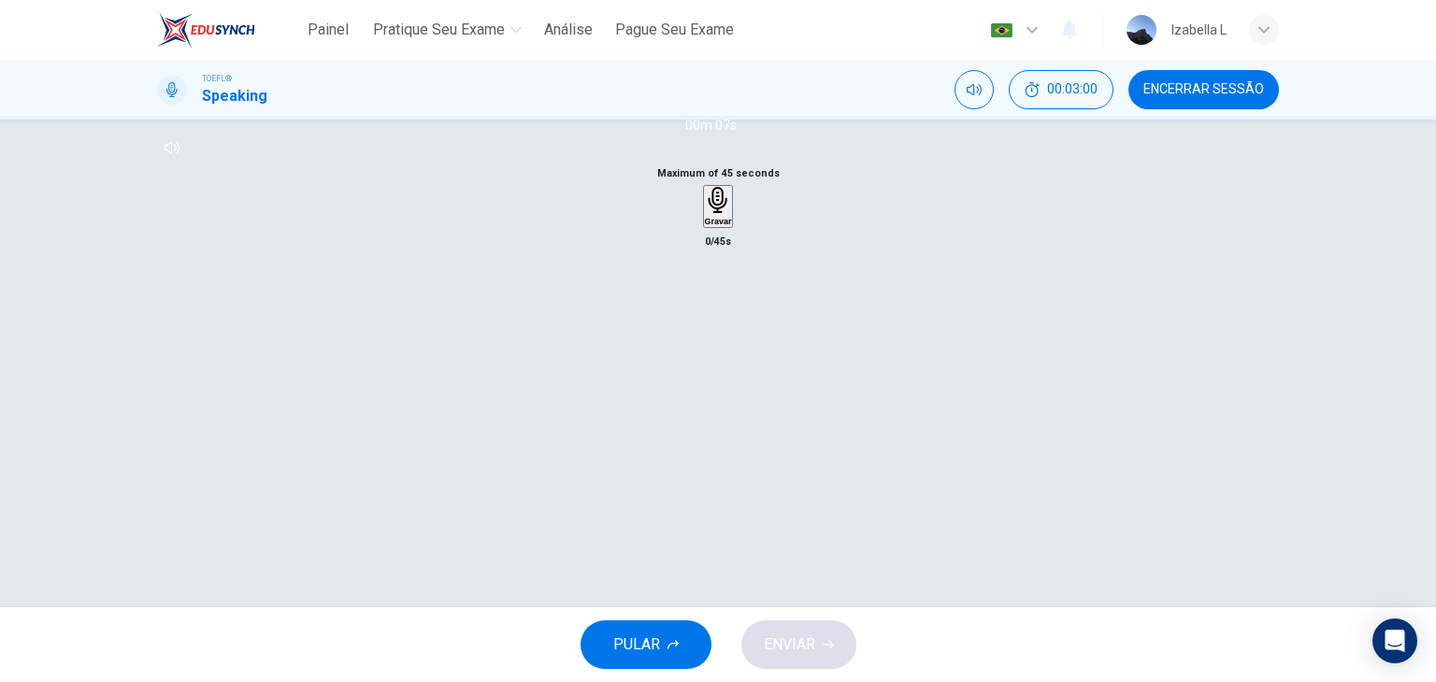
scroll to position [187, 0]
click at [732, 224] on div "Gravar" at bounding box center [718, 204] width 27 height 39
click at [729, 338] on div "Parar" at bounding box center [718, 261] width 21 height 153
click at [779, 654] on span "ENVIAR" at bounding box center [789, 645] width 51 height 26
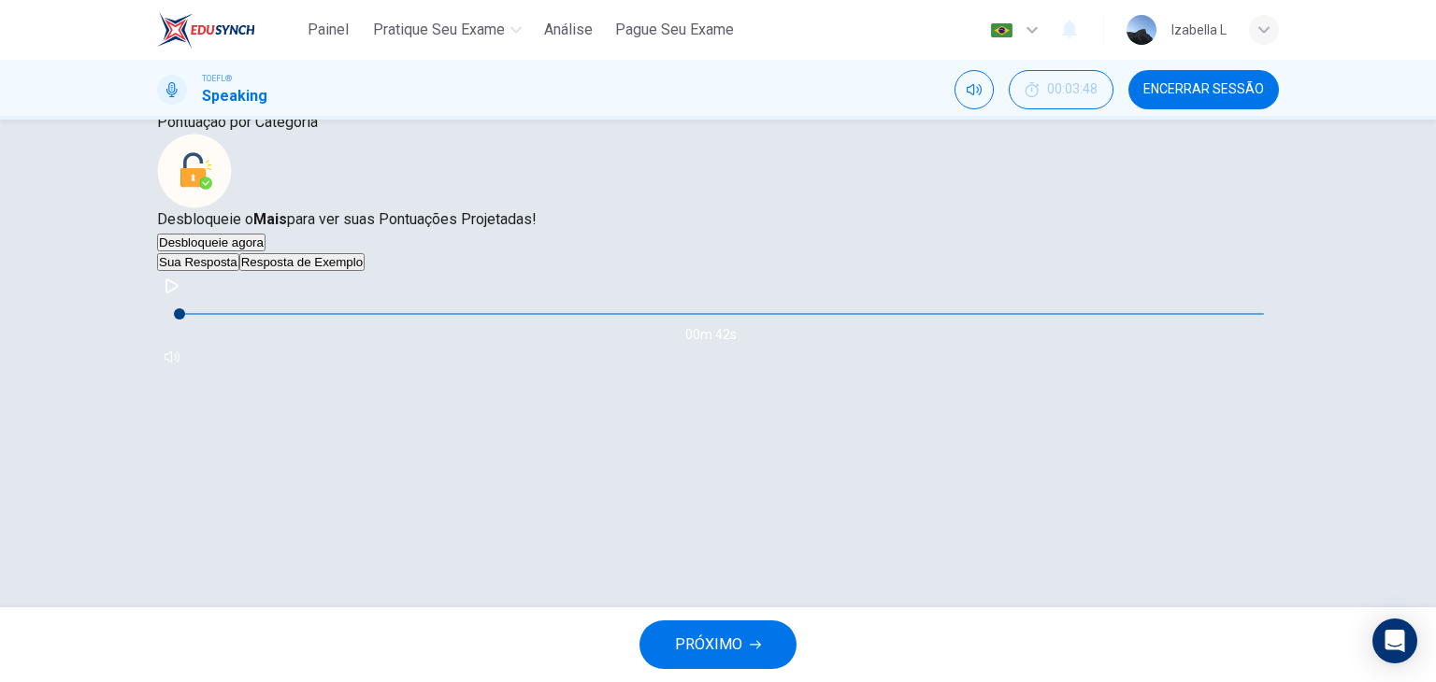
scroll to position [280, 0]
click at [365, 271] on button "Resposta de Exemplo" at bounding box center [301, 262] width 125 height 18
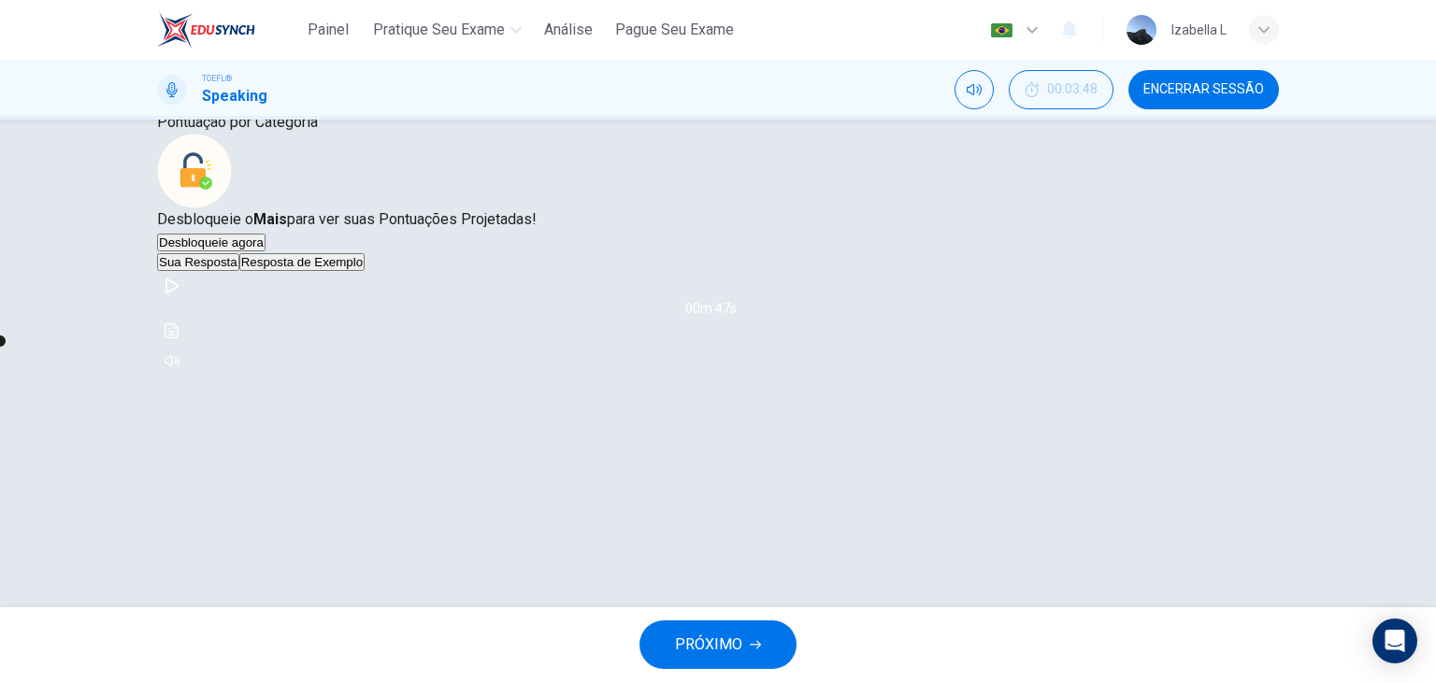
click at [179, 293] on icon "button" at bounding box center [171, 286] width 13 height 15
type input "89"
click at [774, 641] on button "PRÓXIMO" at bounding box center [717, 645] width 157 height 49
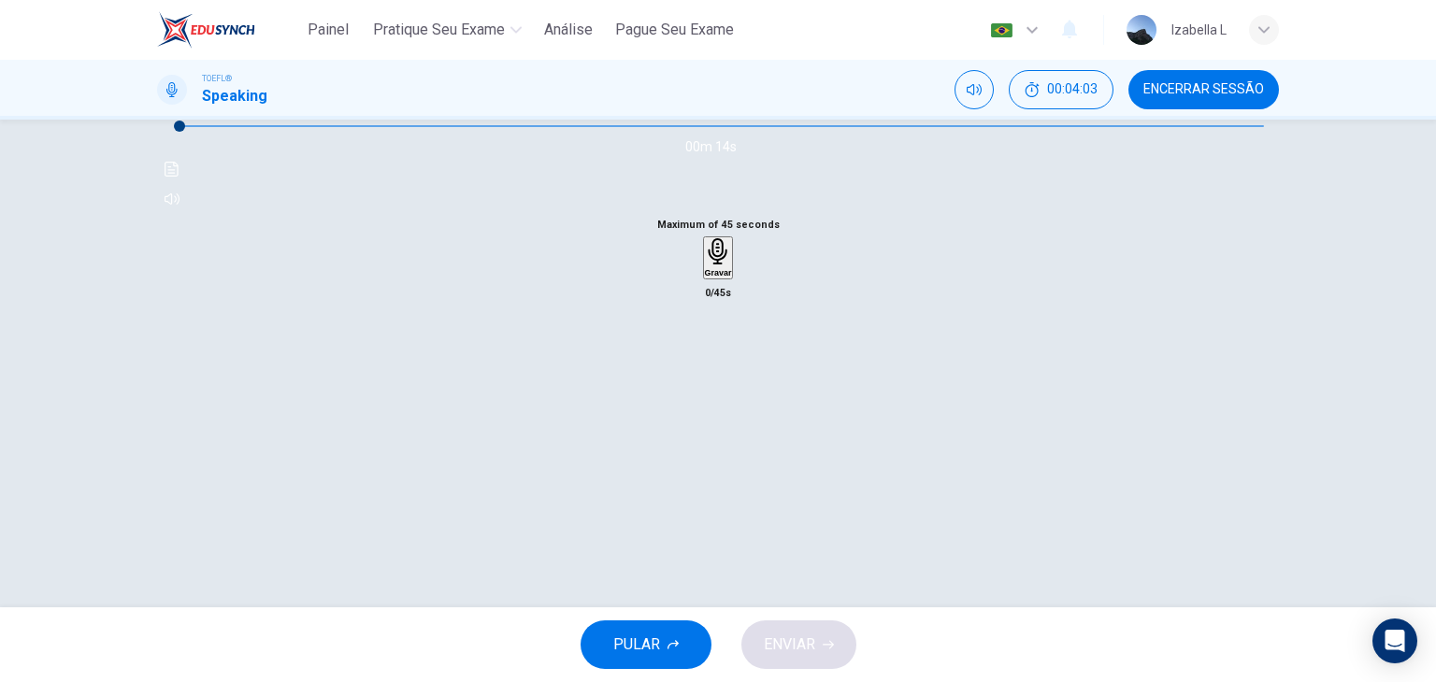
scroll to position [187, 0]
click at [725, 265] on icon "button" at bounding box center [718, 250] width 27 height 27
click at [729, 391] on div "Parar" at bounding box center [718, 313] width 21 height 153
click at [701, 275] on icon "button" at bounding box center [701, 275] width 0 height 0
click at [732, 277] on div "Gravar" at bounding box center [718, 256] width 27 height 39
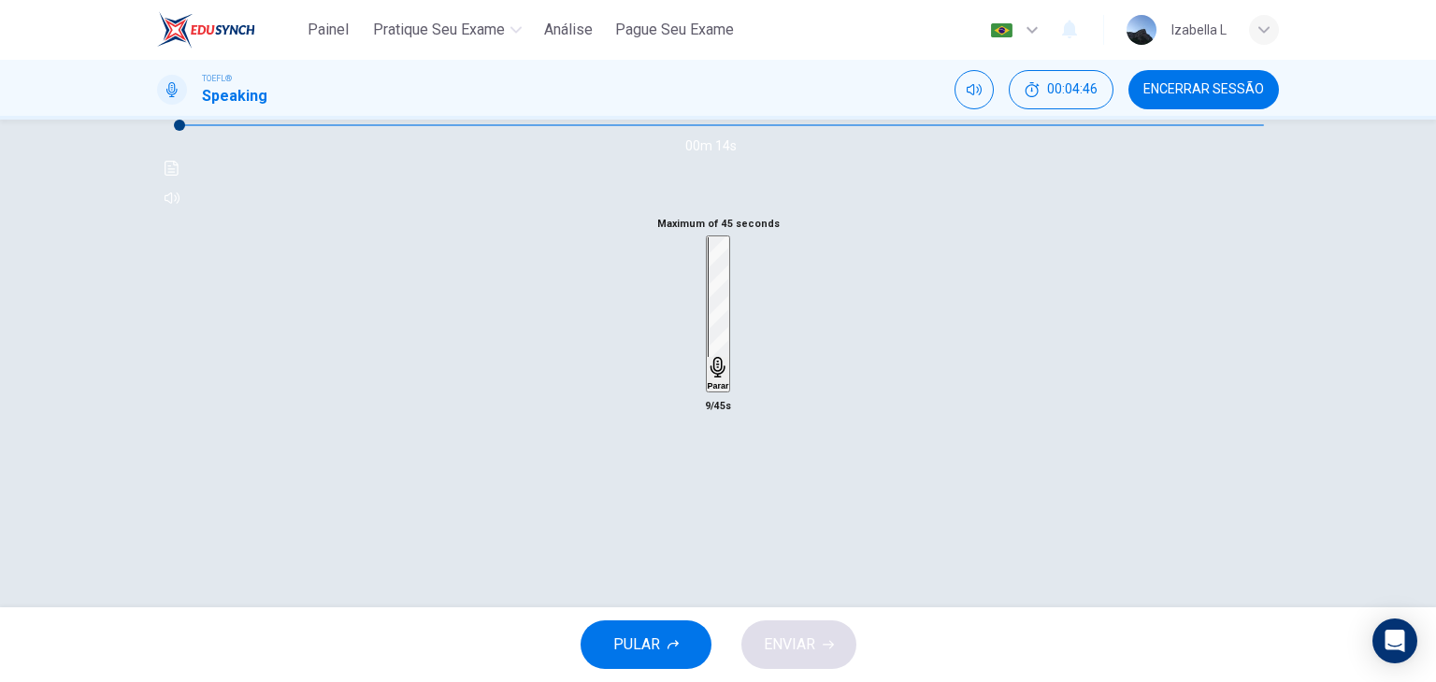
click at [729, 391] on div "Parar" at bounding box center [718, 313] width 21 height 153
click at [701, 278] on div "button" at bounding box center [701, 271] width 0 height 14
click at [705, 277] on h6 "Gravar" at bounding box center [718, 271] width 27 height 9
click at [729, 391] on div "Parar" at bounding box center [718, 313] width 21 height 153
click at [701, 278] on div "button" at bounding box center [701, 271] width 0 height 14
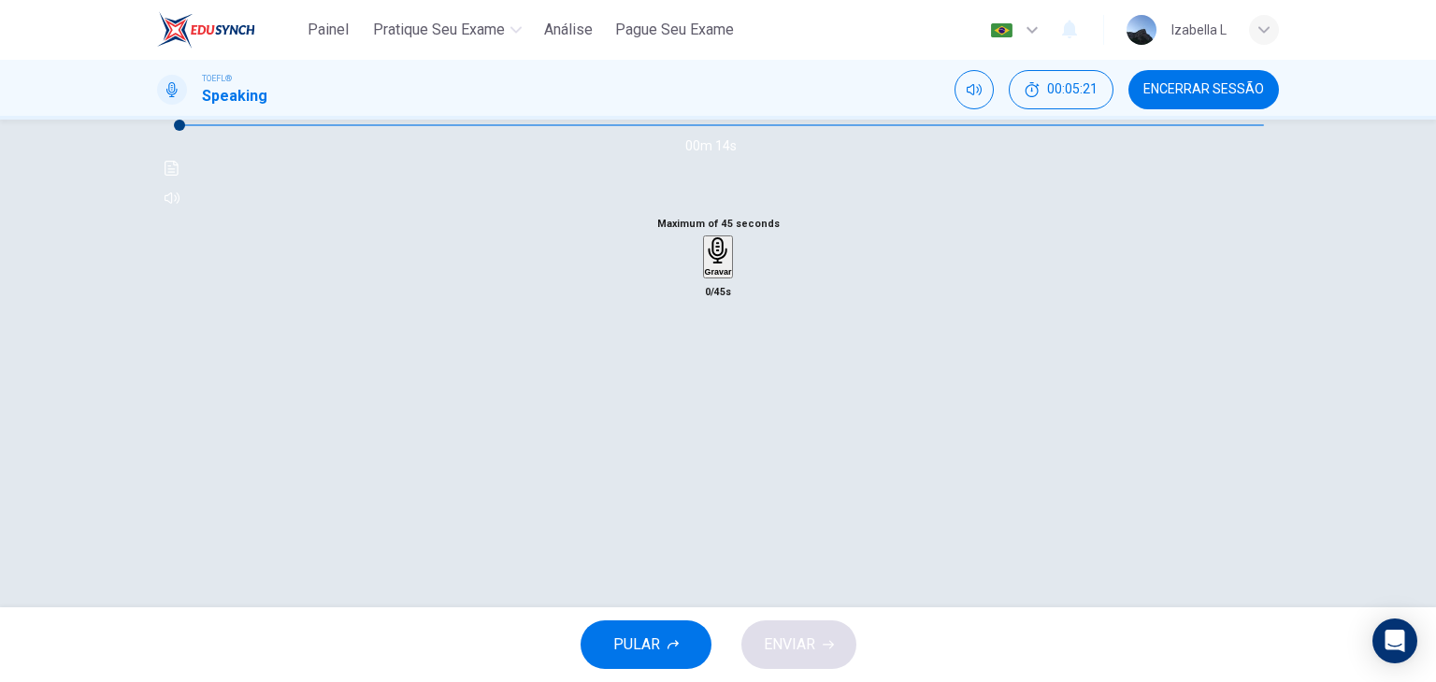
click at [726, 277] on div "Gravar" at bounding box center [718, 256] width 27 height 39
click at [729, 391] on div "Parar" at bounding box center [718, 313] width 21 height 153
click at [794, 632] on span "ENVIAR" at bounding box center [789, 645] width 51 height 26
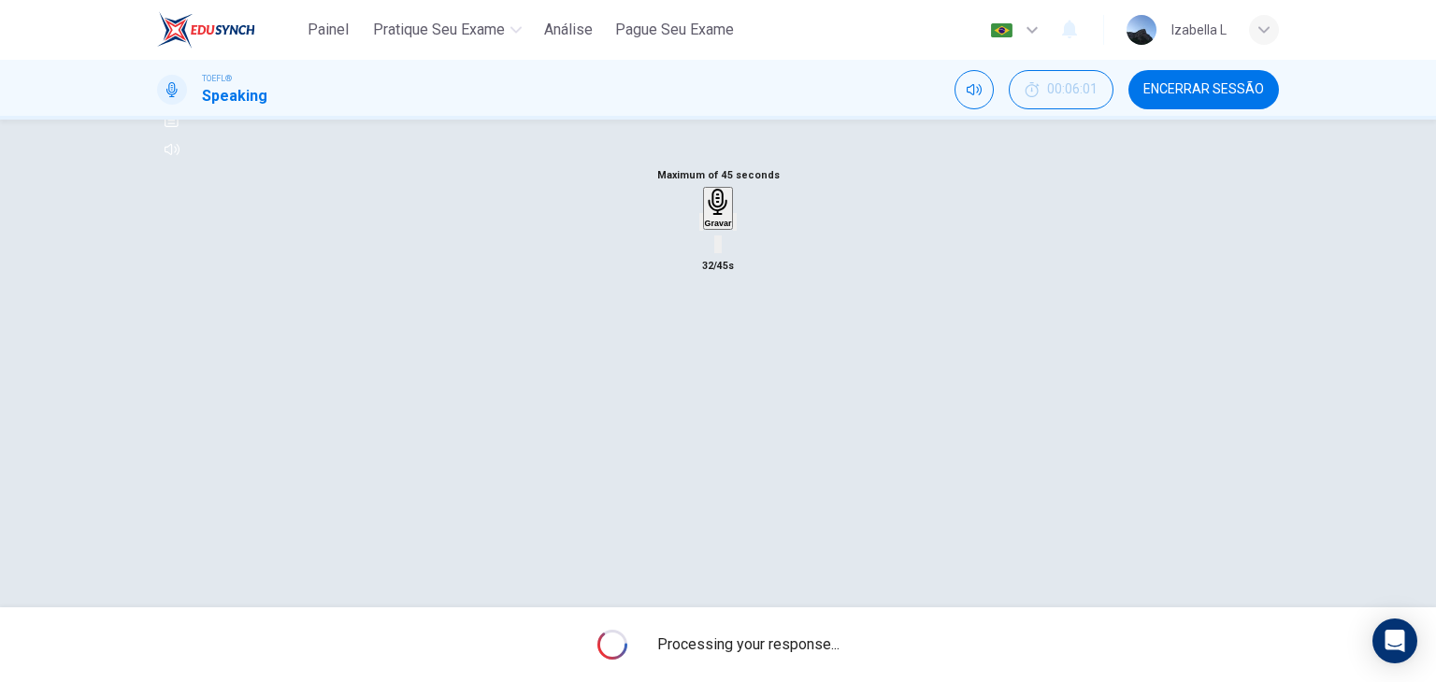
scroll to position [236, 0]
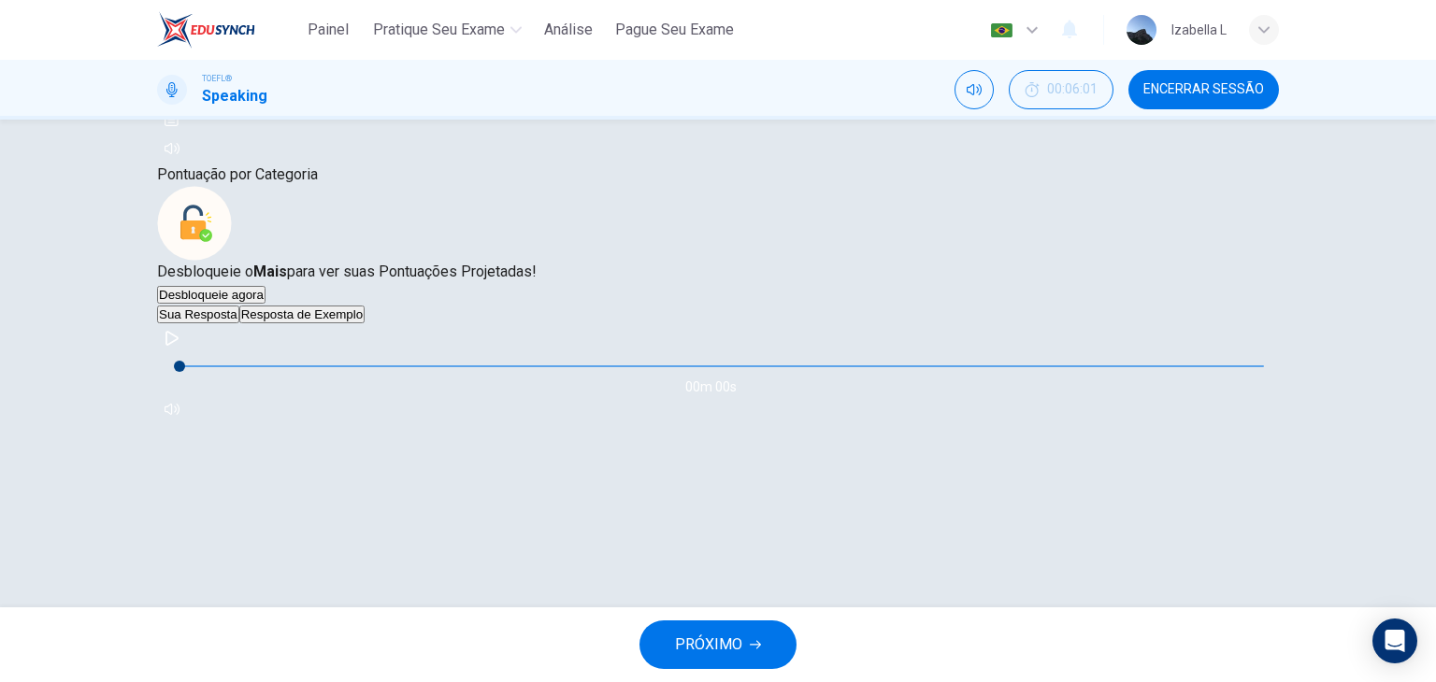
click at [351, 323] on button "Resposta de Exemplo" at bounding box center [301, 315] width 125 height 18
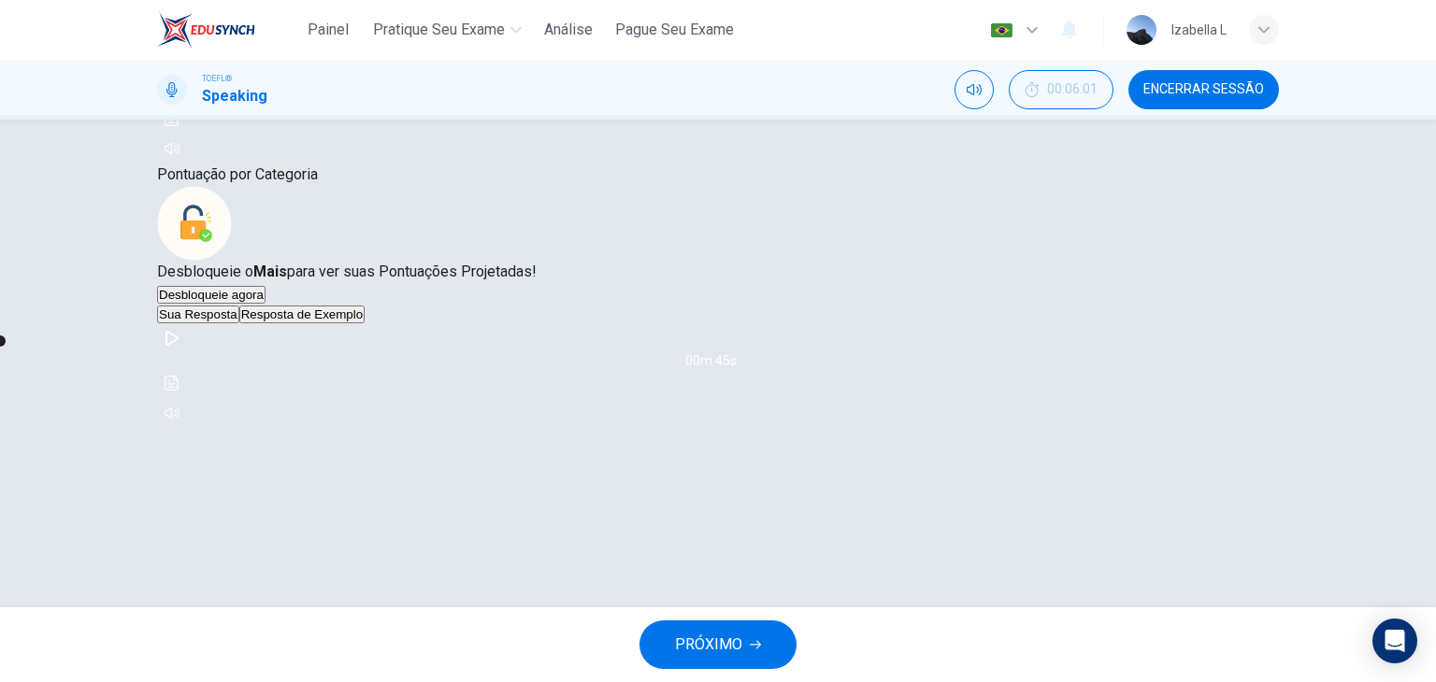
scroll to position [316, 0]
click at [179, 346] on icon "button" at bounding box center [171, 338] width 13 height 15
type input "99"
click at [715, 632] on span "PRÓXIMO" at bounding box center [708, 645] width 67 height 26
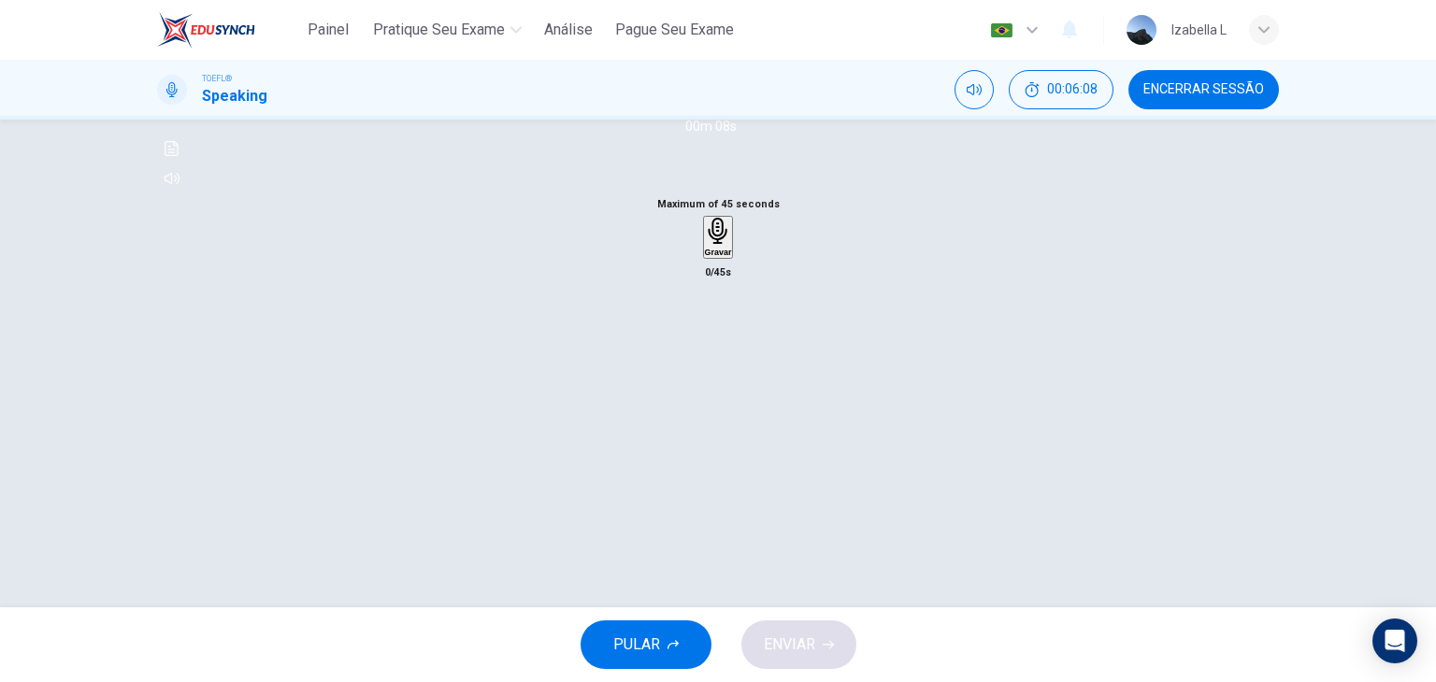
scroll to position [187, 0]
click at [713, 242] on icon "button" at bounding box center [718, 228] width 20 height 27
click at [729, 368] on div "Parar" at bounding box center [718, 291] width 21 height 153
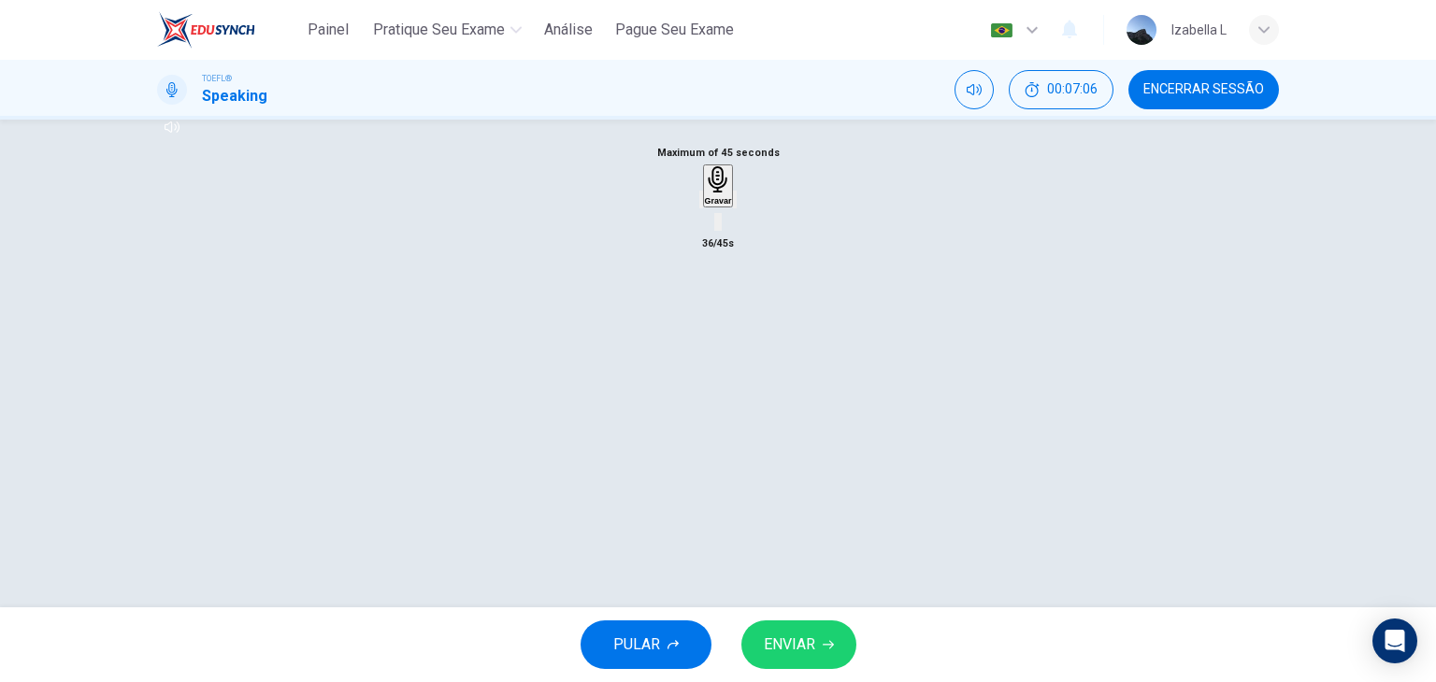
scroll to position [236, 0]
click at [824, 642] on icon "button" at bounding box center [828, 644] width 11 height 11
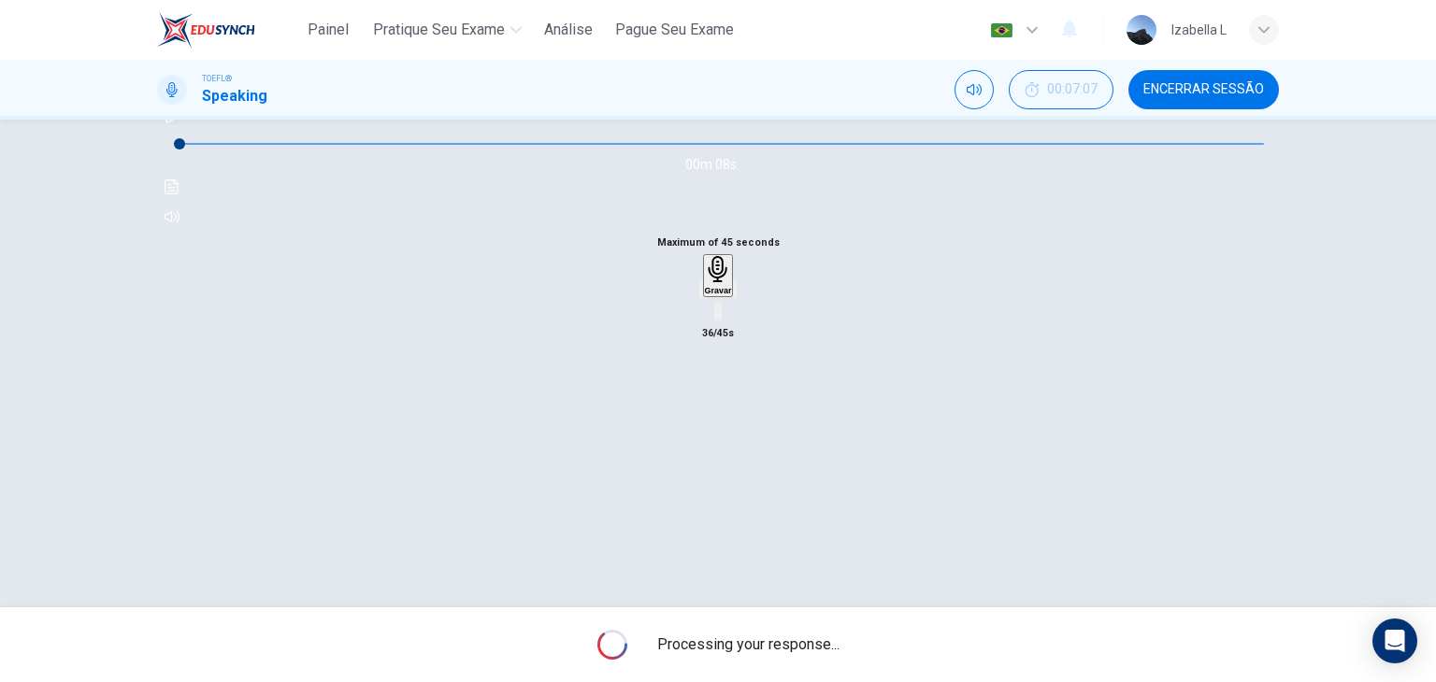
scroll to position [143, 0]
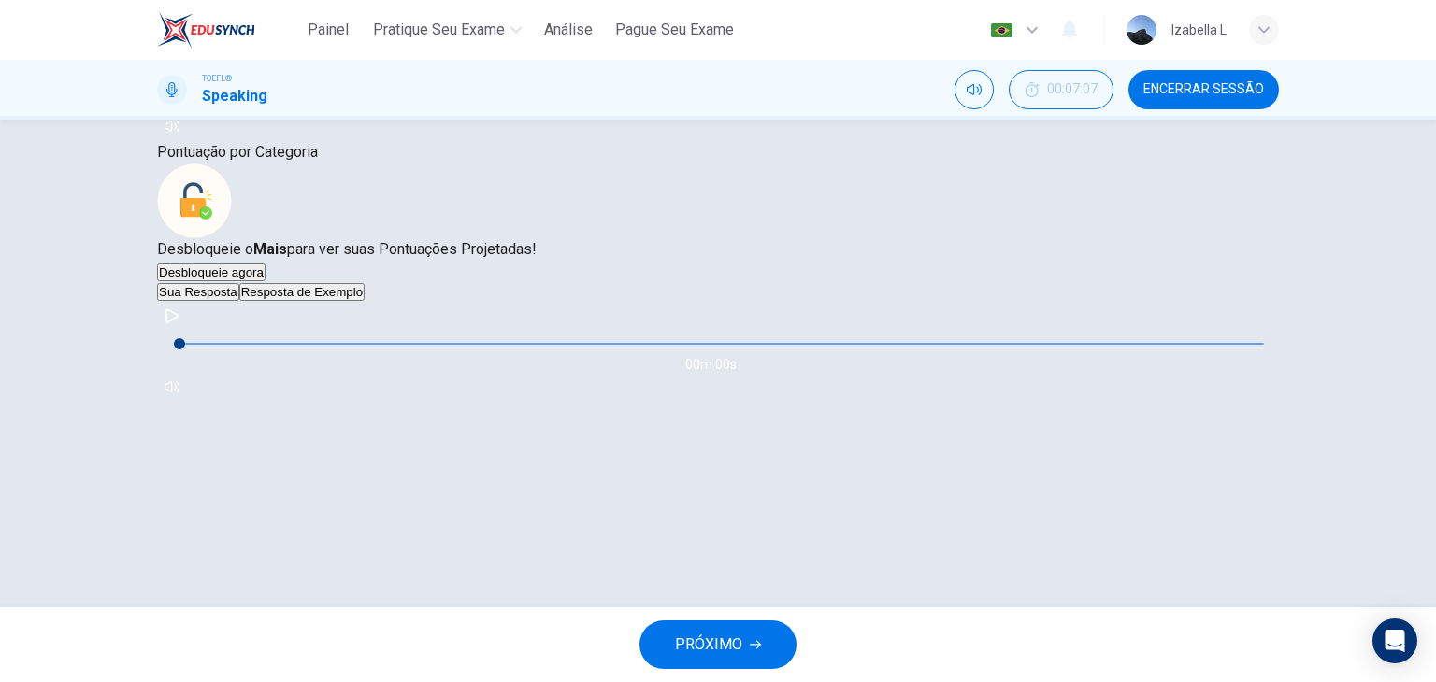
click at [365, 301] on button "Resposta de Exemplo" at bounding box center [301, 292] width 125 height 18
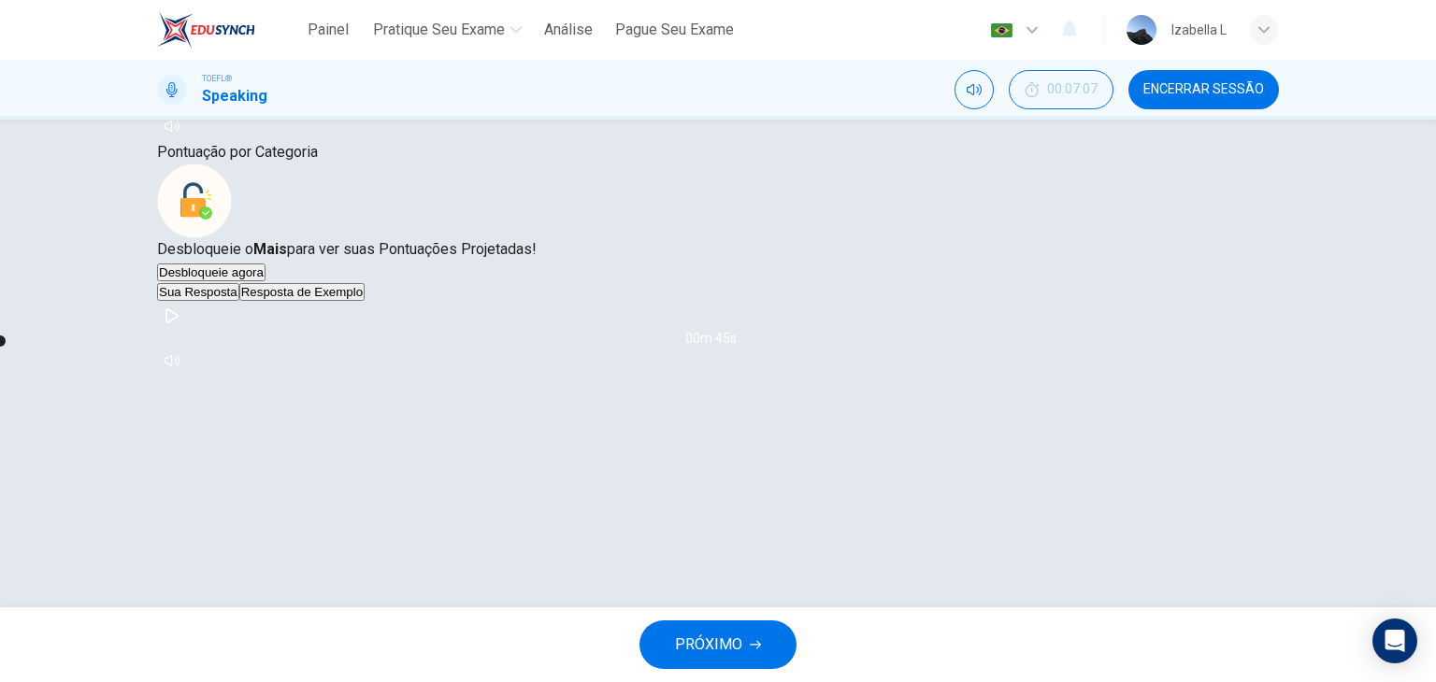
scroll to position [293, 0]
click at [187, 331] on button "button" at bounding box center [172, 316] width 30 height 30
type input "24"
click at [714, 642] on span "PRÓXIMO" at bounding box center [708, 645] width 67 height 26
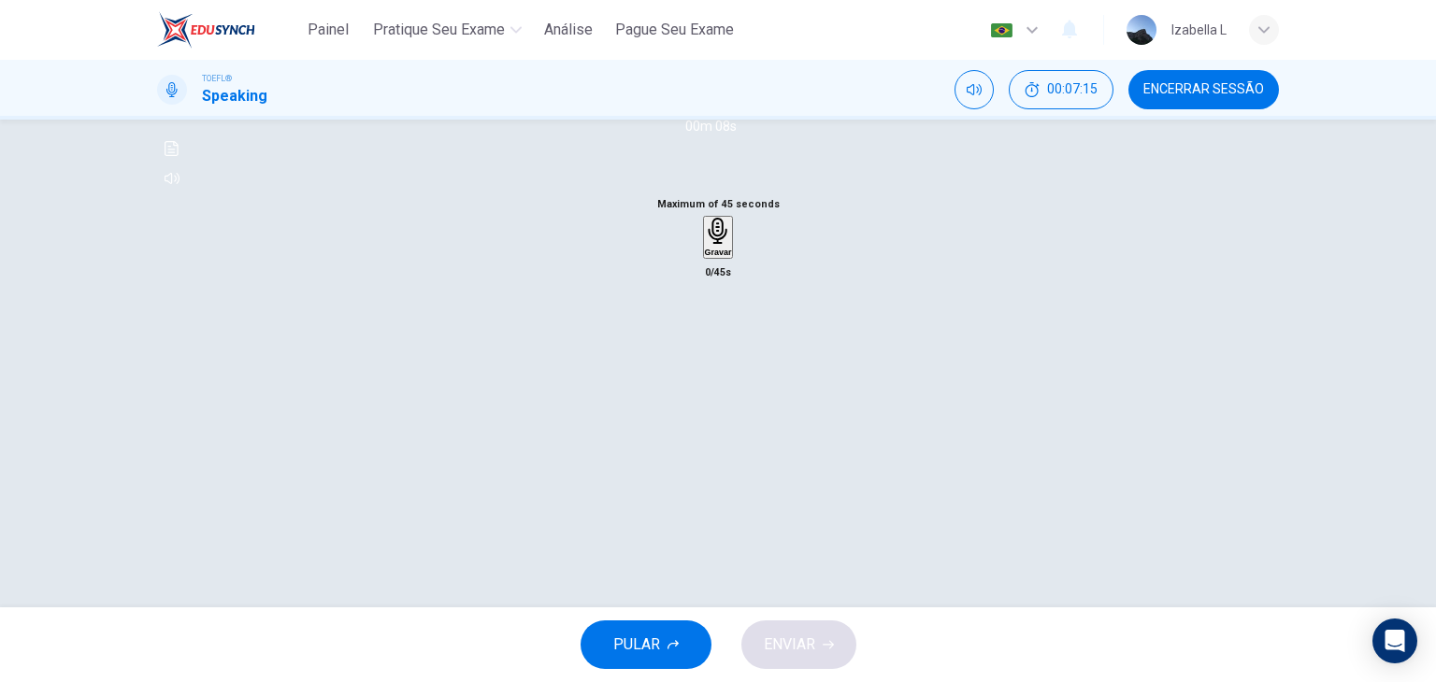
scroll to position [187, 0]
click at [713, 242] on icon "button" at bounding box center [718, 228] width 27 height 27
click at [729, 368] on div "Parar" at bounding box center [718, 291] width 21 height 153
click at [811, 639] on span "ENVIAR" at bounding box center [789, 645] width 51 height 26
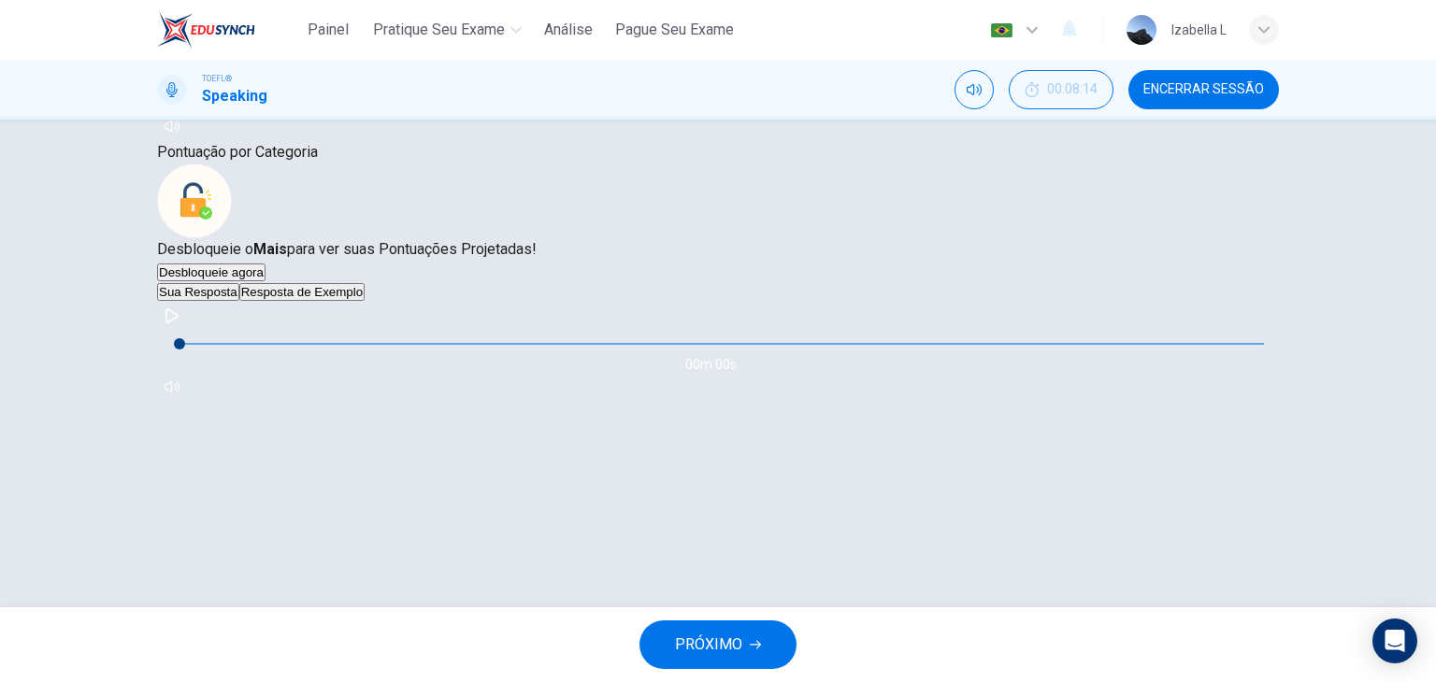
scroll to position [293, 0]
click at [365, 301] on button "Resposta de Exemplo" at bounding box center [301, 292] width 125 height 18
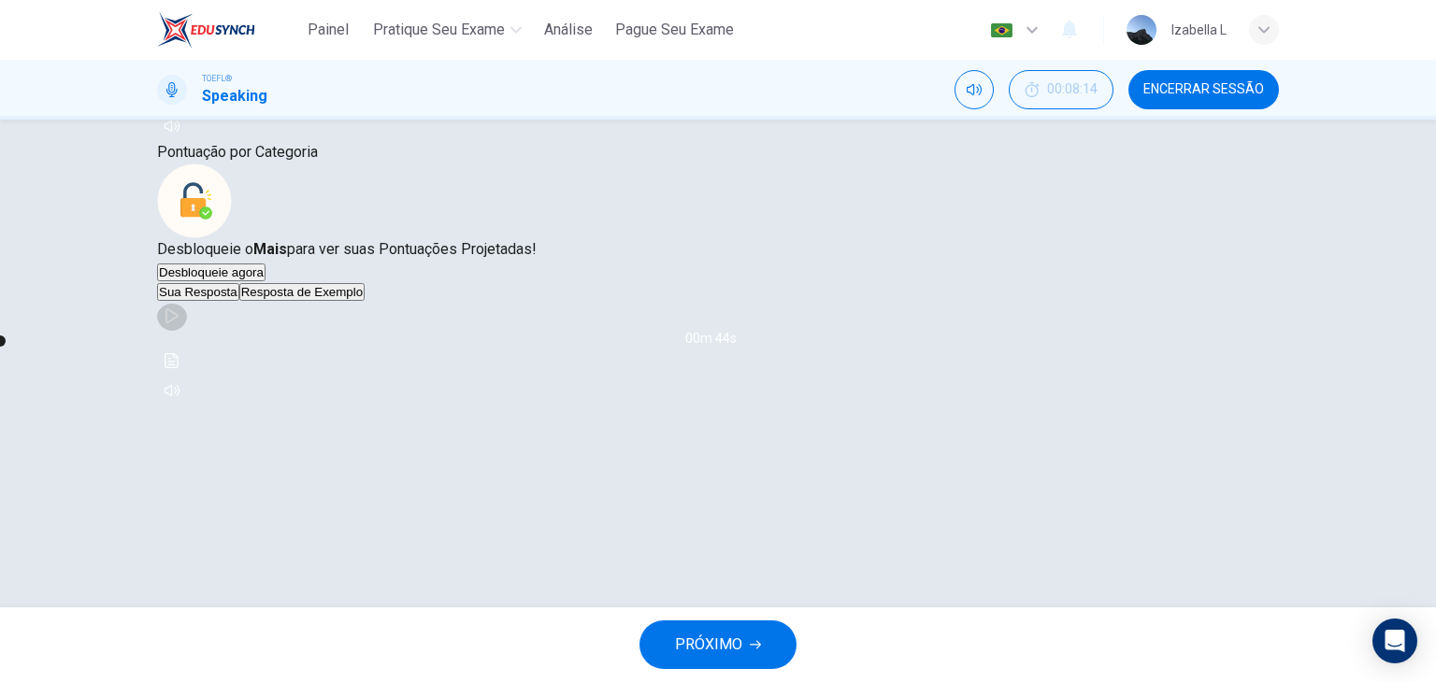
click at [179, 323] on icon "button" at bounding box center [172, 315] width 15 height 15
type input "27"
click at [157, 301] on button "button" at bounding box center [172, 316] width 30 height 30
type input "27"
click at [766, 629] on button "PRÓXIMO" at bounding box center [717, 645] width 157 height 49
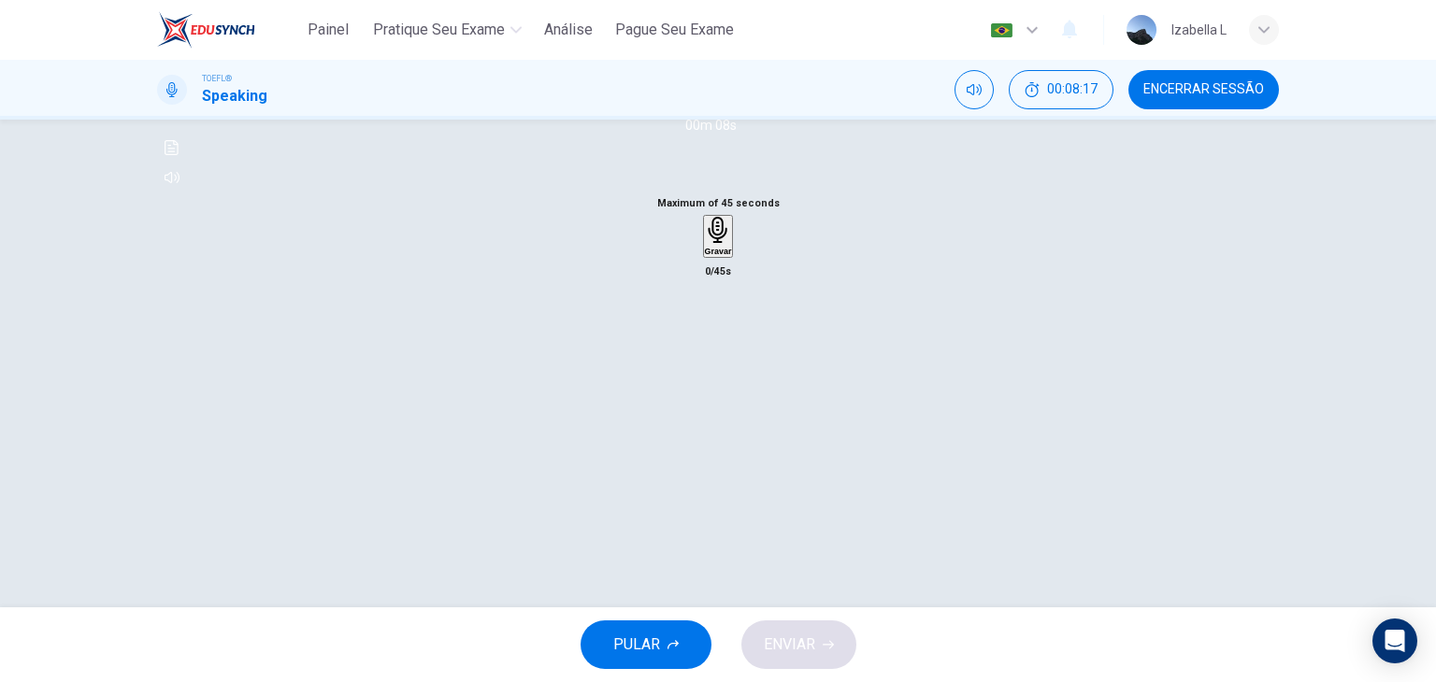
scroll to position [187, 0]
click at [710, 242] on icon "button" at bounding box center [718, 228] width 20 height 27
click at [729, 368] on div "Parar" at bounding box center [718, 291] width 21 height 153
click at [806, 645] on span "ENVIAR" at bounding box center [789, 645] width 51 height 26
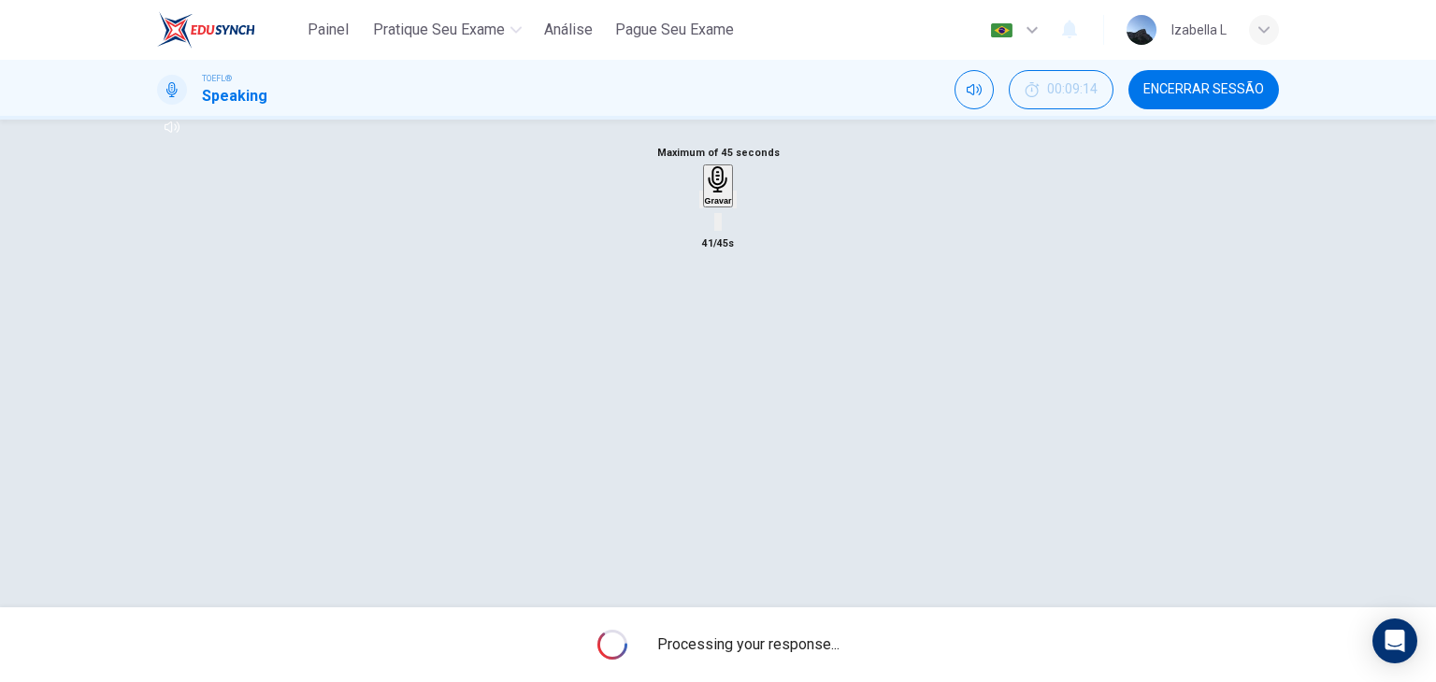
scroll to position [236, 0]
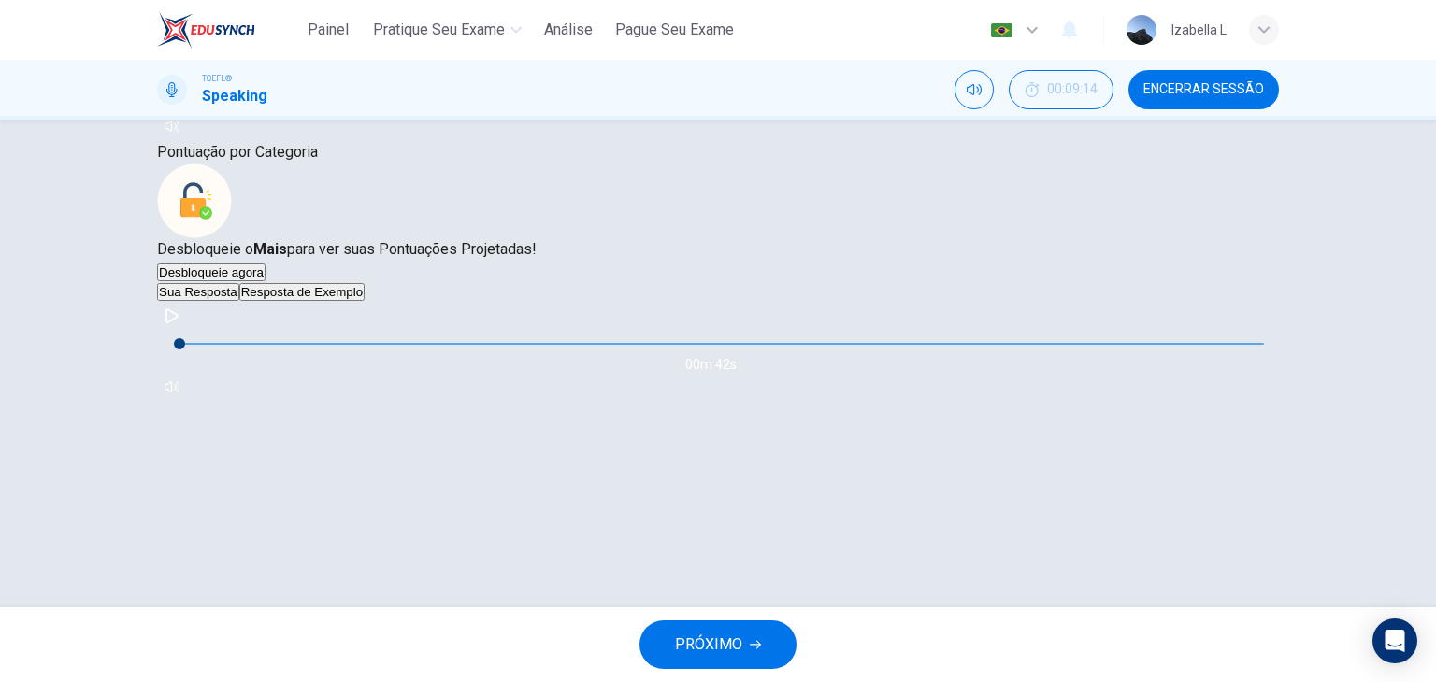
click at [371, 402] on div "Pontuação por Categoria Desbloqueie o Mais para ver suas Pontuações Projetadas!…" at bounding box center [718, 271] width 1122 height 261
click at [364, 301] on button "Resposta de Exemplo" at bounding box center [301, 292] width 125 height 18
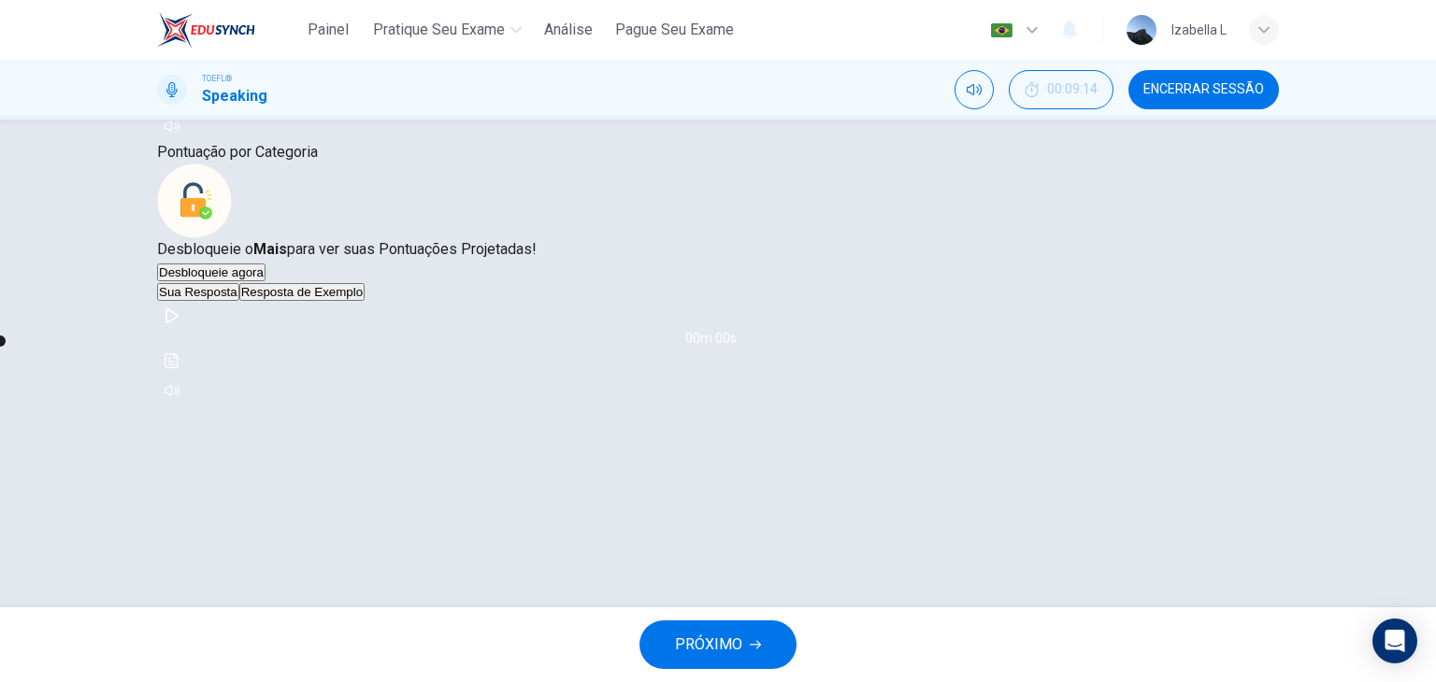
click at [179, 323] on icon "button" at bounding box center [172, 315] width 15 height 15
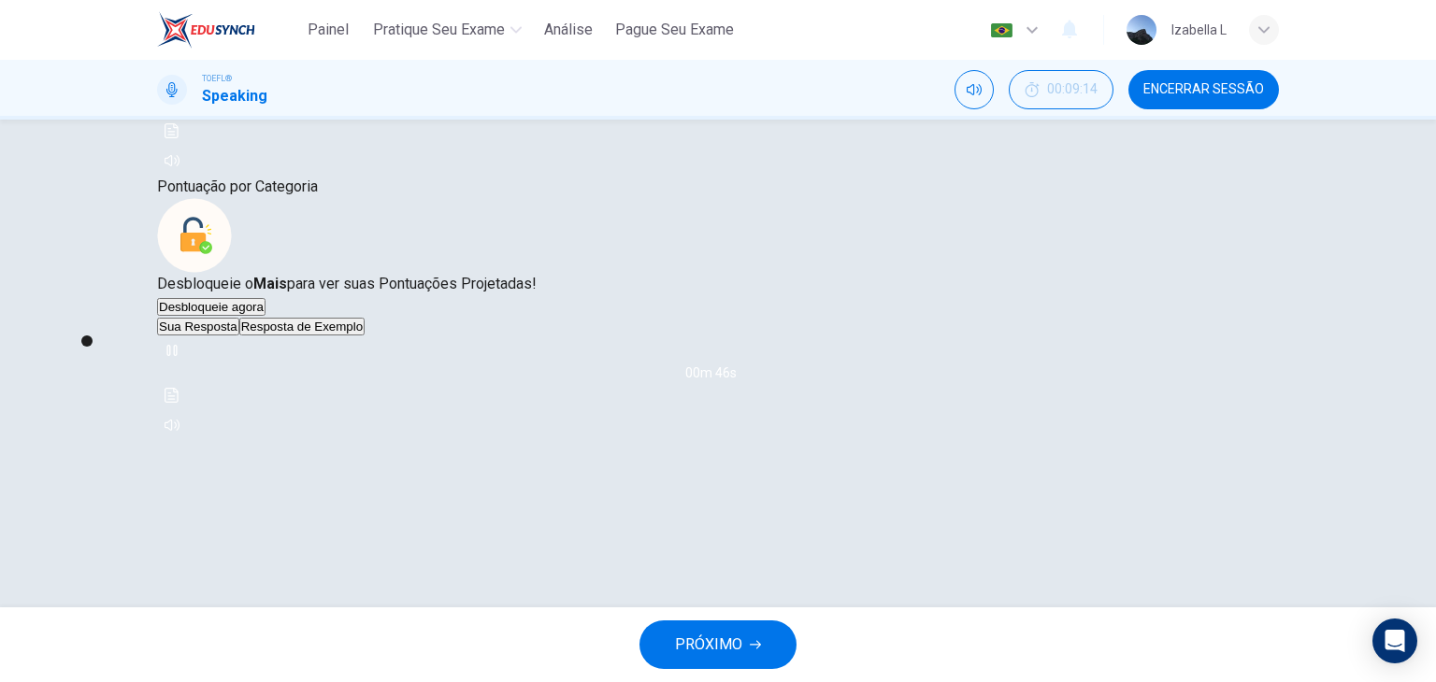
scroll to position [200, 0]
click at [187, 367] on button "button" at bounding box center [172, 352] width 30 height 30
type input "37"
click at [1182, 97] on button "Encerrar Sessão" at bounding box center [1203, 89] width 150 height 39
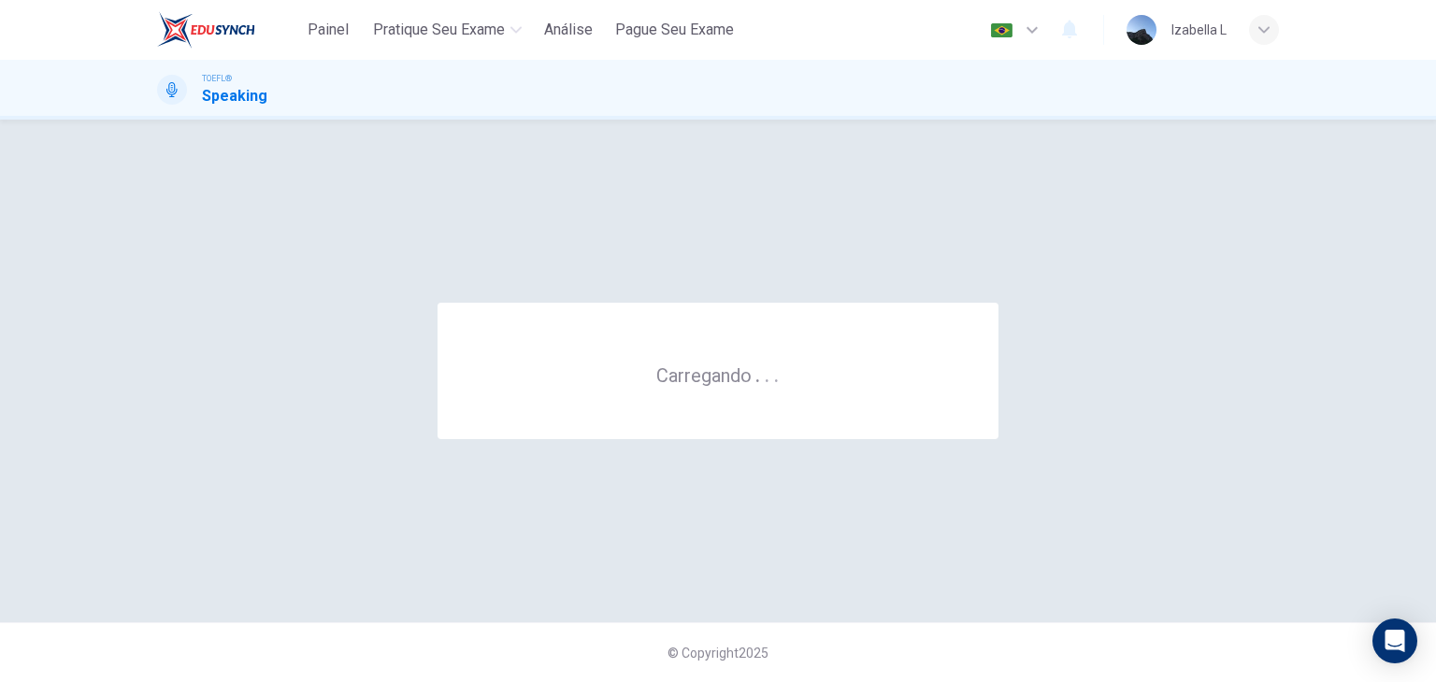
scroll to position [0, 0]
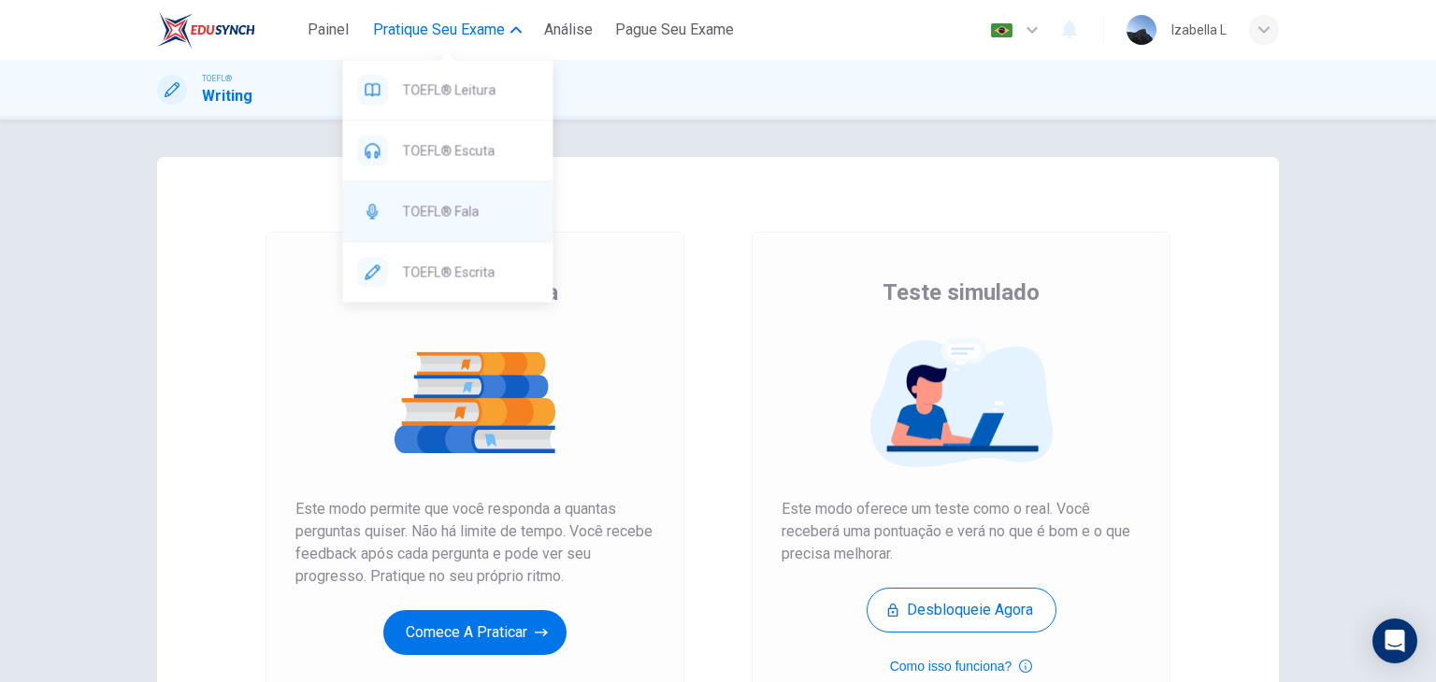
click at [479, 218] on span "TOEFL® Fala" at bounding box center [470, 211] width 136 height 22
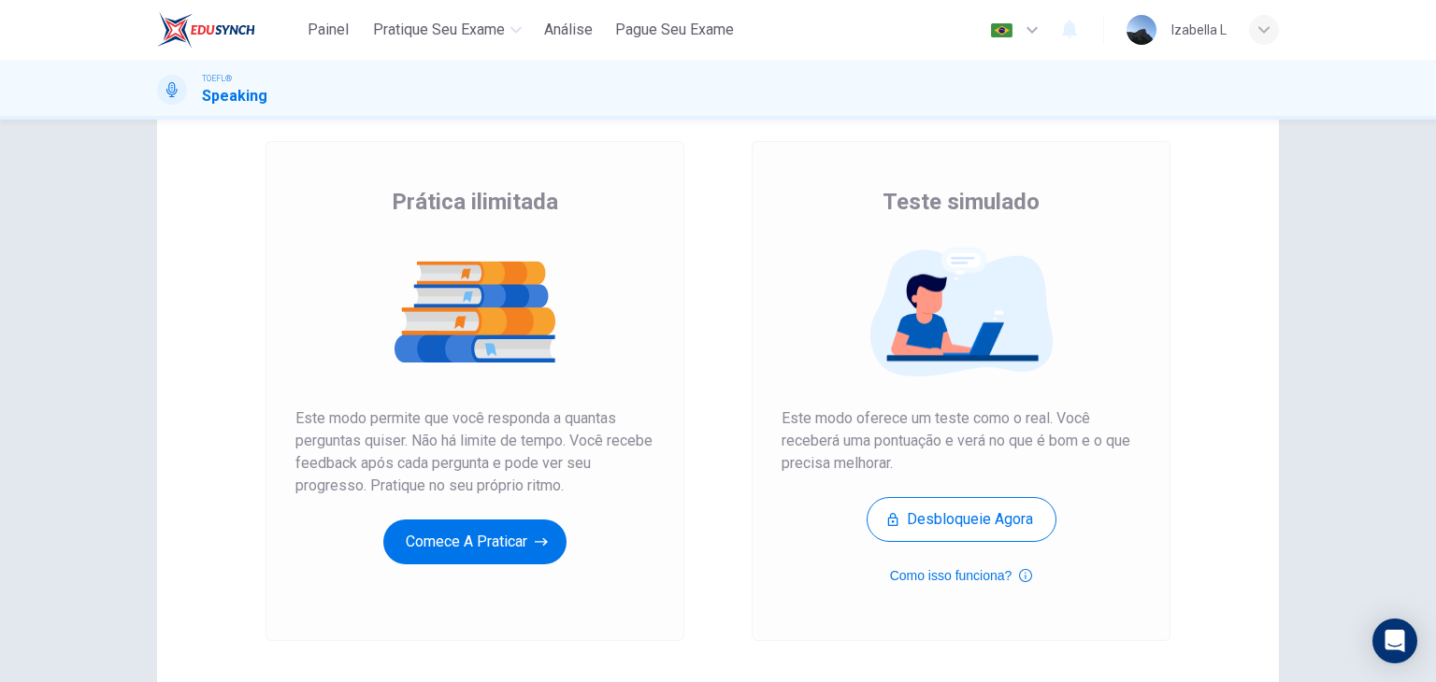
scroll to position [93, 0]
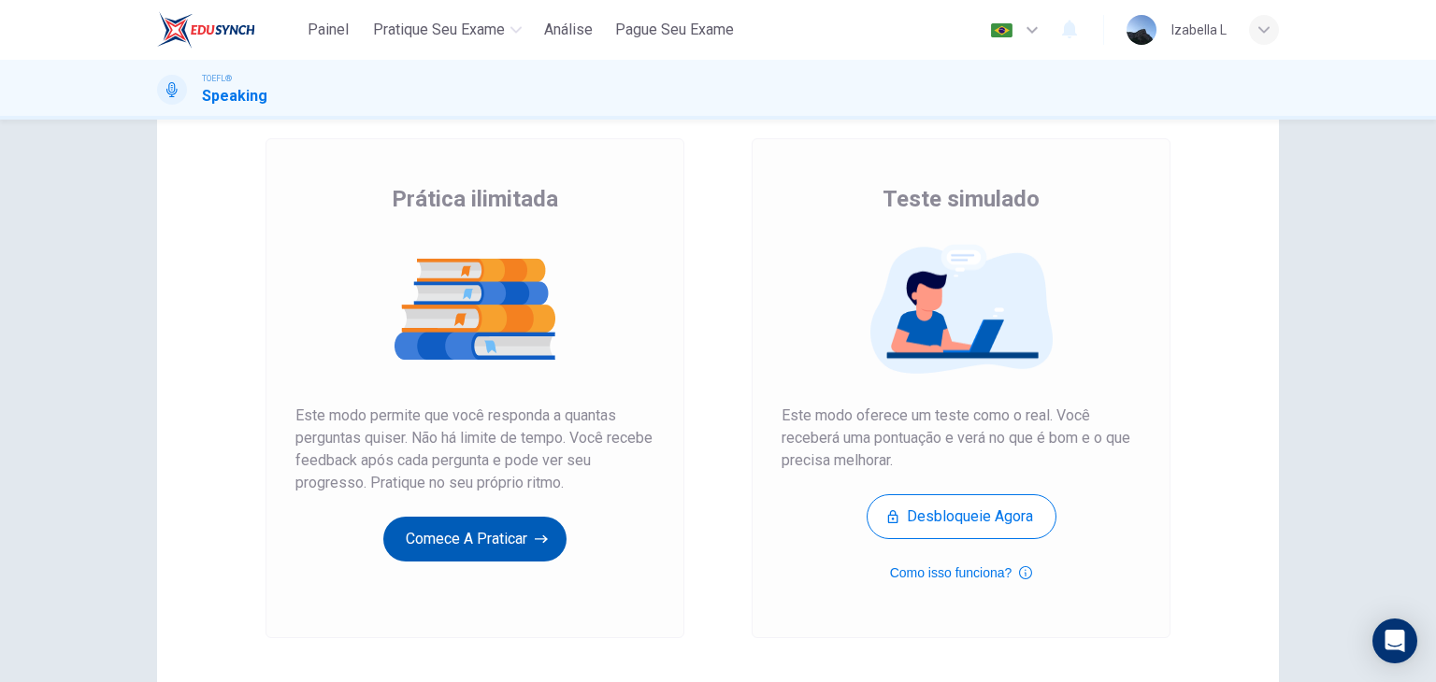
click at [492, 551] on button "Comece a praticar" at bounding box center [474, 539] width 183 height 45
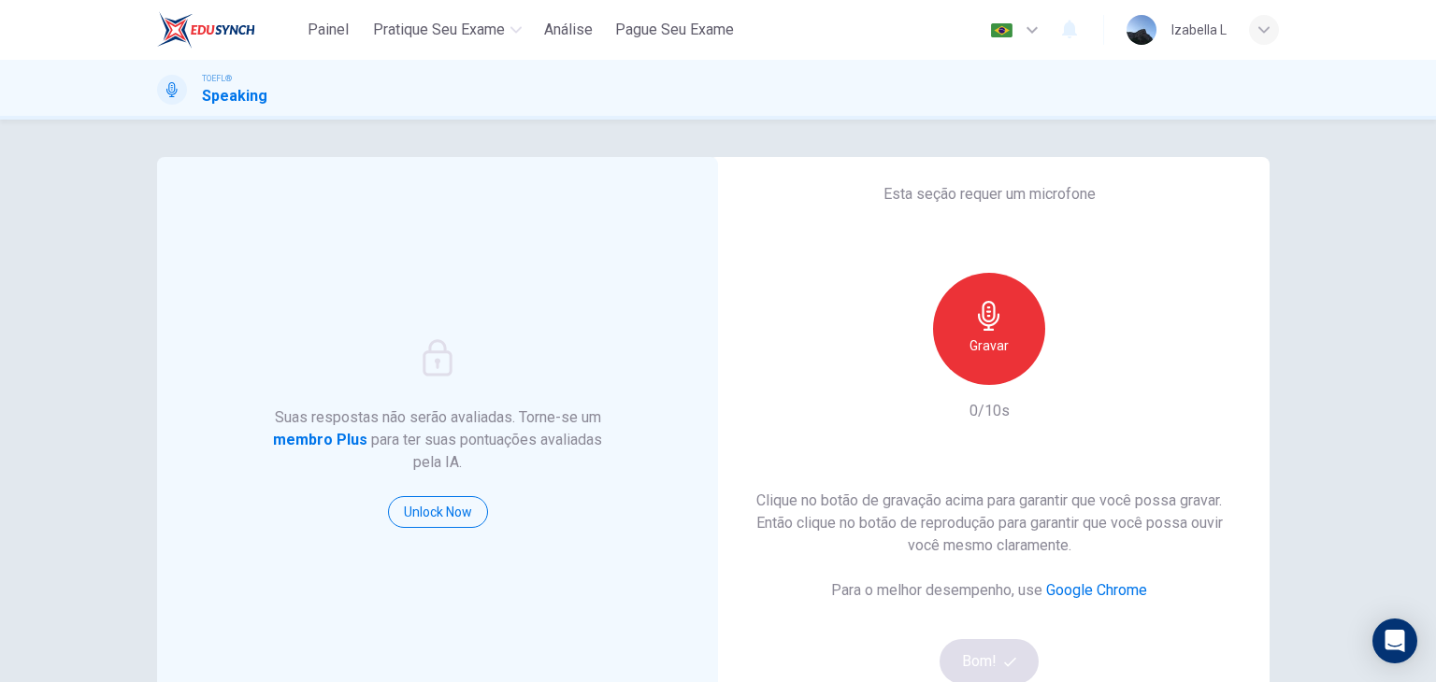
click at [1017, 343] on div "Gravar" at bounding box center [989, 329] width 112 height 112
click at [1017, 668] on button "Bom!" at bounding box center [989, 661] width 100 height 45
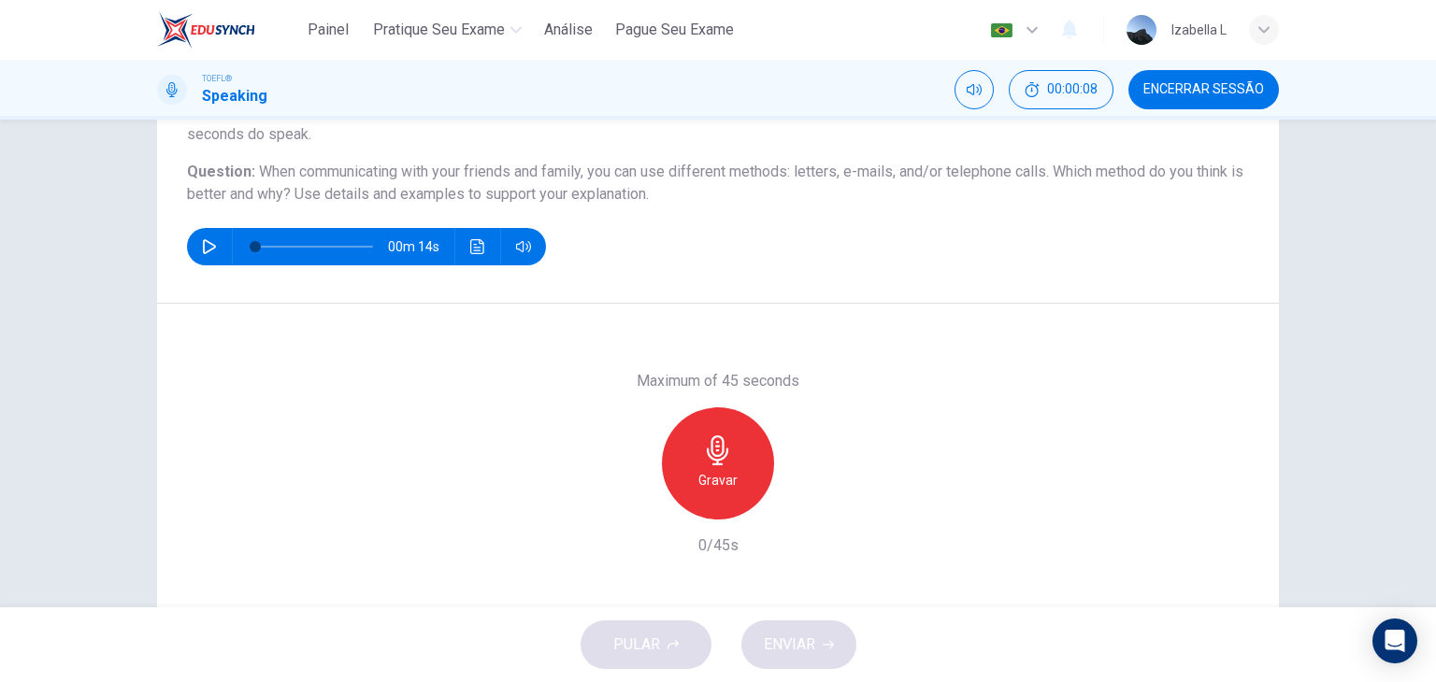
scroll to position [187, 0]
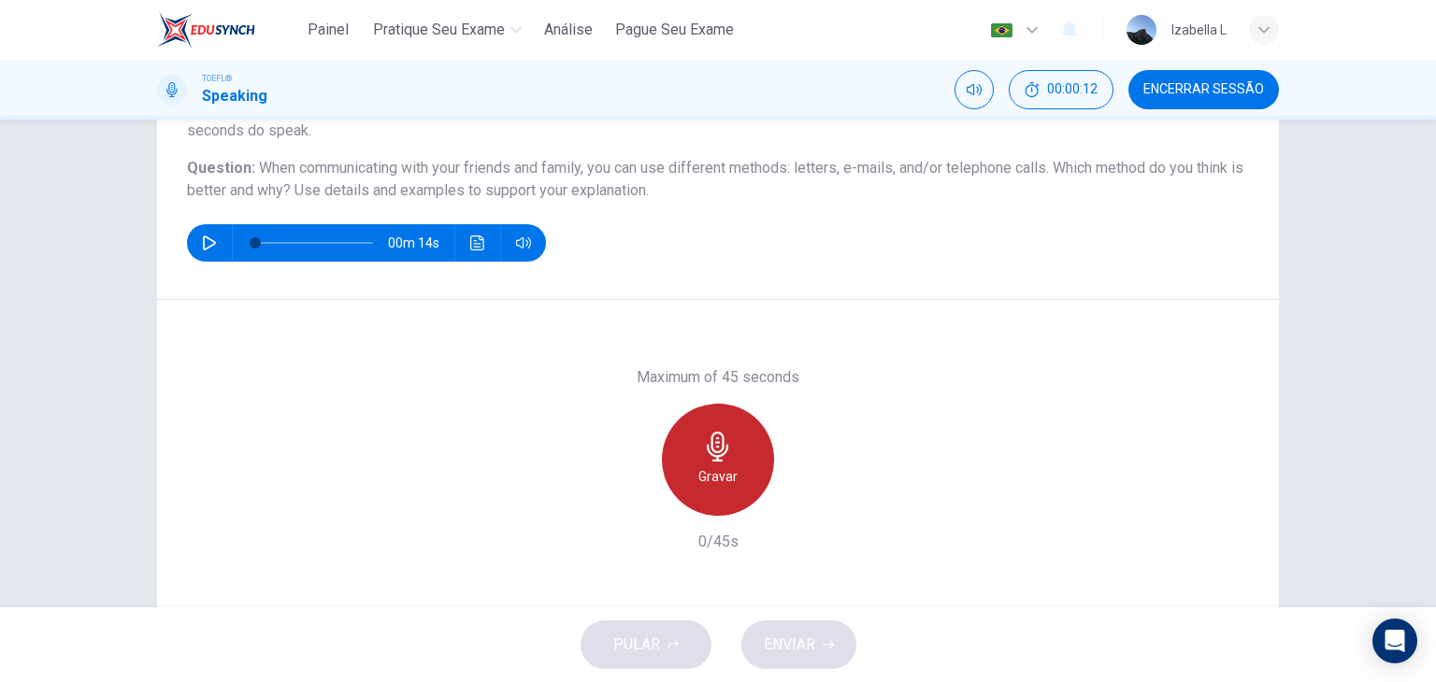
click at [701, 465] on h6 "Gravar" at bounding box center [717, 476] width 39 height 22
click at [744, 449] on div "Parar" at bounding box center [718, 460] width 112 height 112
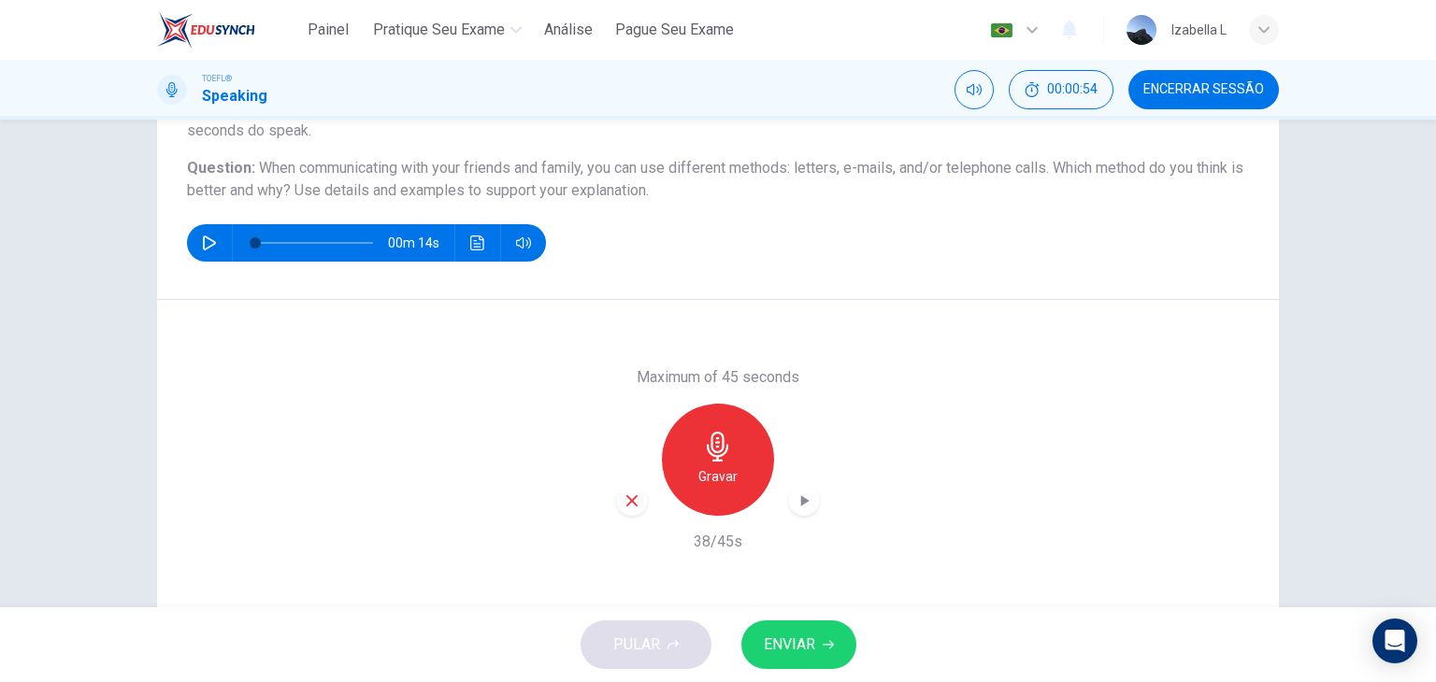
click at [807, 653] on span "ENVIAR" at bounding box center [789, 645] width 51 height 26
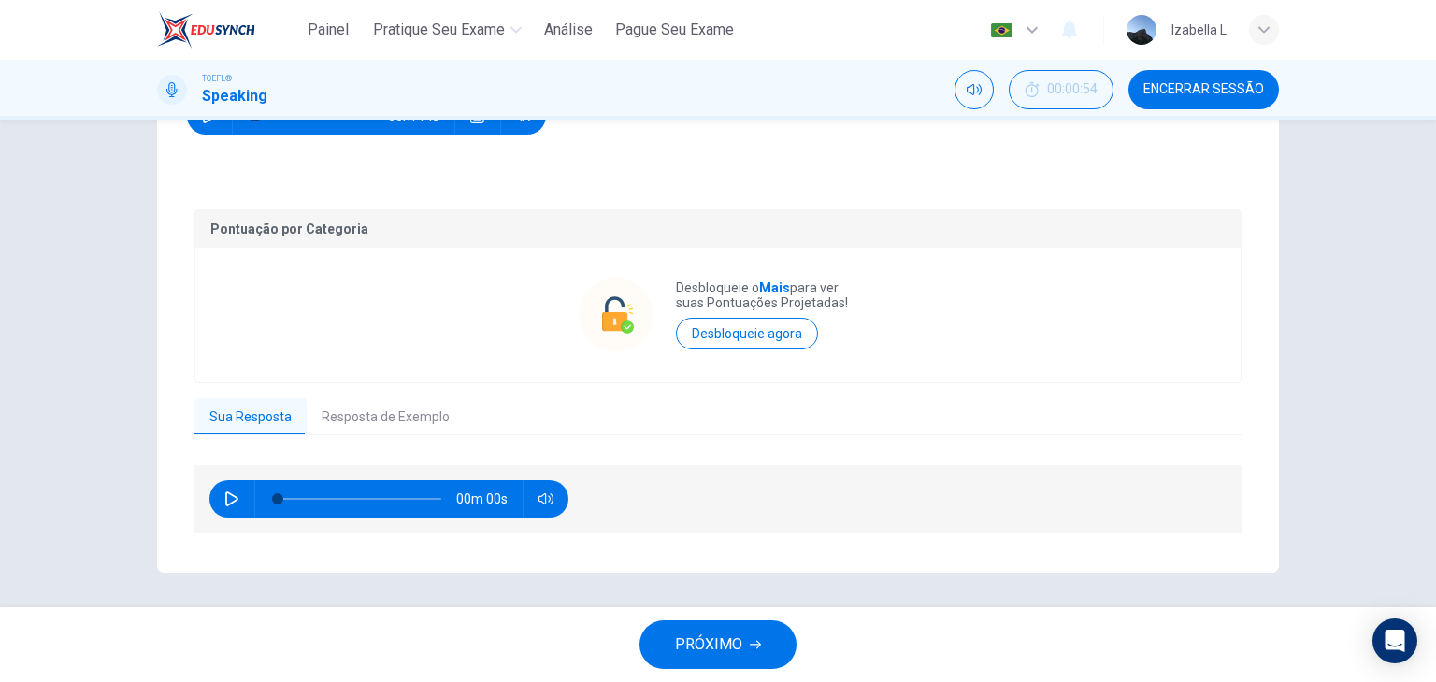
scroll to position [316, 0]
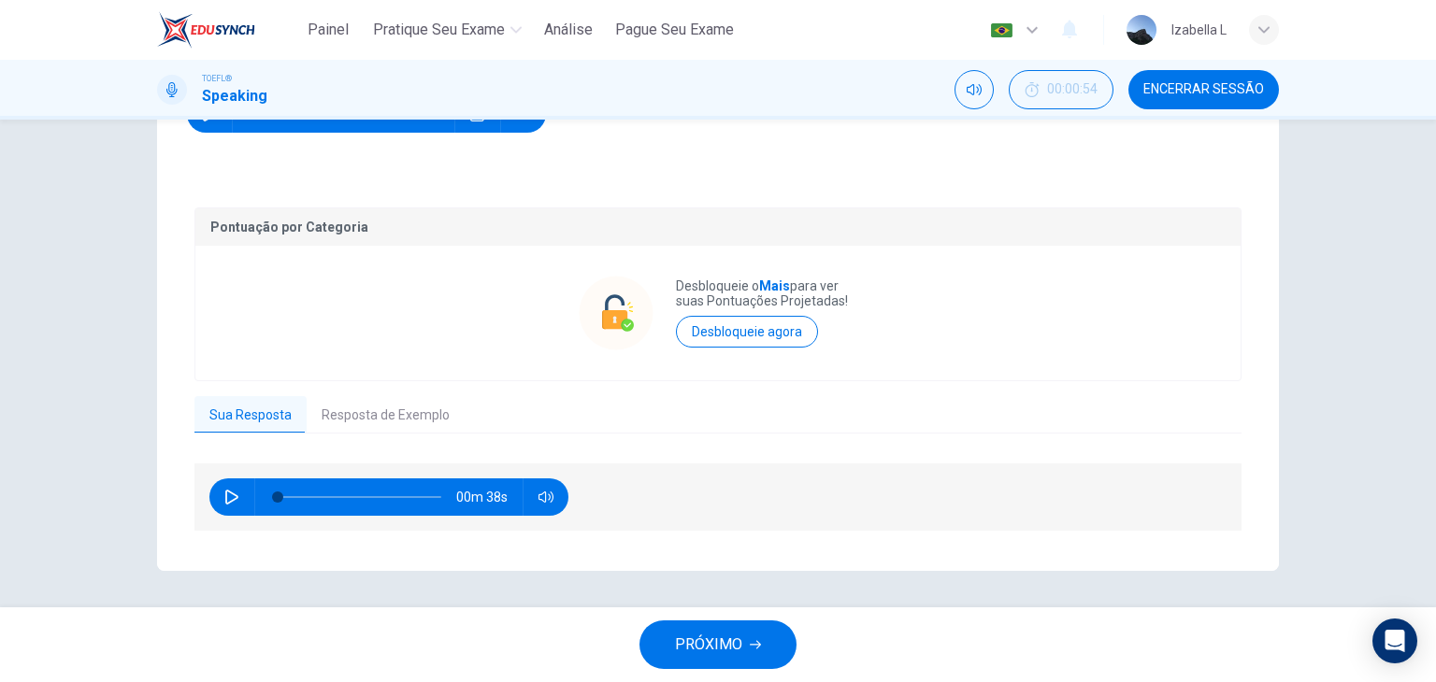
click at [337, 410] on button "Resposta de Exemplo" at bounding box center [386, 415] width 158 height 39
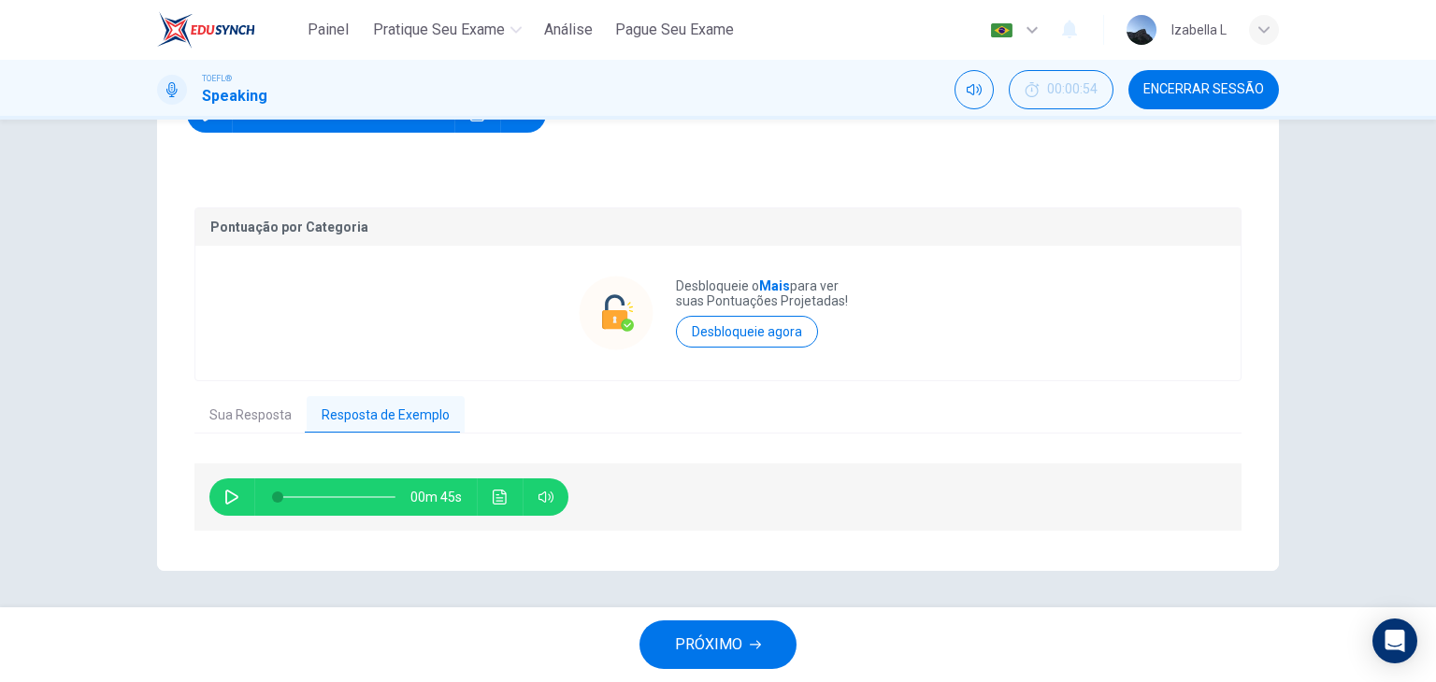
click at [234, 486] on button "button" at bounding box center [232, 497] width 30 height 37
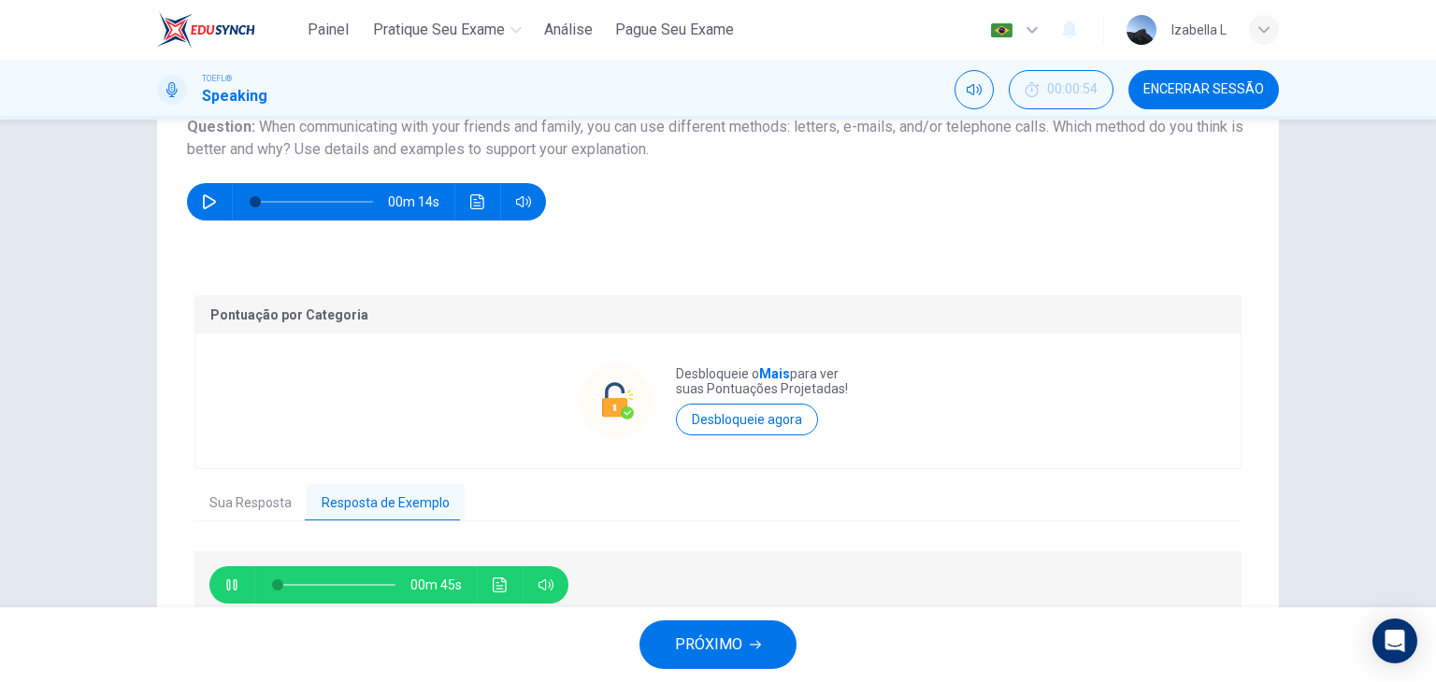
scroll to position [222, 0]
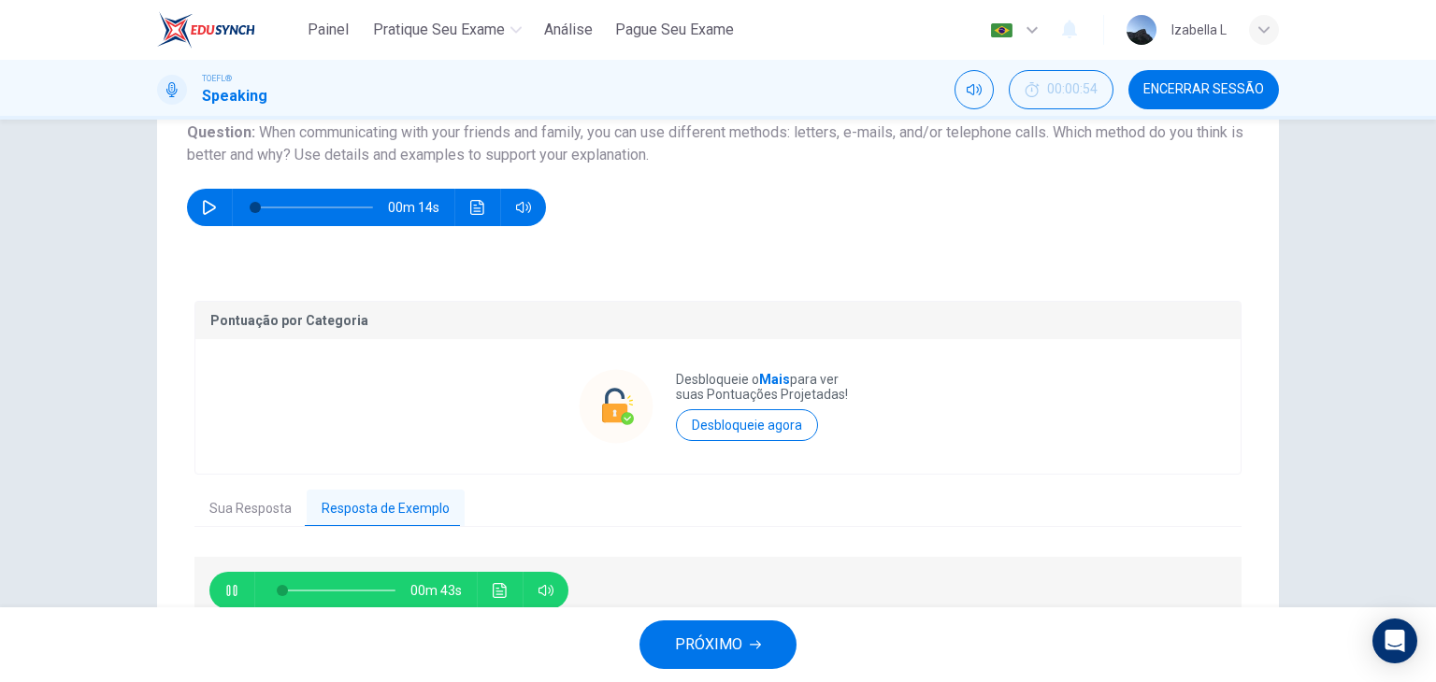
type input "7"
click at [768, 642] on button "PRÓXIMO" at bounding box center [717, 645] width 157 height 49
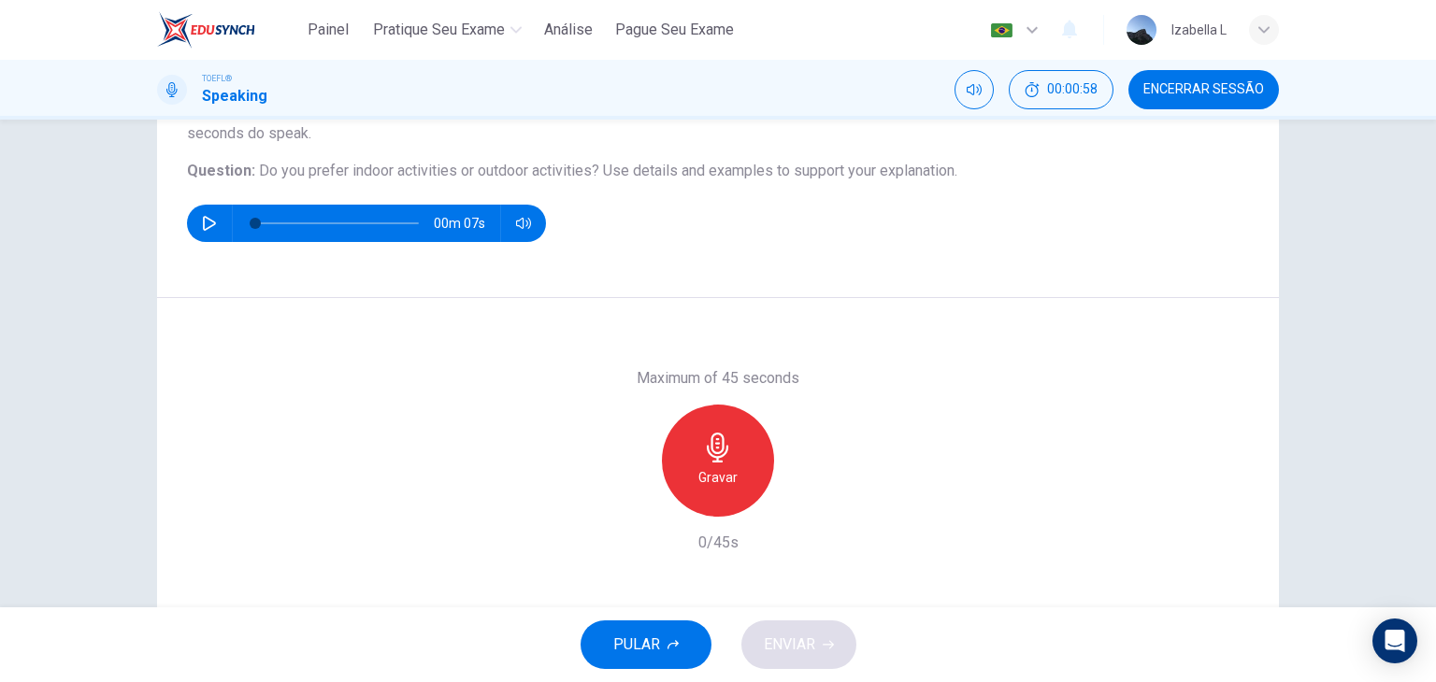
scroll to position [187, 0]
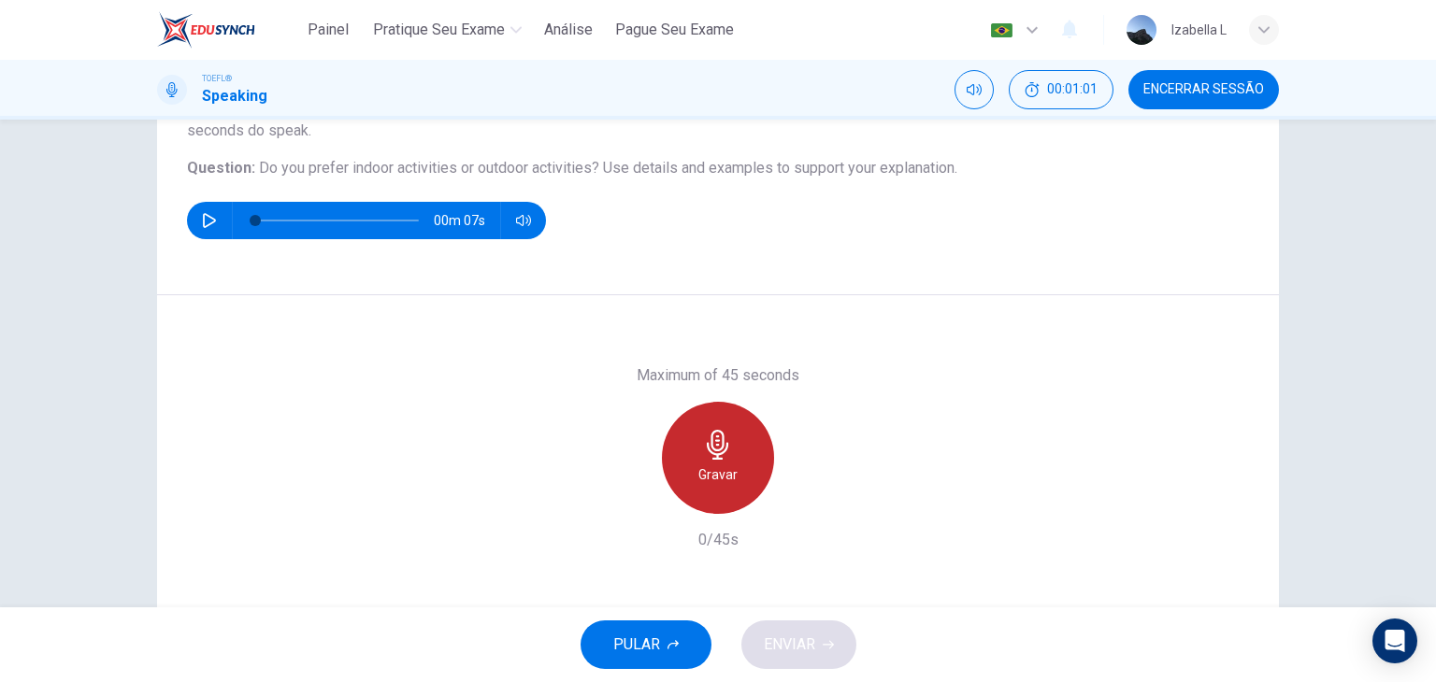
click at [738, 457] on div "Gravar" at bounding box center [718, 458] width 112 height 112
click at [707, 458] on icon "button" at bounding box center [717, 445] width 21 height 30
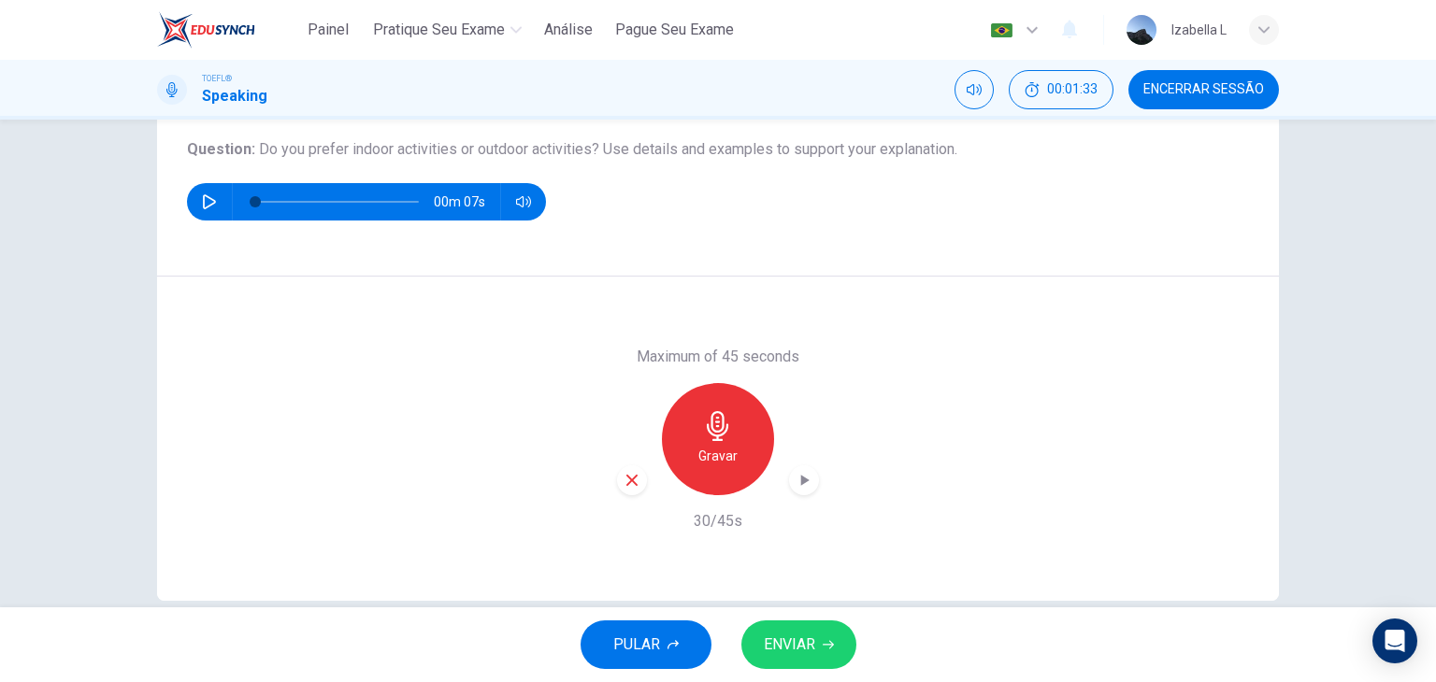
scroll to position [236, 0]
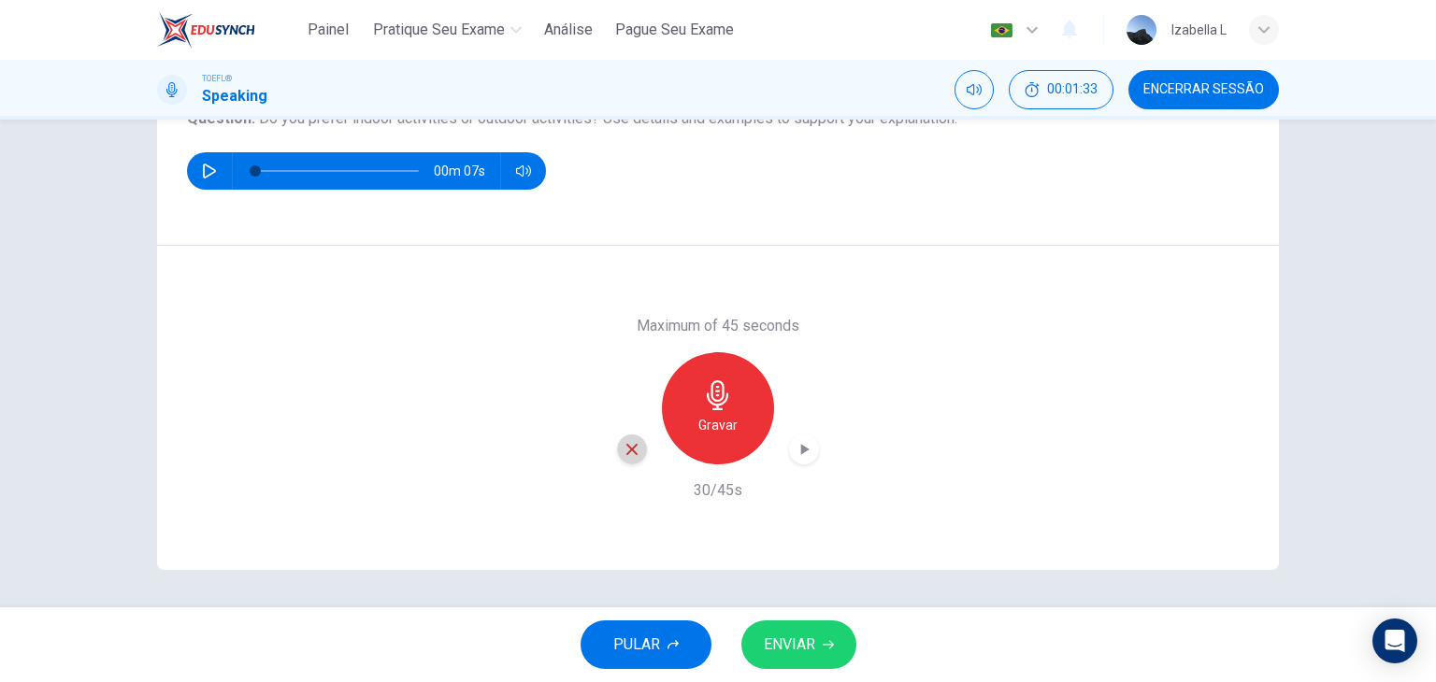
click at [636, 449] on div "button" at bounding box center [632, 450] width 30 height 30
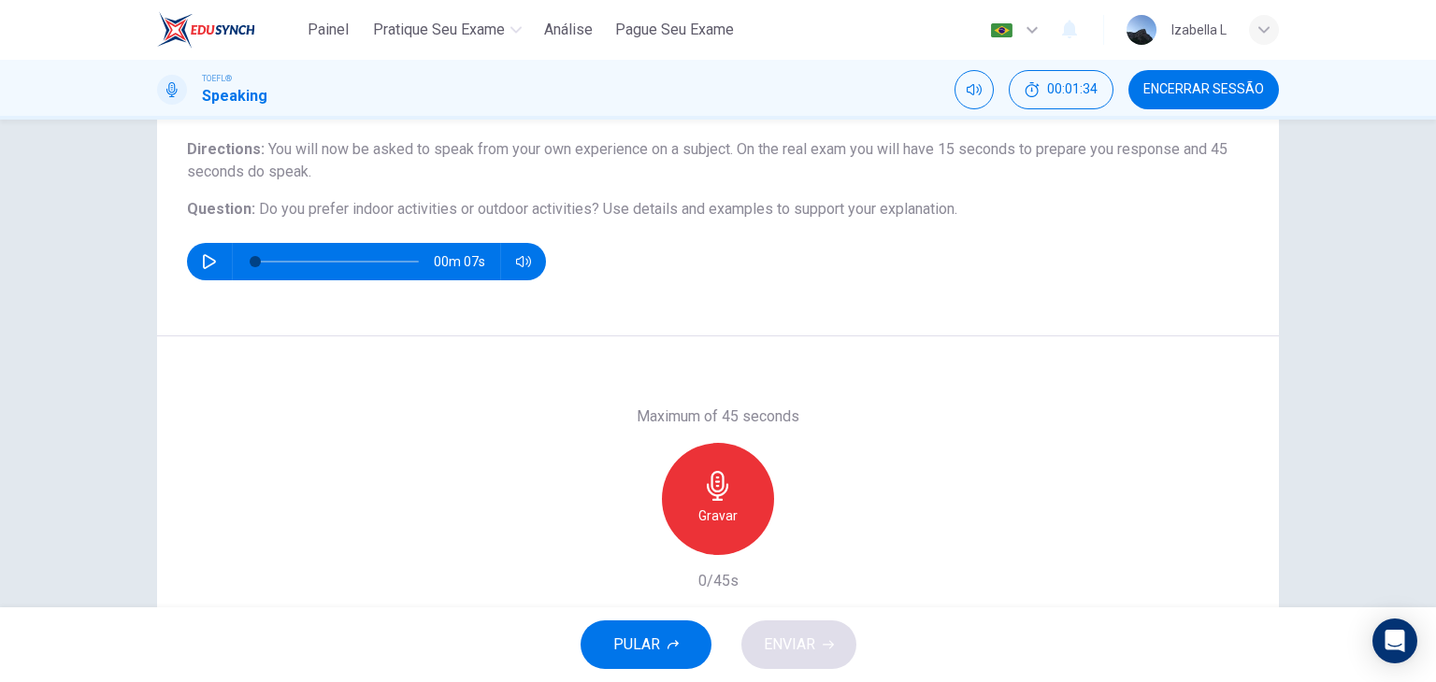
scroll to position [143, 0]
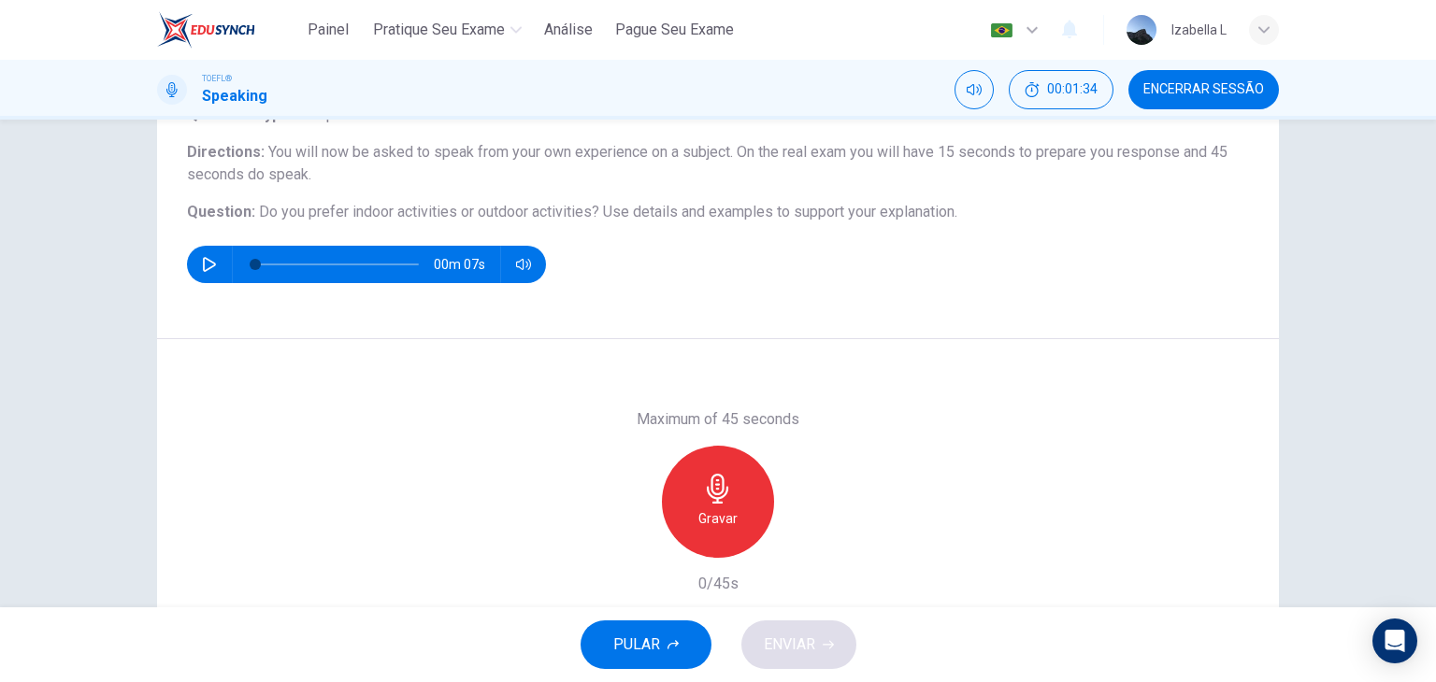
click at [737, 496] on div "Gravar" at bounding box center [718, 502] width 112 height 112
click at [750, 502] on div "Parar" at bounding box center [718, 502] width 112 height 112
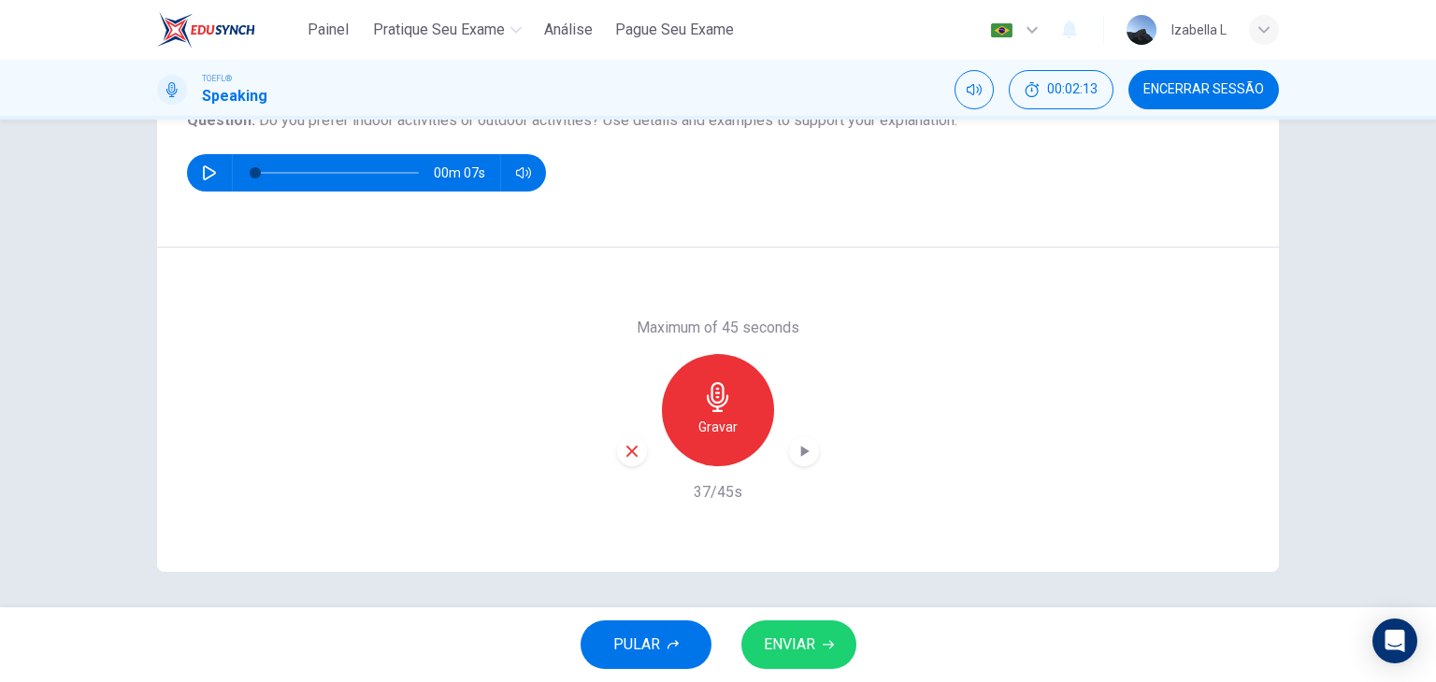
scroll to position [236, 0]
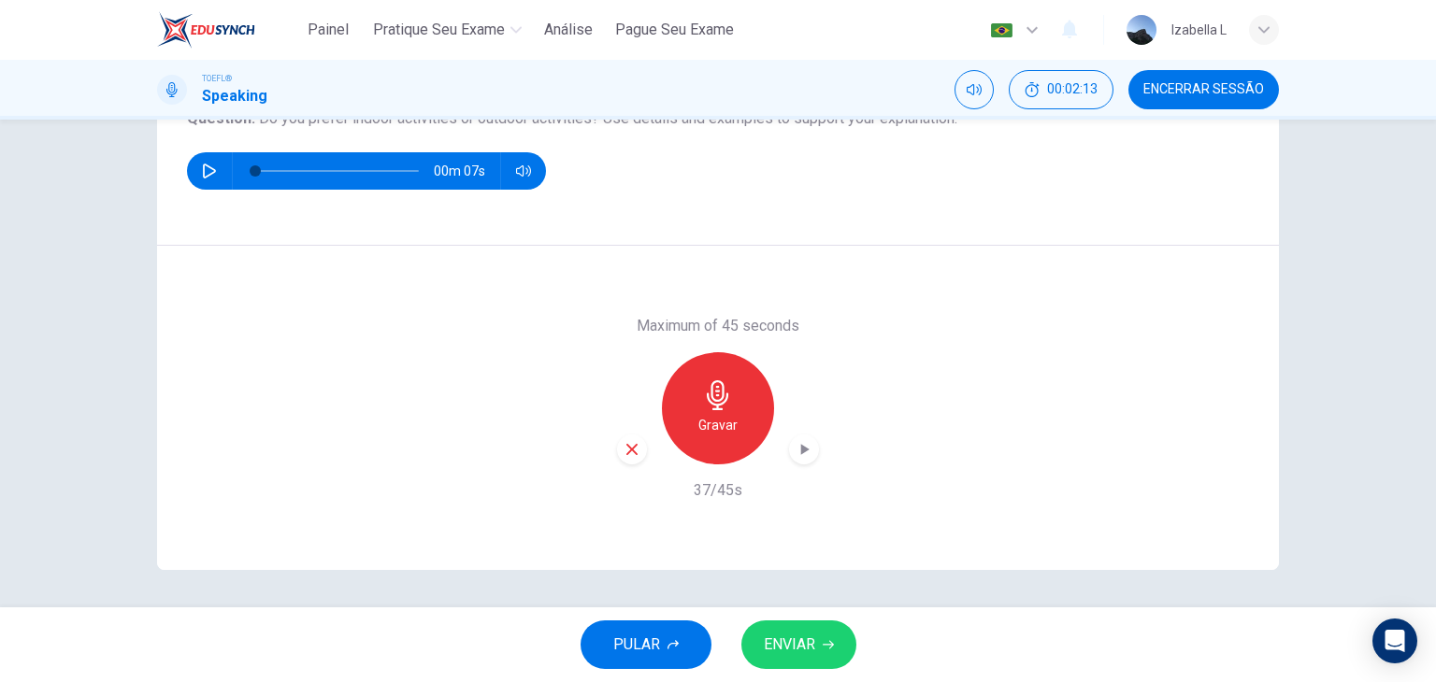
click at [797, 653] on span "ENVIAR" at bounding box center [789, 645] width 51 height 26
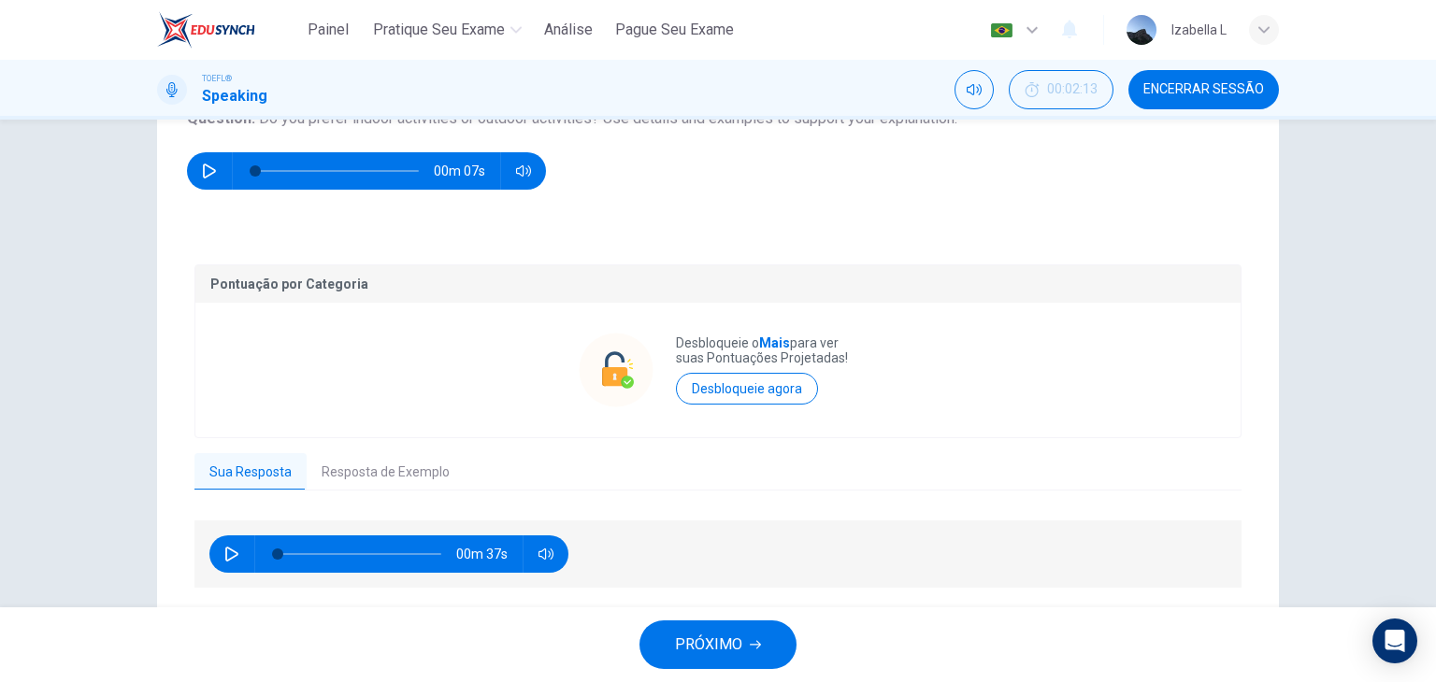
click at [340, 471] on button "Resposta de Exemplo" at bounding box center [386, 472] width 158 height 39
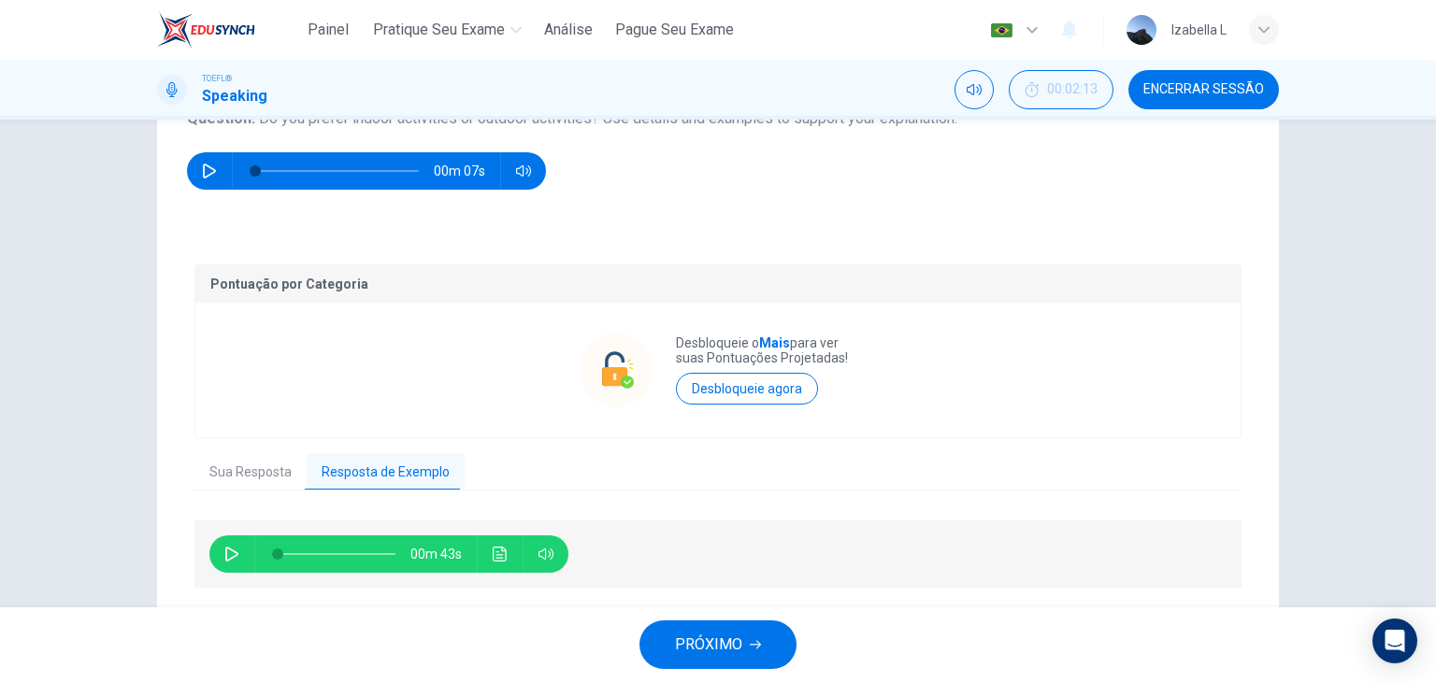
click at [236, 548] on button "button" at bounding box center [232, 554] width 30 height 37
type input "32"
click at [725, 633] on span "PRÓXIMO" at bounding box center [708, 645] width 67 height 26
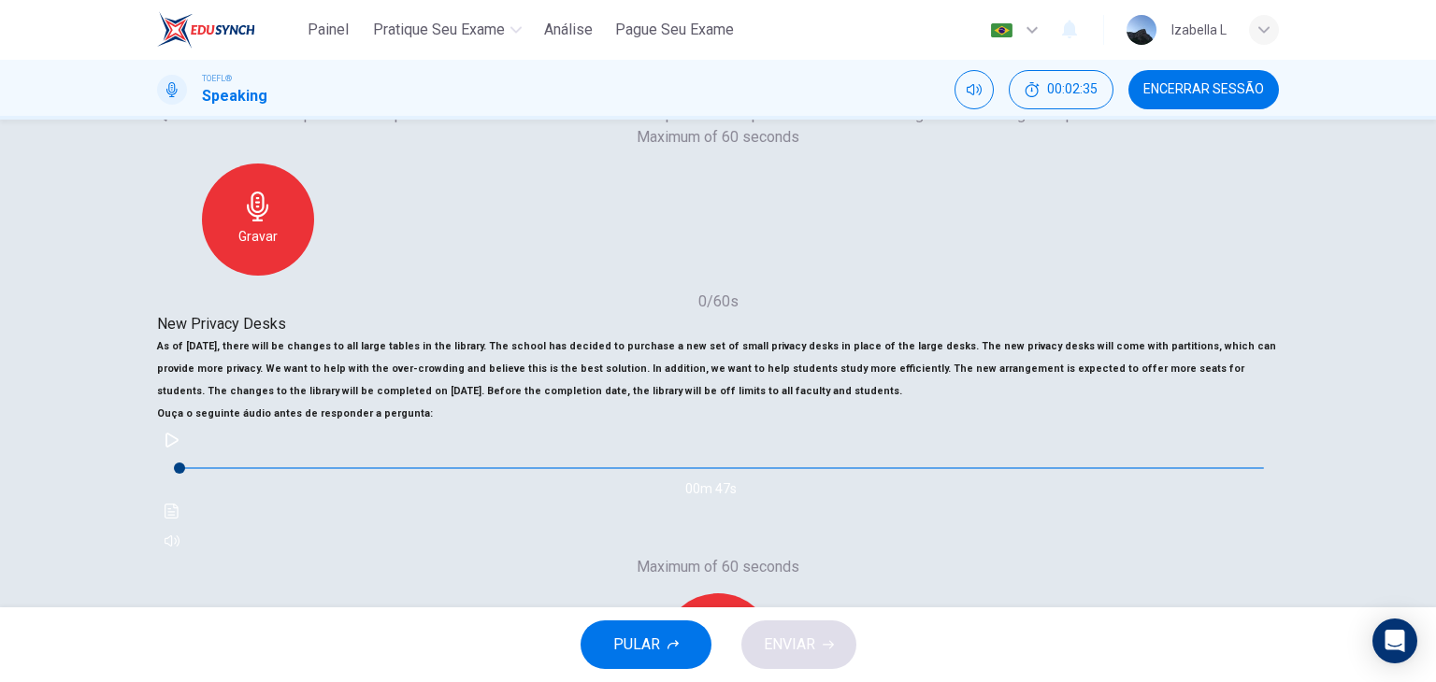
scroll to position [280, 0]
click at [179, 445] on icon "button" at bounding box center [172, 437] width 15 height 15
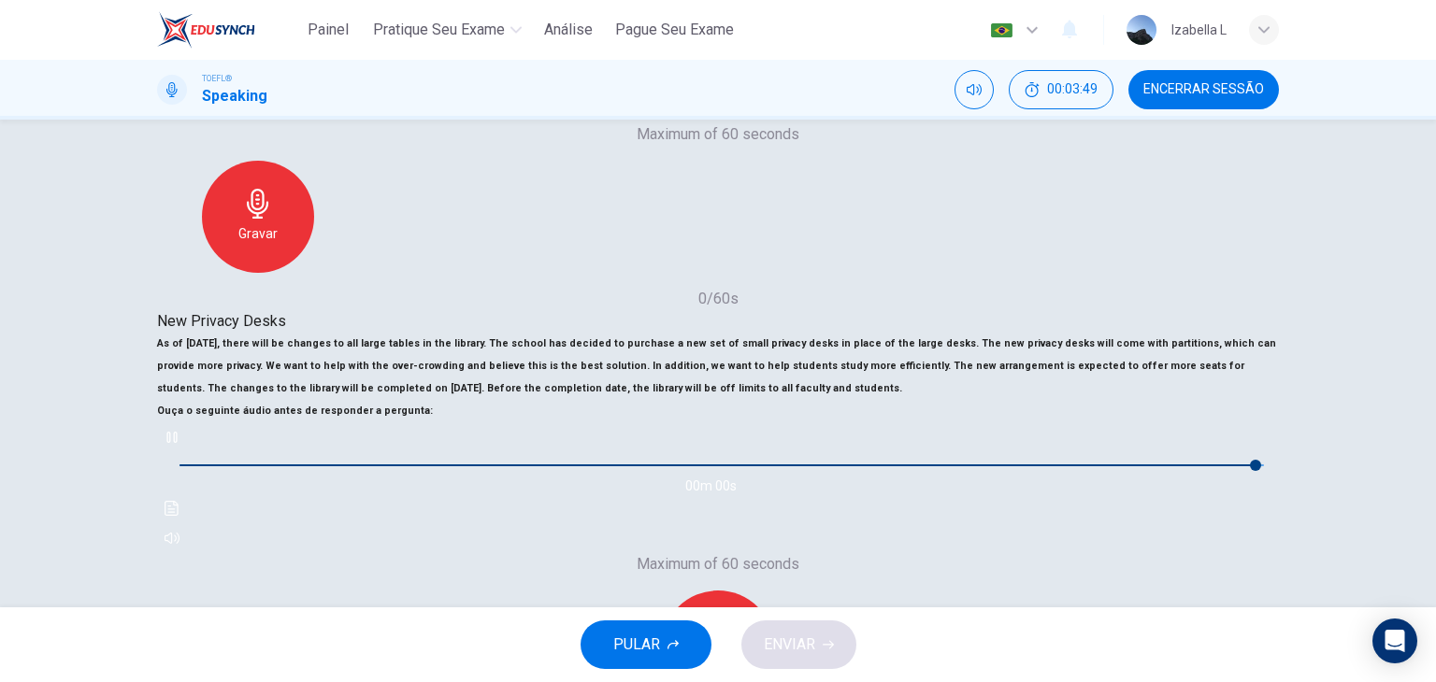
type input "0"
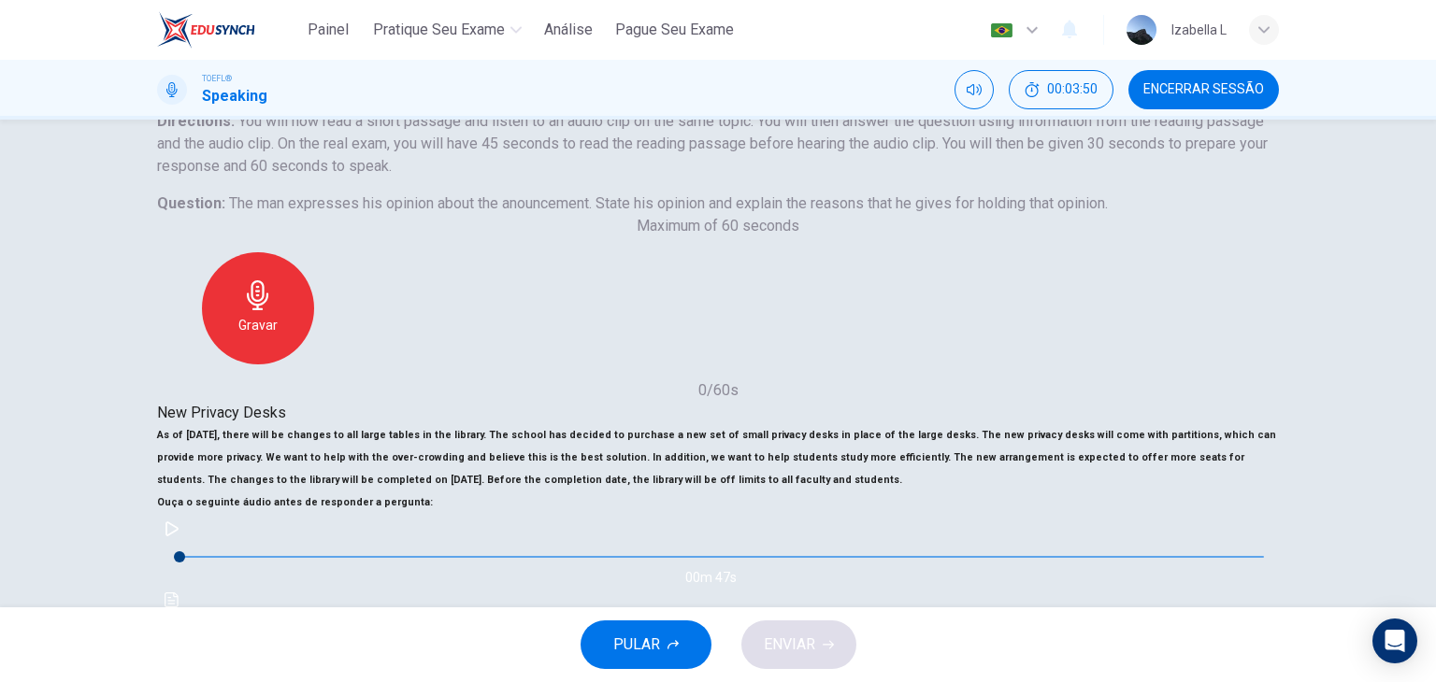
scroll to position [187, 0]
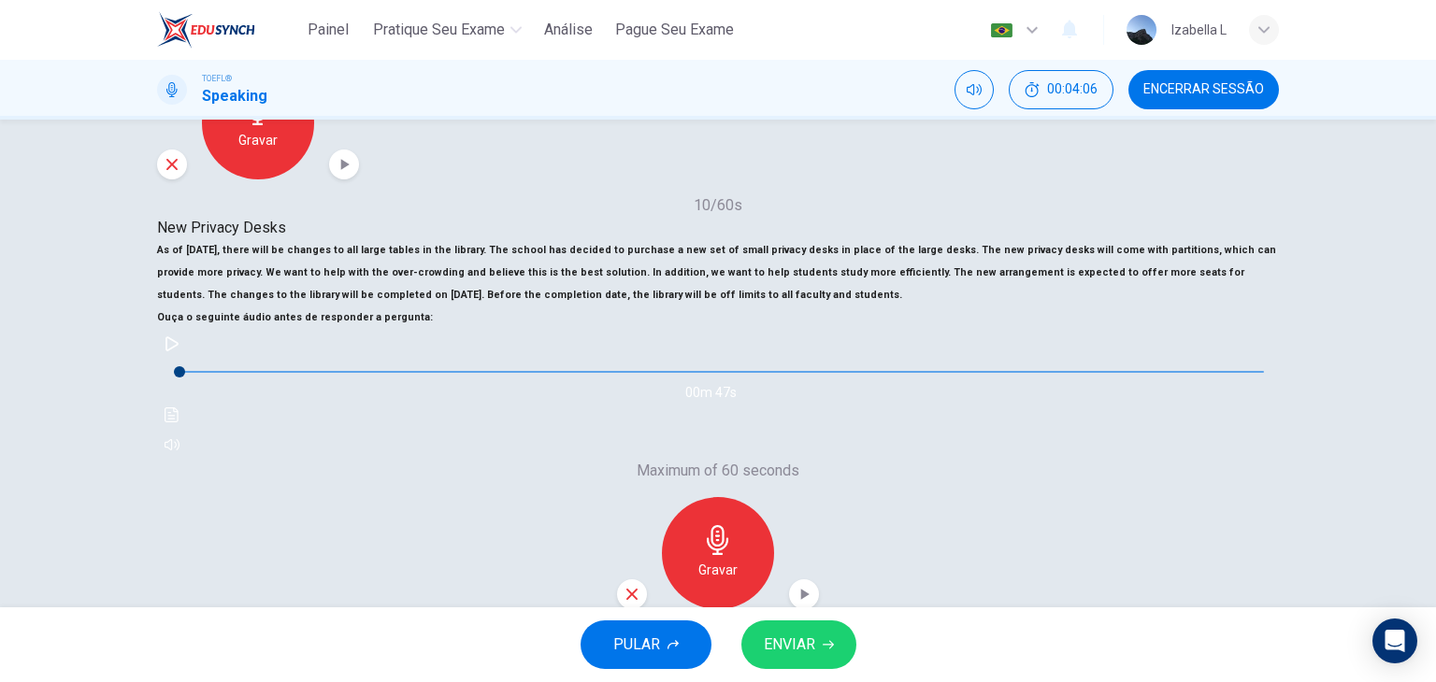
click at [640, 586] on icon "button" at bounding box center [631, 594] width 17 height 17
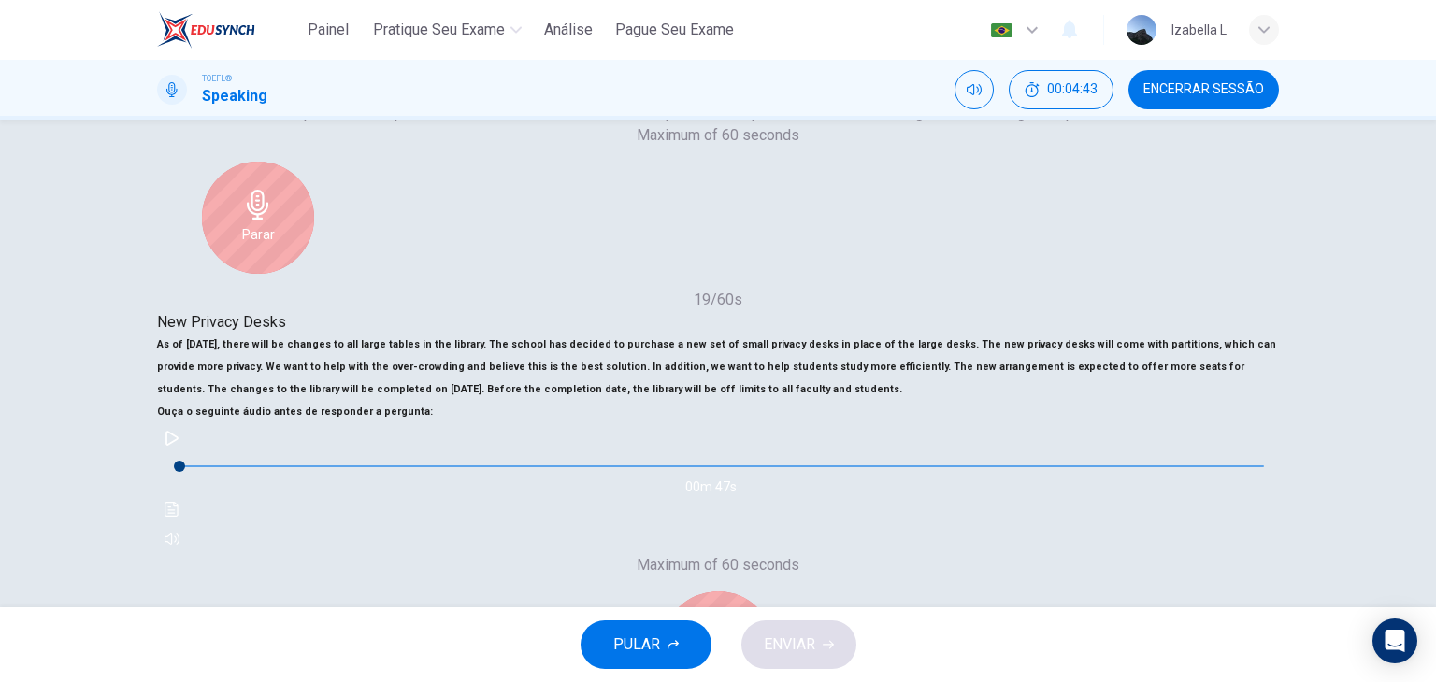
scroll to position [280, 0]
click at [774, 591] on div "Parar" at bounding box center [718, 647] width 112 height 112
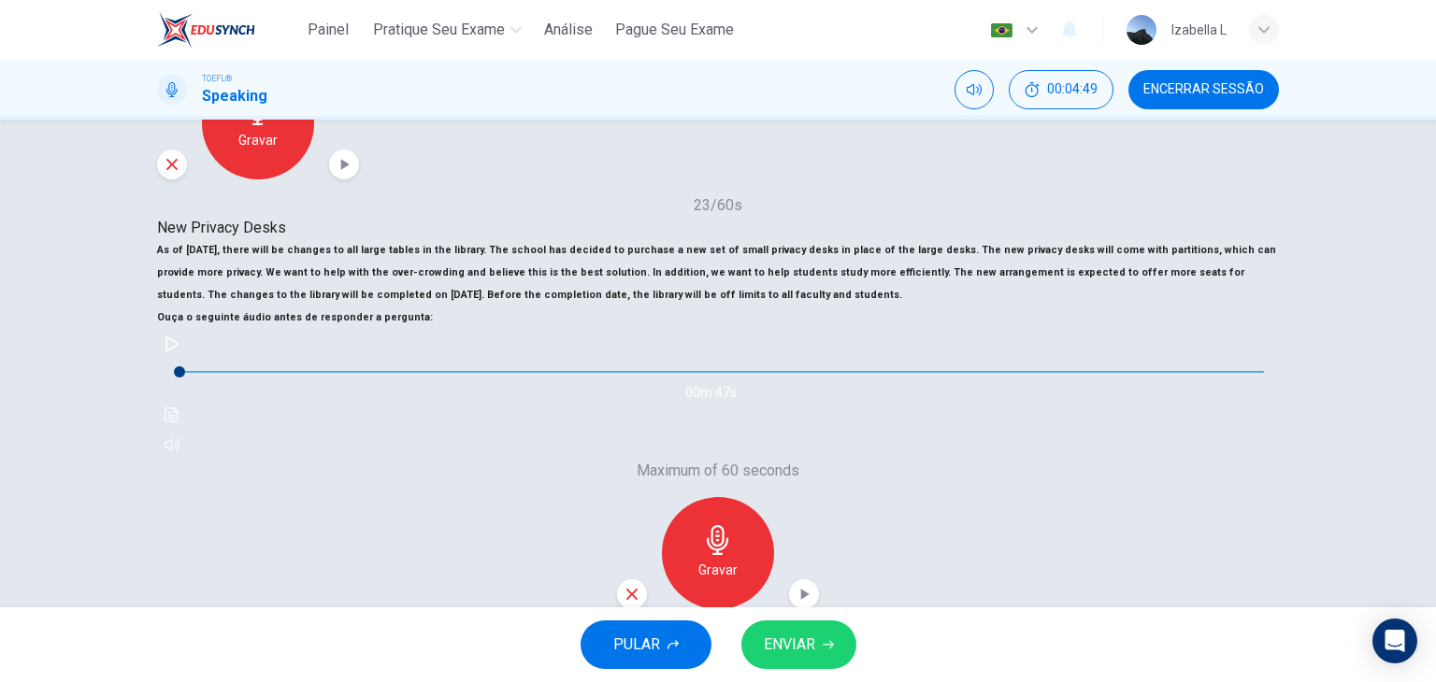
click at [640, 586] on icon "button" at bounding box center [631, 594] width 17 height 17
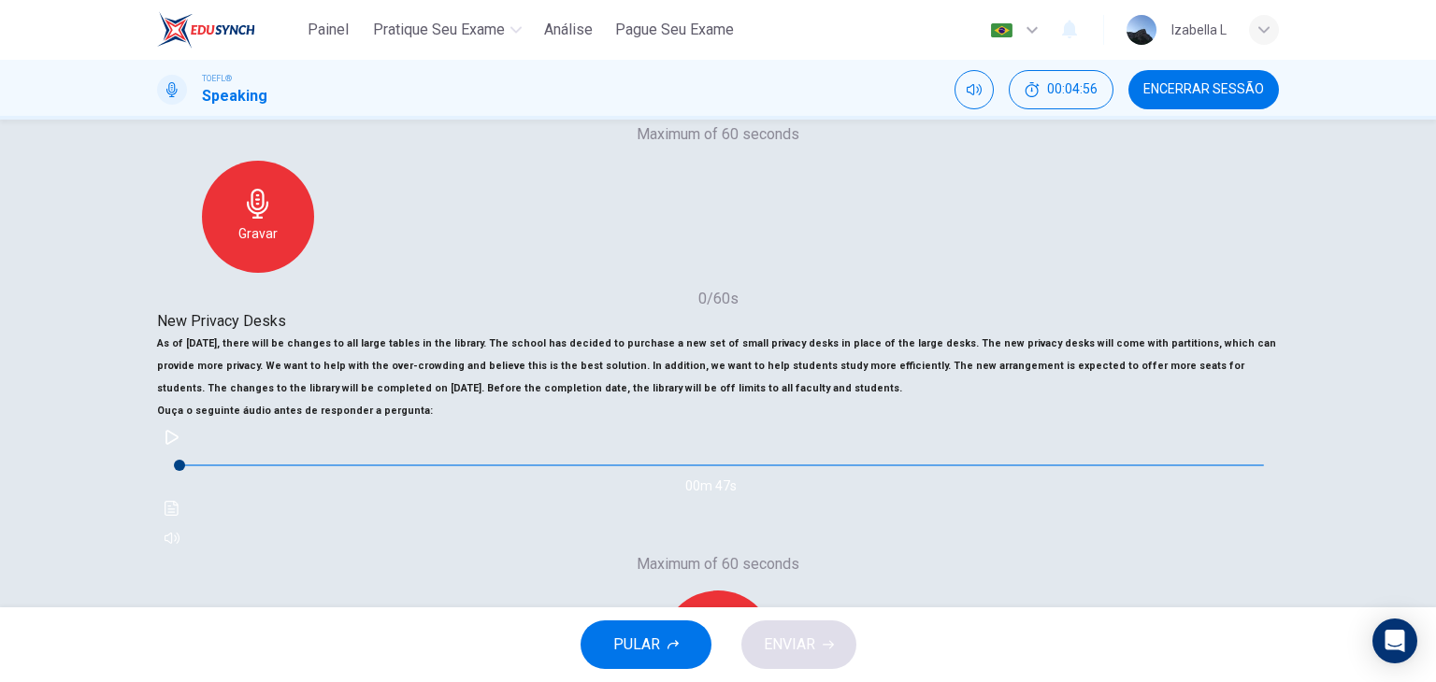
click at [774, 591] on div "Gravar" at bounding box center [718, 647] width 112 height 112
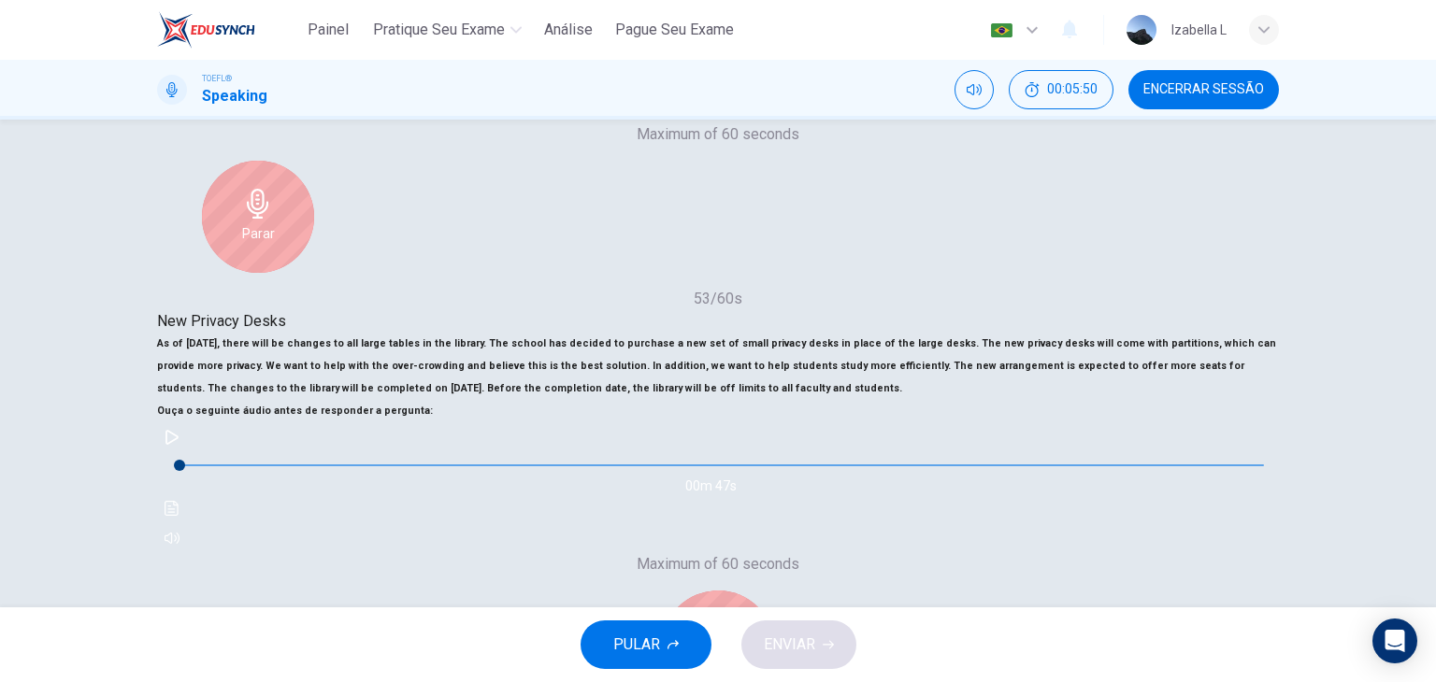
click at [733, 619] on icon "button" at bounding box center [718, 634] width 30 height 30
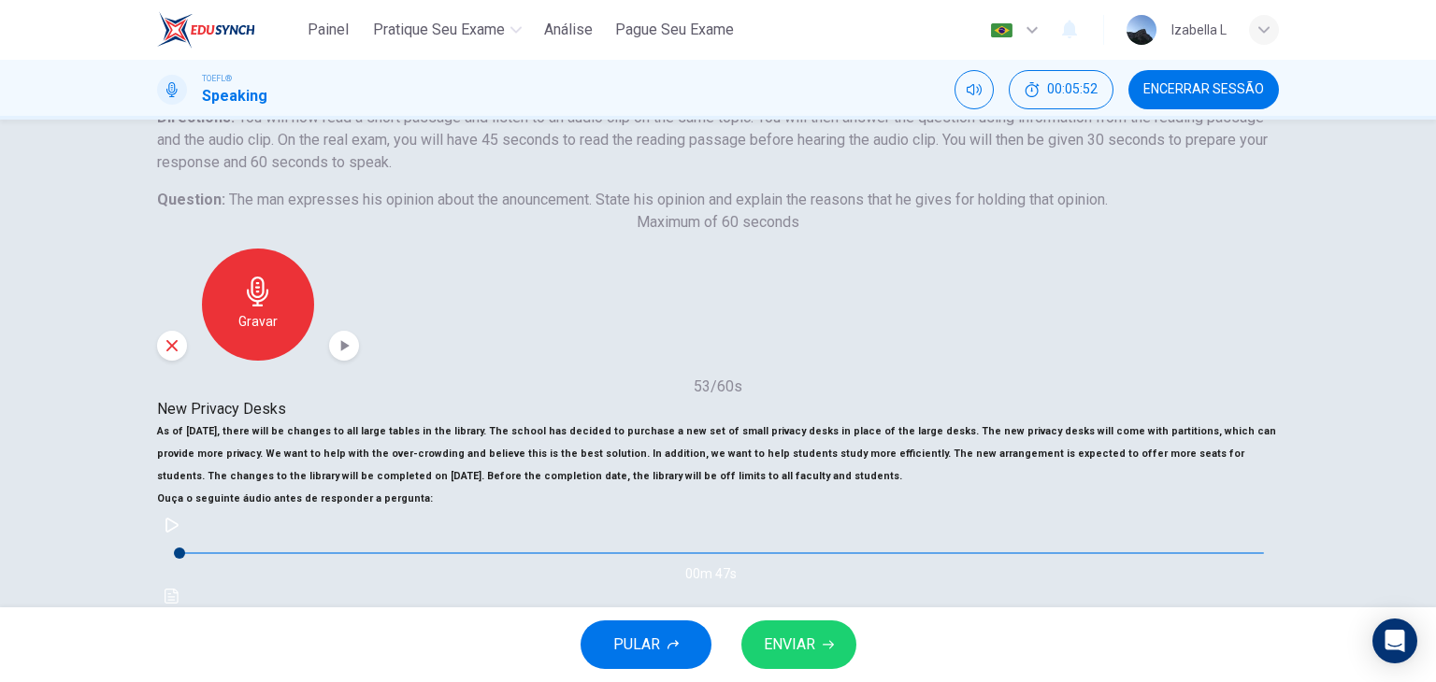
scroll to position [187, 0]
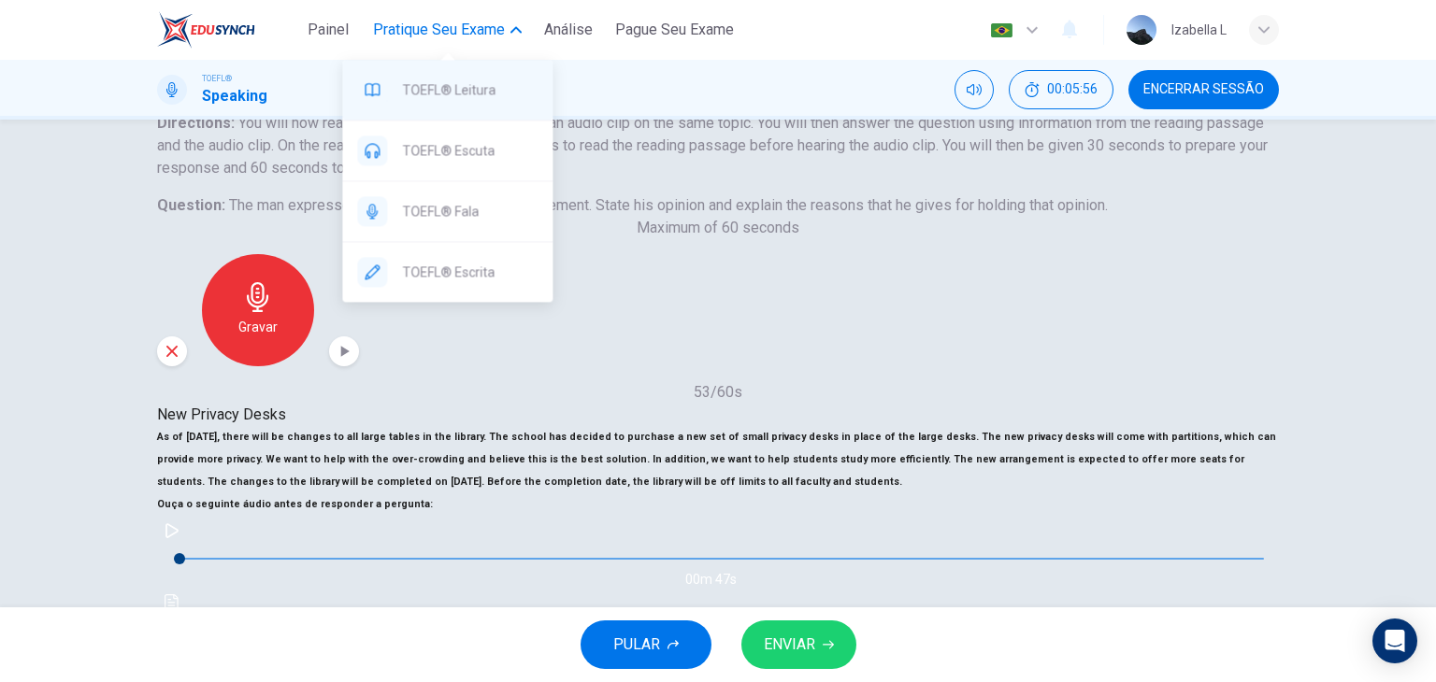
click at [481, 85] on span "TOEFL® Leitura" at bounding box center [470, 90] width 136 height 22
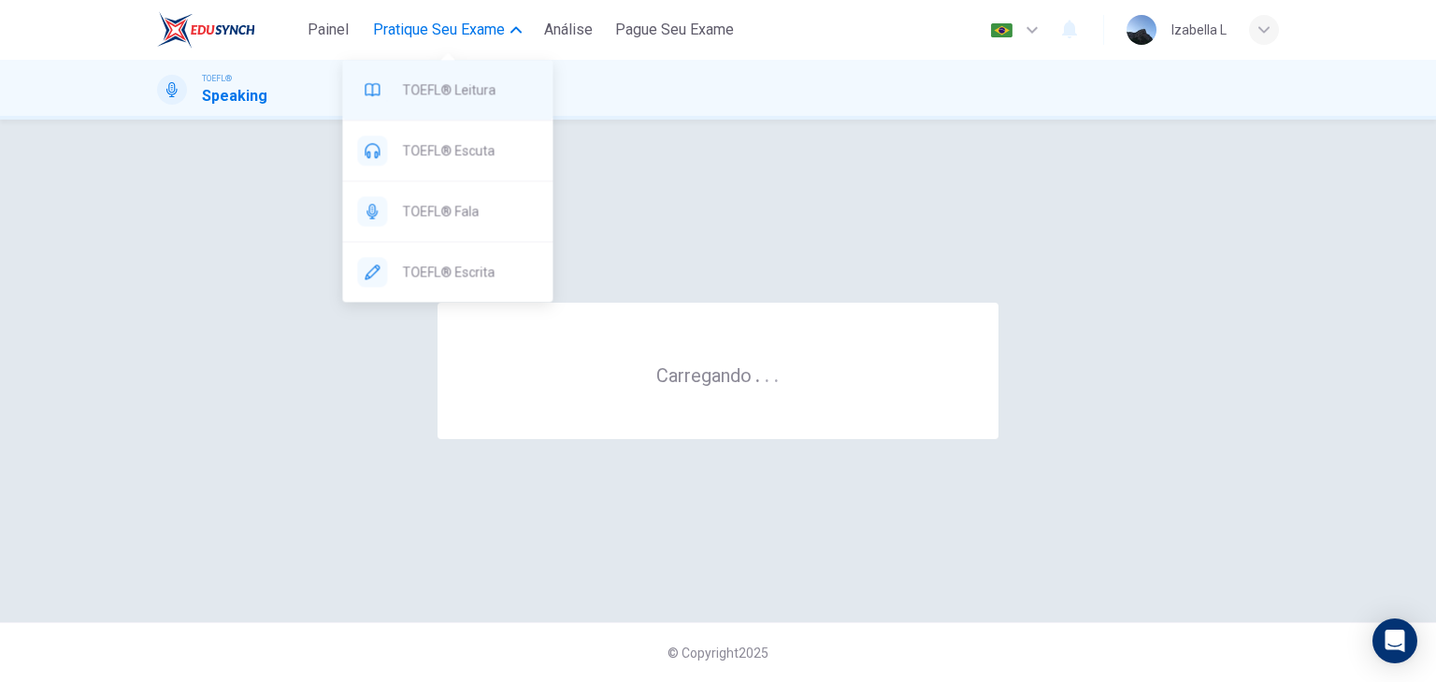
scroll to position [0, 0]
